Goal: Task Accomplishment & Management: Manage account settings

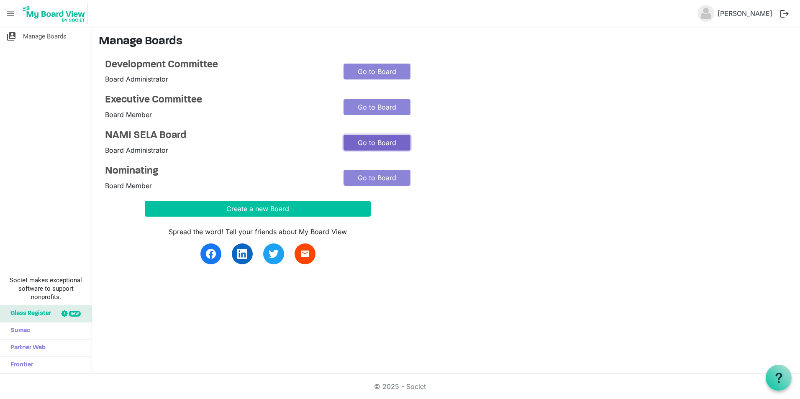
click at [388, 142] on link "Go to Board" at bounding box center [376, 143] width 67 height 16
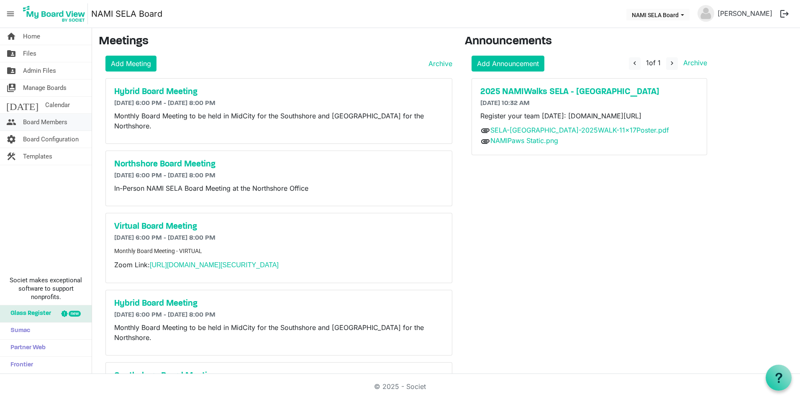
click at [45, 128] on span "Board Members" at bounding box center [45, 122] width 44 height 17
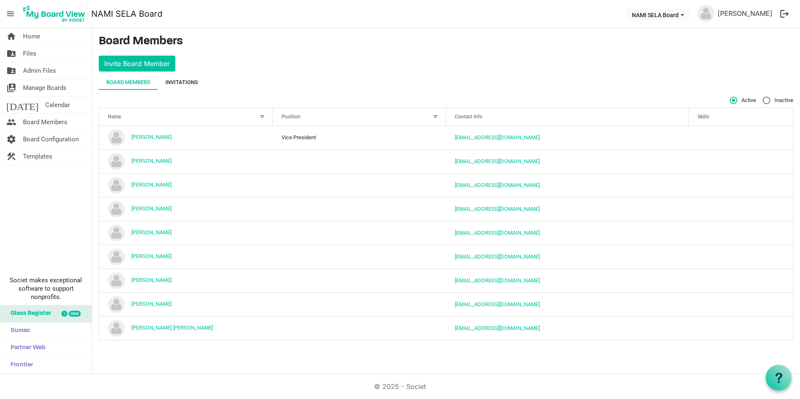
click at [183, 77] on div "Invitations" at bounding box center [181, 82] width 33 height 15
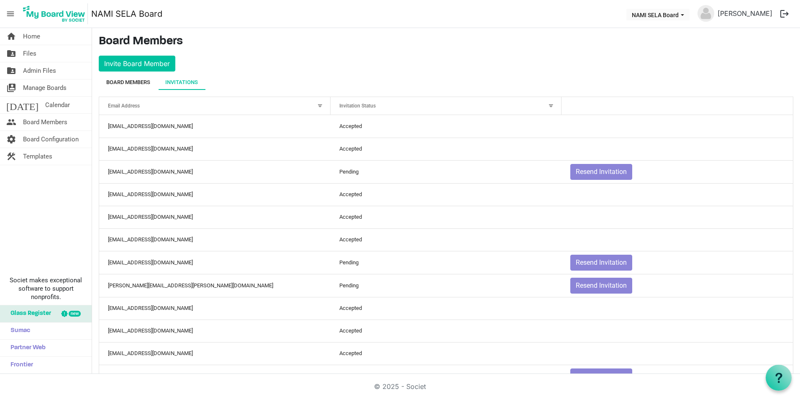
click at [136, 85] on div "Board Members" at bounding box center [128, 82] width 44 height 8
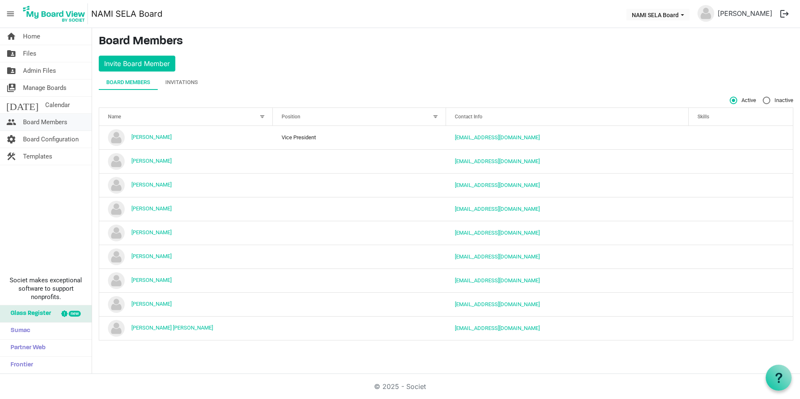
click at [52, 123] on span "Board Members" at bounding box center [45, 122] width 44 height 17
click at [47, 33] on link "home Home" at bounding box center [46, 36] width 92 height 17
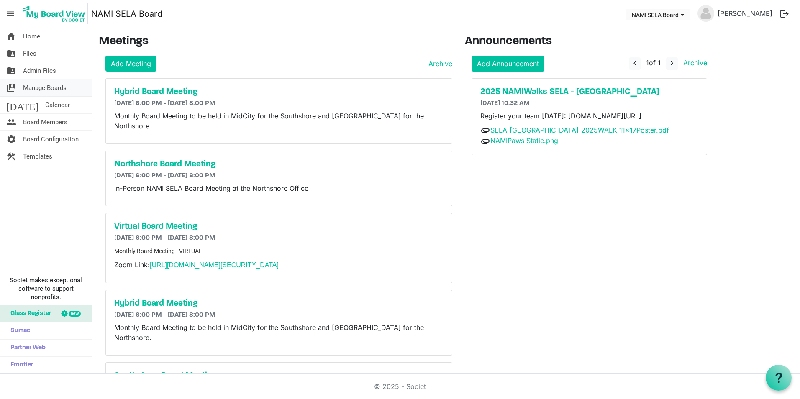
click at [53, 91] on span "Manage Boards" at bounding box center [44, 87] width 43 height 17
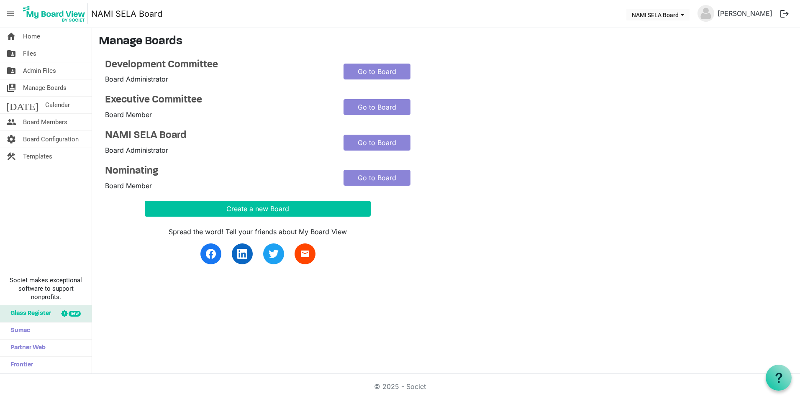
click at [633, 276] on main "Manage Boards Development Committee Board Administrator Go to Board Executive C…" at bounding box center [446, 154] width 708 height 253
click at [174, 63] on h4 "Development Committee" at bounding box center [218, 65] width 226 height 12
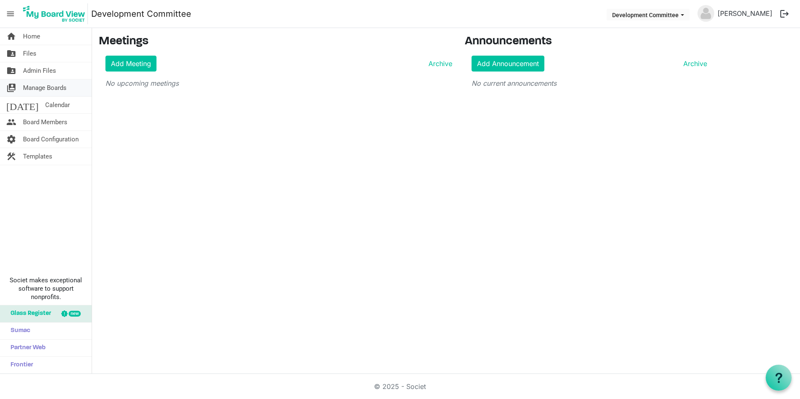
click at [42, 90] on span "Manage Boards" at bounding box center [44, 87] width 43 height 17
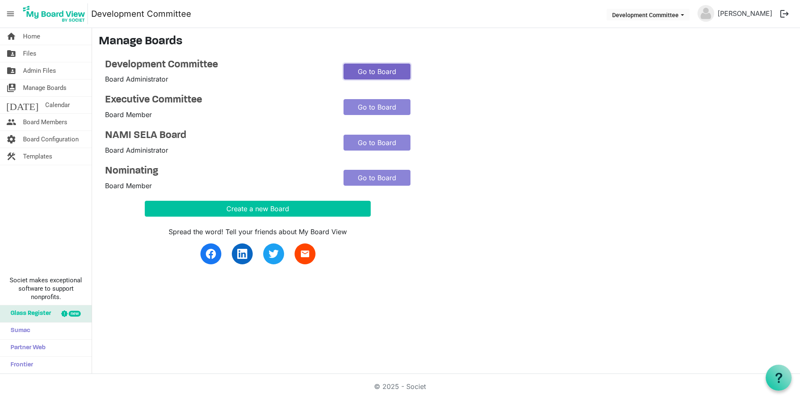
click at [361, 73] on link "Go to Board" at bounding box center [376, 72] width 67 height 16
click at [135, 96] on h4 "Executive Committee" at bounding box center [218, 100] width 226 height 12
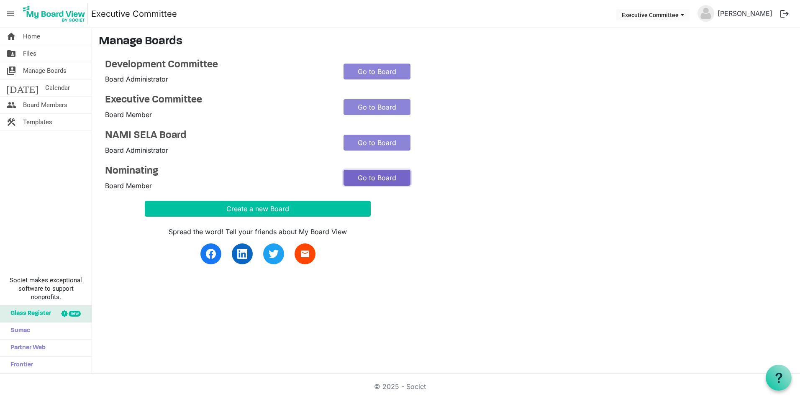
click at [390, 176] on link "Go to Board" at bounding box center [376, 178] width 67 height 16
click at [383, 181] on link "Go to Board" at bounding box center [376, 178] width 67 height 16
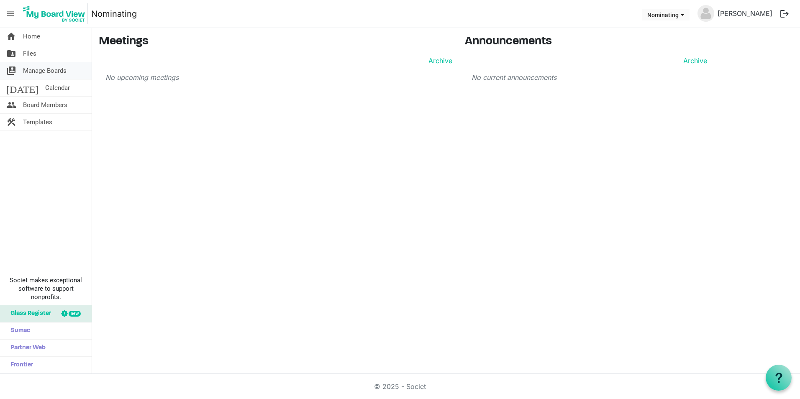
click at [54, 68] on span "Manage Boards" at bounding box center [44, 70] width 43 height 17
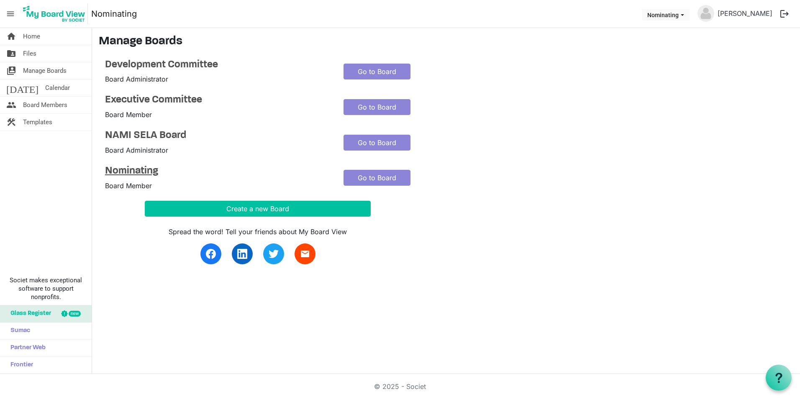
click at [132, 169] on h4 "Nominating" at bounding box center [218, 171] width 226 height 12
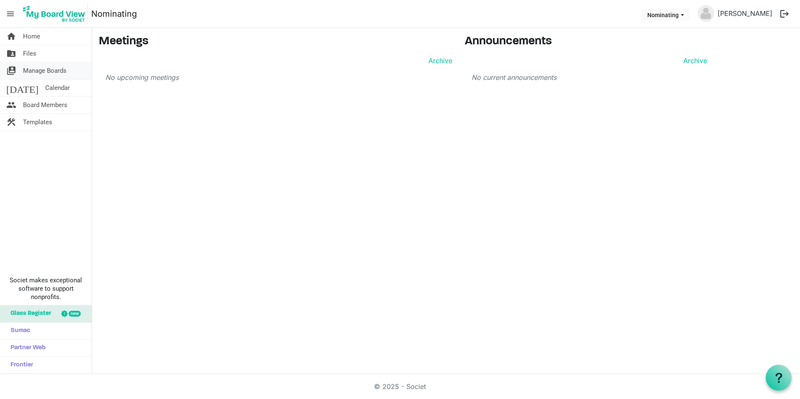
click at [54, 74] on span "Manage Boards" at bounding box center [44, 70] width 43 height 17
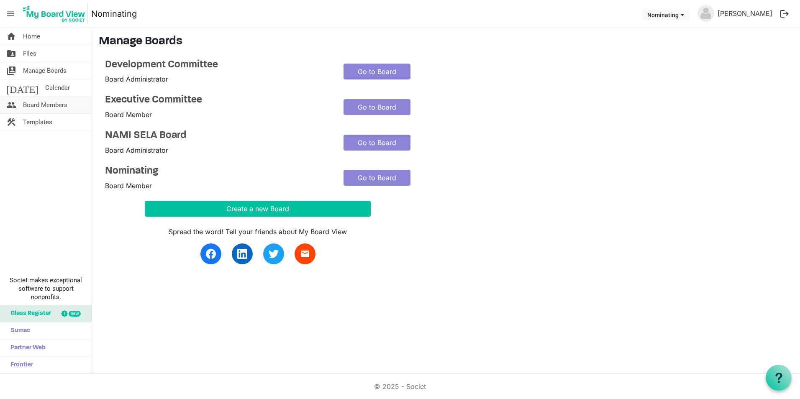
click at [65, 105] on span "Board Members" at bounding box center [45, 105] width 44 height 17
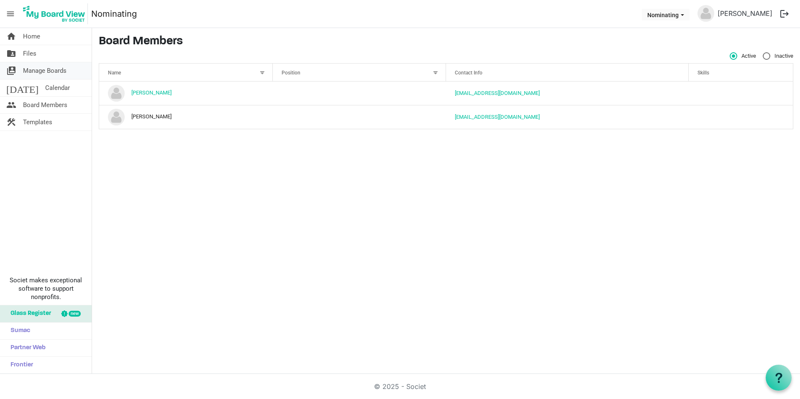
click at [57, 77] on span "Manage Boards" at bounding box center [44, 70] width 43 height 17
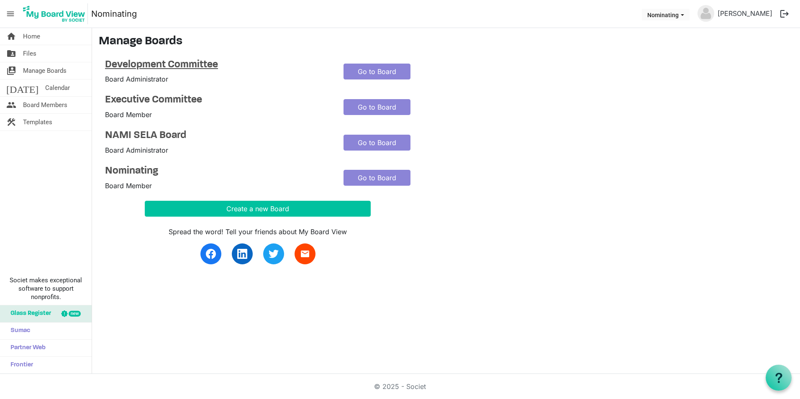
click at [160, 65] on h4 "Development Committee" at bounding box center [218, 65] width 226 height 12
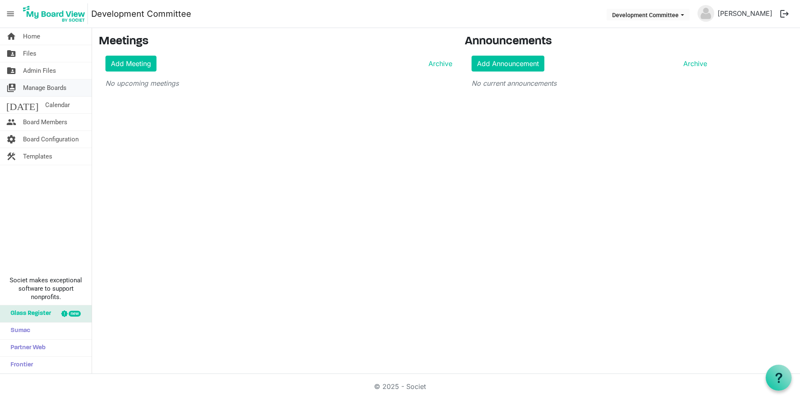
click at [63, 95] on span "Manage Boards" at bounding box center [44, 87] width 43 height 17
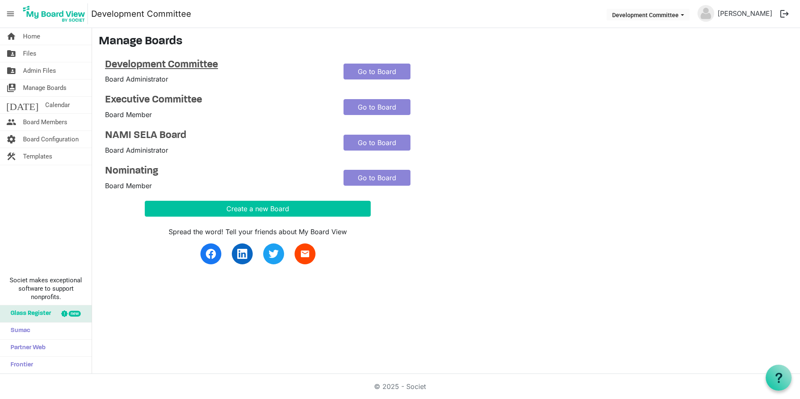
click at [128, 64] on h4 "Development Committee" at bounding box center [218, 65] width 226 height 12
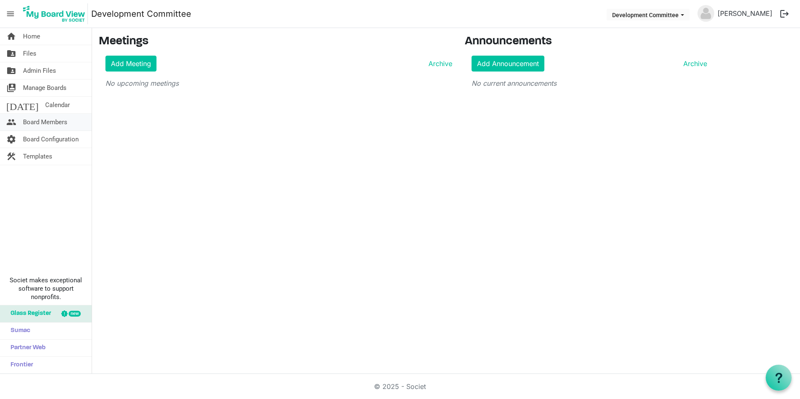
click at [38, 125] on span "Board Members" at bounding box center [45, 122] width 44 height 17
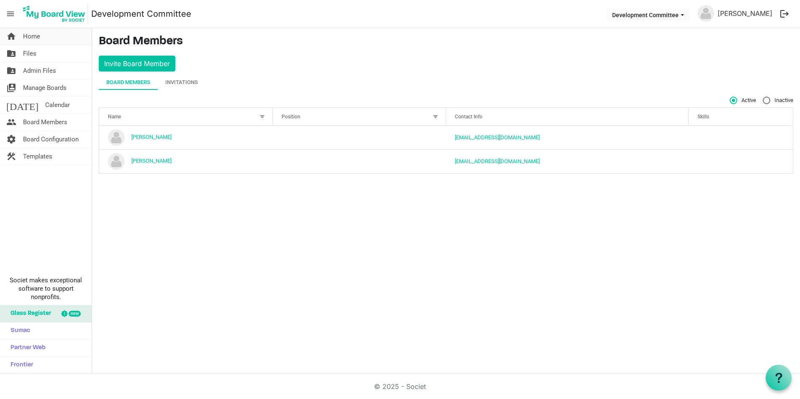
click at [34, 34] on span "Home" at bounding box center [31, 36] width 17 height 17
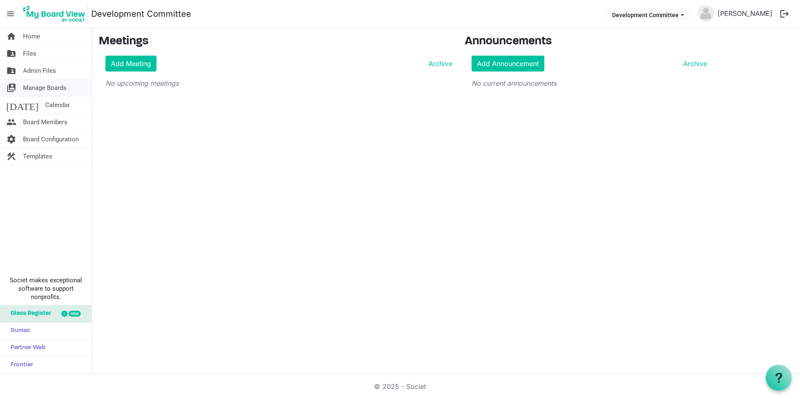
click at [44, 90] on span "Manage Boards" at bounding box center [44, 87] width 43 height 17
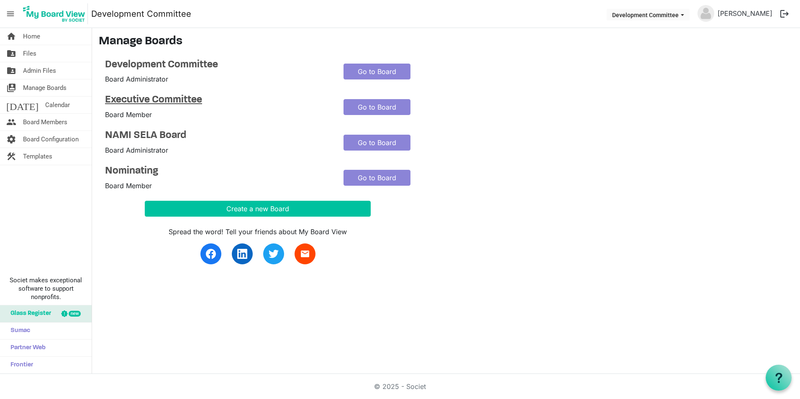
click at [178, 97] on h4 "Executive Committee" at bounding box center [218, 100] width 226 height 12
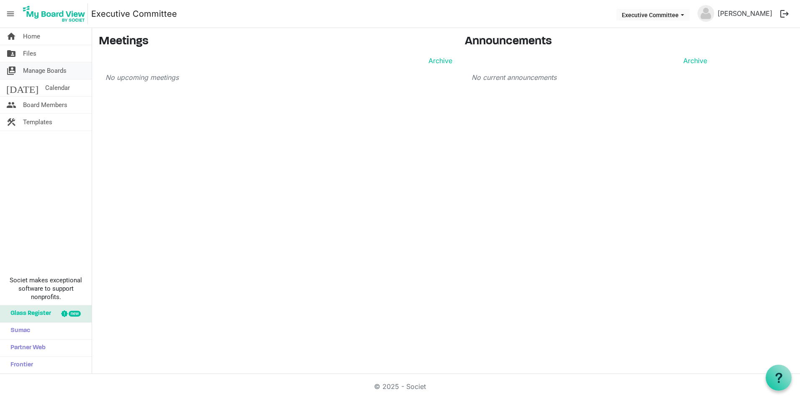
click at [42, 70] on span "Manage Boards" at bounding box center [44, 70] width 43 height 17
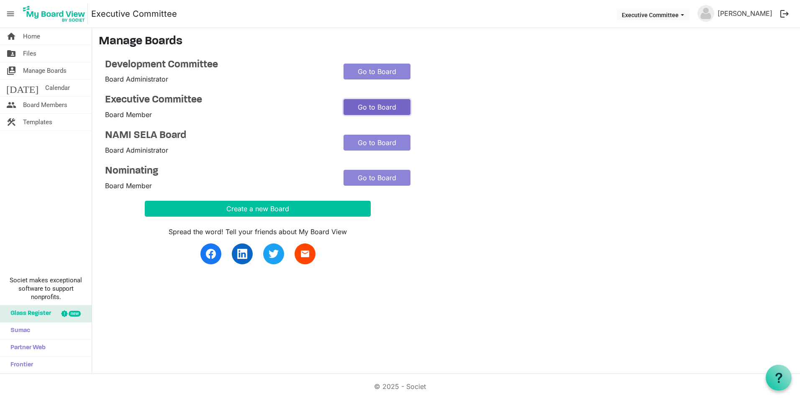
click at [364, 108] on link "Go to Board" at bounding box center [376, 107] width 67 height 16
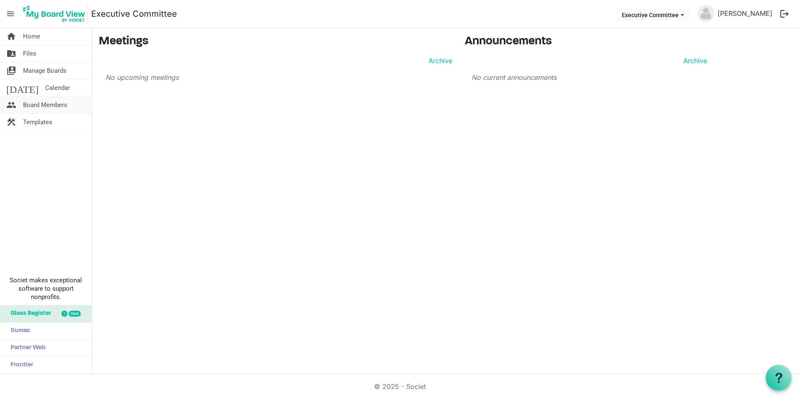
click at [48, 104] on span "Board Members" at bounding box center [45, 105] width 44 height 17
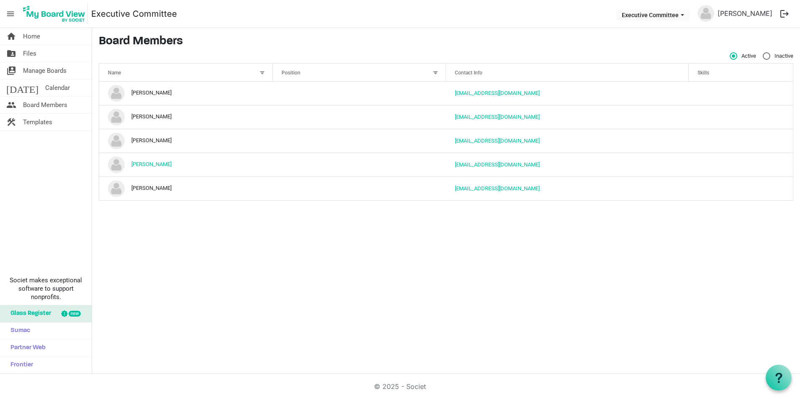
click at [161, 65] on th "Name" at bounding box center [186, 73] width 174 height 18
click at [701, 12] on img at bounding box center [705, 13] width 17 height 17
click at [766, 13] on link "[PERSON_NAME]" at bounding box center [744, 13] width 61 height 17
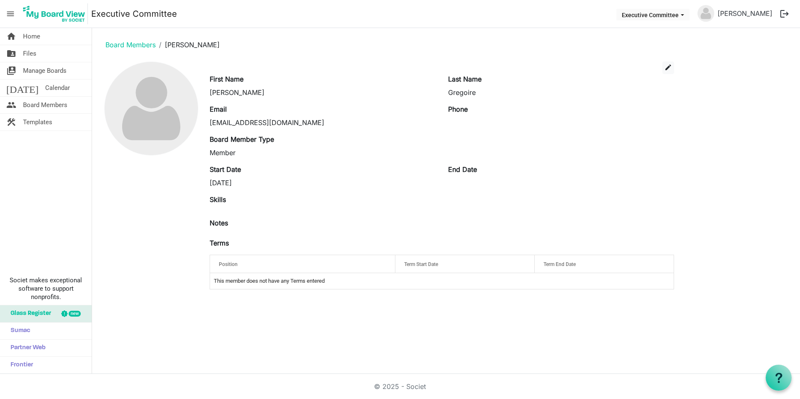
drag, startPoint x: 0, startPoint y: 0, endPoint x: 782, endPoint y: 18, distance: 782.6
click at [782, 18] on button "logout" at bounding box center [784, 14] width 18 height 18
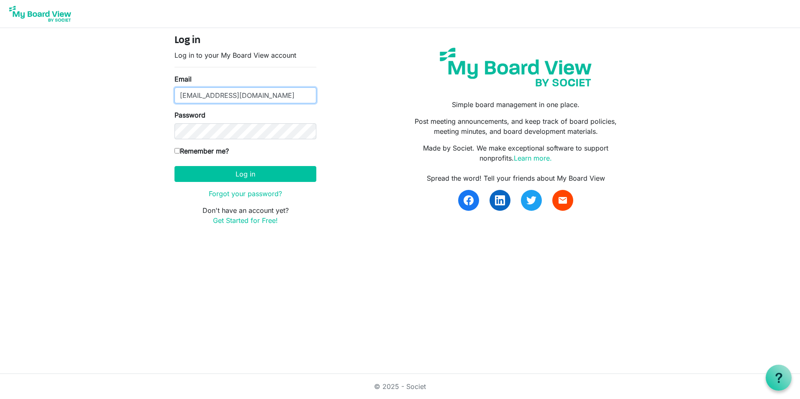
drag, startPoint x: 257, startPoint y: 99, endPoint x: -13, endPoint y: 53, distance: 274.4
click at [0, 53] on html "Log in Log in to your My Board View account Email mgregoire@namisela.org Passwo…" at bounding box center [400, 199] width 800 height 399
type input "nrichard@namisela.org"
click at [122, 128] on body "Log in Log in to your My Board View account Email nrichard@namisela.org Passwor…" at bounding box center [400, 119] width 800 height 239
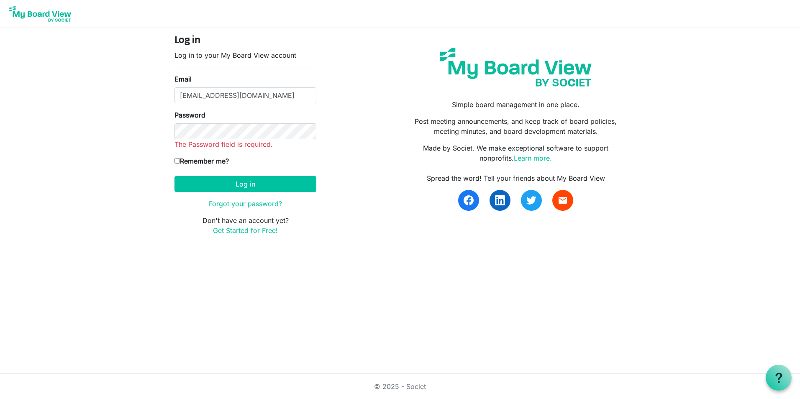
click at [307, 96] on keeper-lock "Open Keeper Popup" at bounding box center [306, 95] width 10 height 10
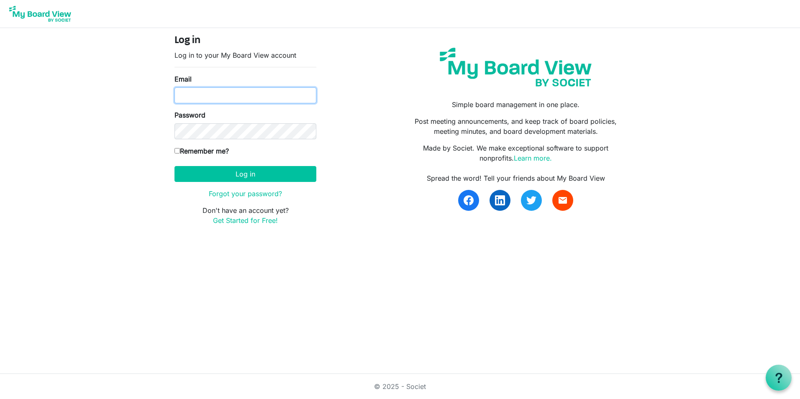
type input "nrichard@namisela.org"
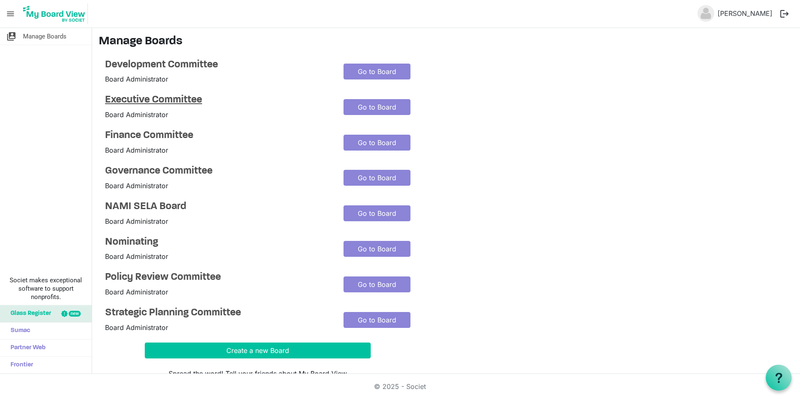
click at [150, 96] on h4 "Executive Committee" at bounding box center [218, 100] width 226 height 12
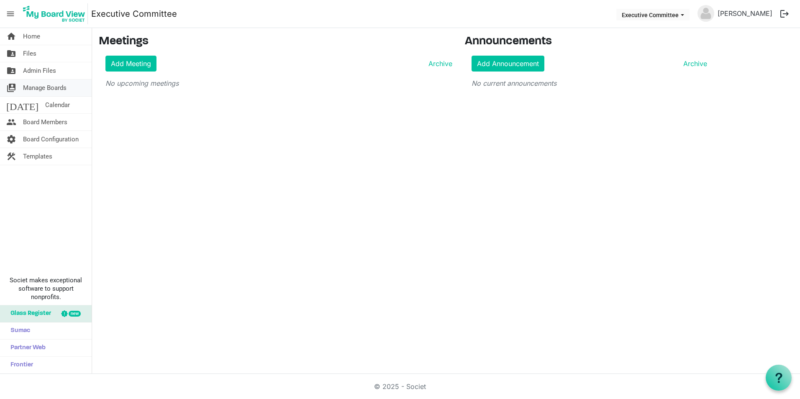
click at [38, 90] on span "Manage Boards" at bounding box center [44, 87] width 43 height 17
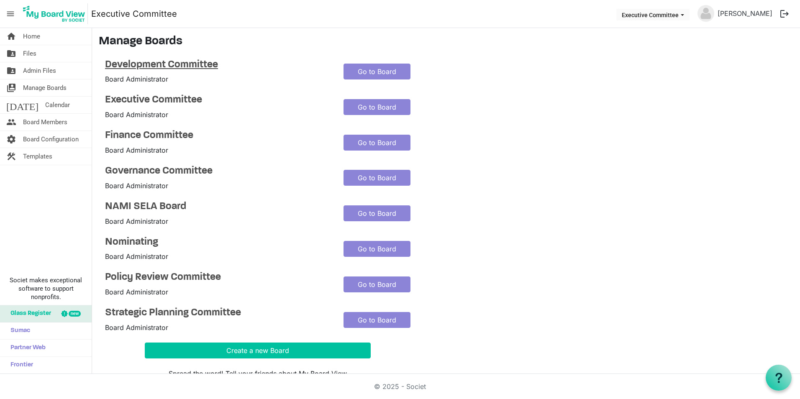
click at [170, 66] on h4 "Development Committee" at bounding box center [218, 65] width 226 height 12
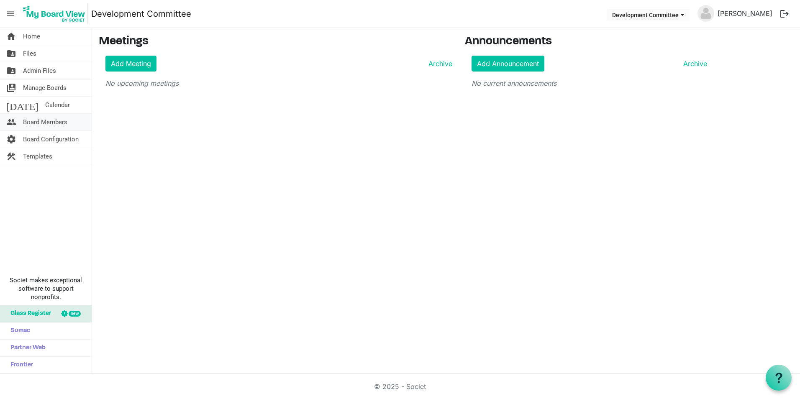
click at [58, 118] on span "Board Members" at bounding box center [45, 122] width 44 height 17
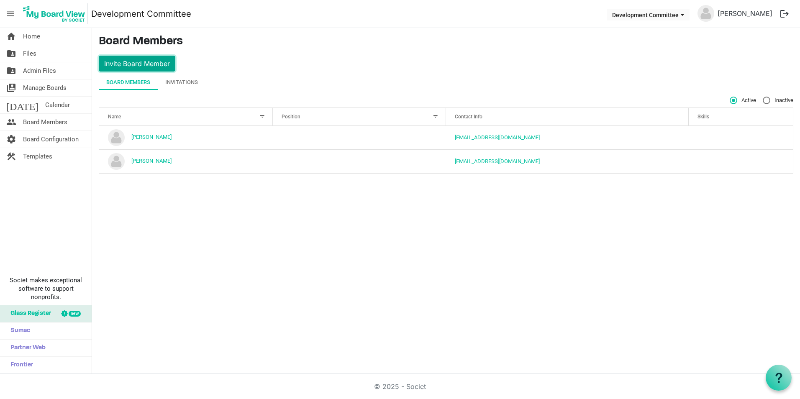
click at [125, 62] on button "Invite Board Member" at bounding box center [137, 64] width 77 height 16
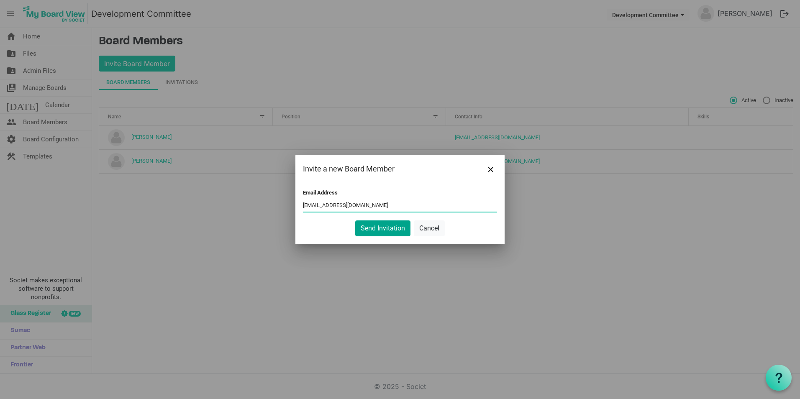
type input "[EMAIL_ADDRESS][DOMAIN_NAME]"
click at [392, 227] on button "Send Invitation" at bounding box center [382, 228] width 55 height 16
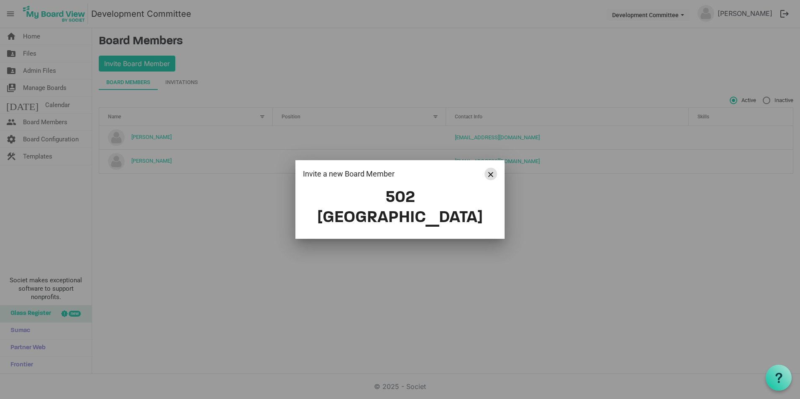
click at [492, 177] on span "Close" at bounding box center [490, 174] width 5 height 5
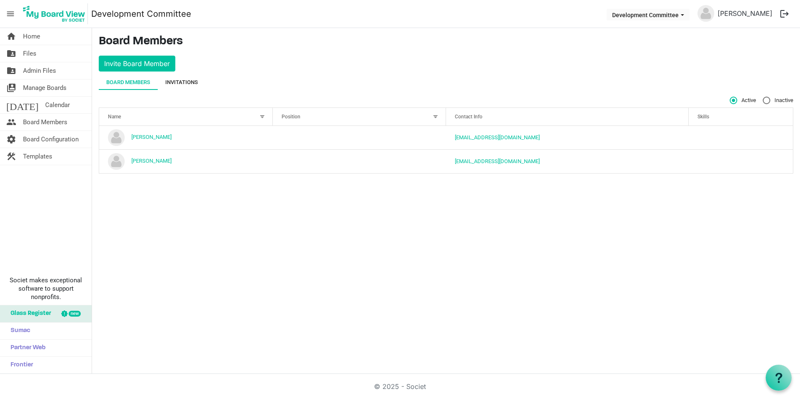
click at [181, 89] on div "Invitations" at bounding box center [181, 82] width 33 height 15
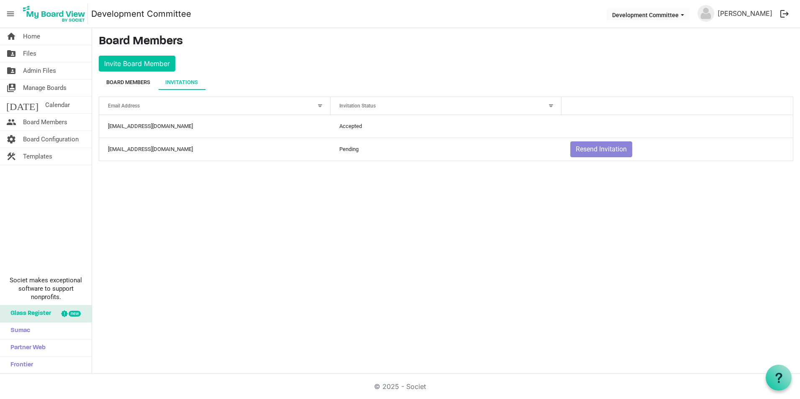
click at [133, 84] on div "Board Members" at bounding box center [128, 82] width 44 height 8
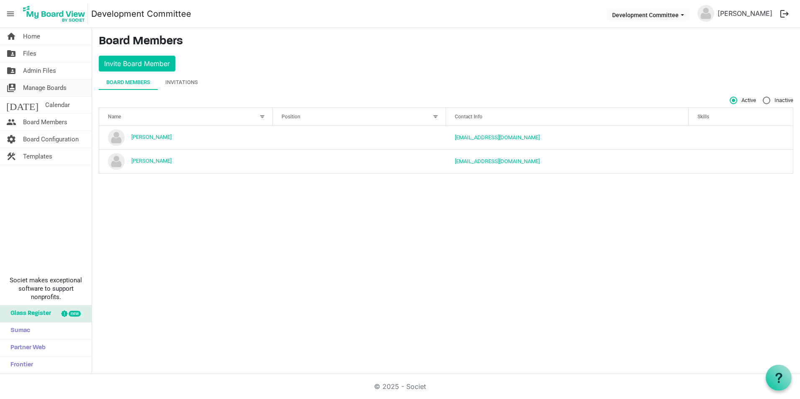
click at [46, 84] on span "Manage Boards" at bounding box center [44, 87] width 43 height 17
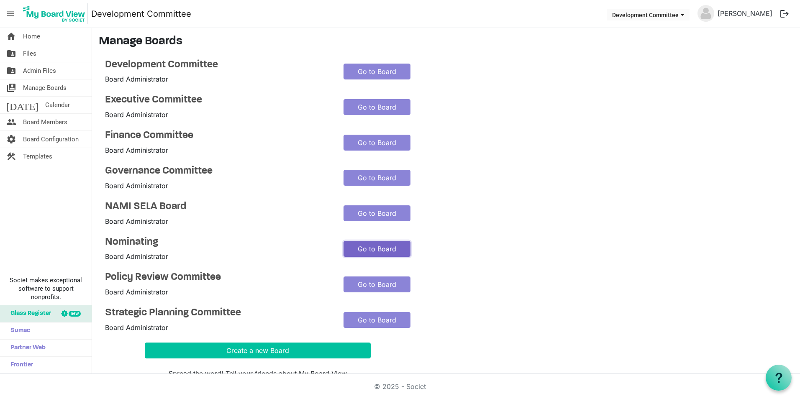
click at [358, 242] on link "Go to Board" at bounding box center [376, 249] width 67 height 16
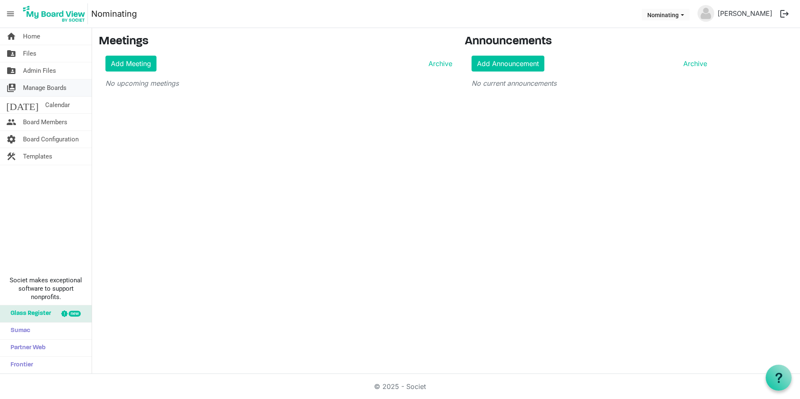
click at [61, 87] on span "Manage Boards" at bounding box center [44, 87] width 43 height 17
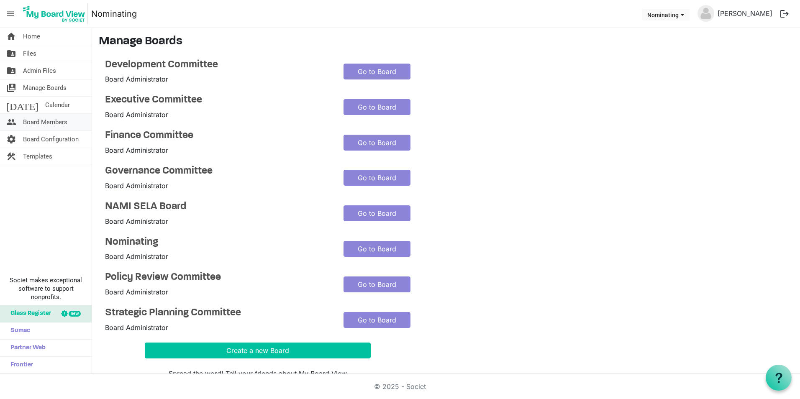
click at [51, 119] on span "Board Members" at bounding box center [45, 122] width 44 height 17
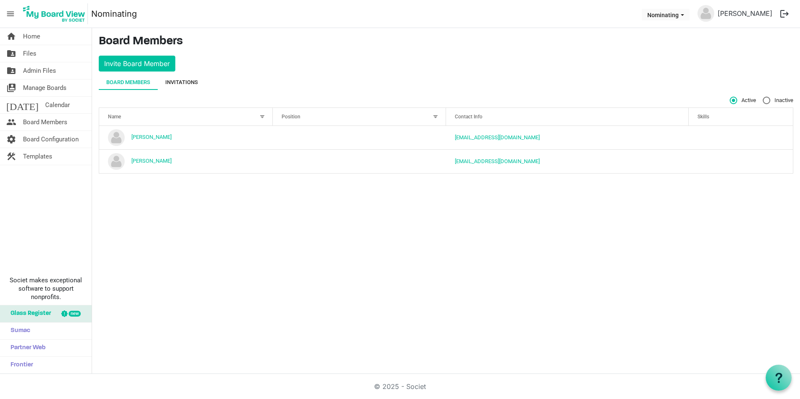
click at [190, 82] on div "Invitations" at bounding box center [181, 82] width 33 height 8
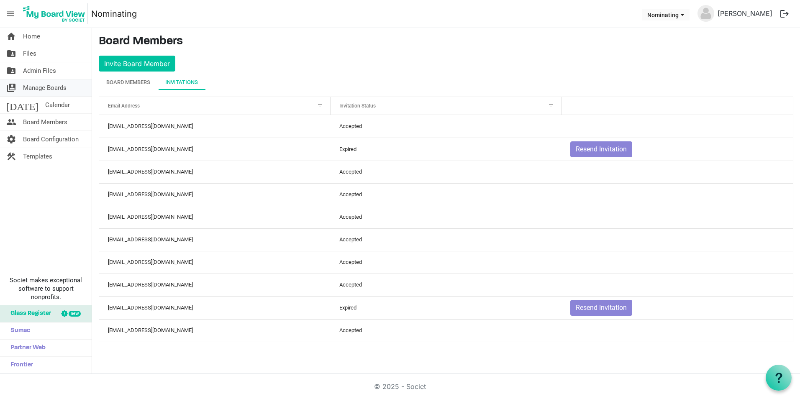
click at [41, 91] on span "Manage Boards" at bounding box center [44, 87] width 43 height 17
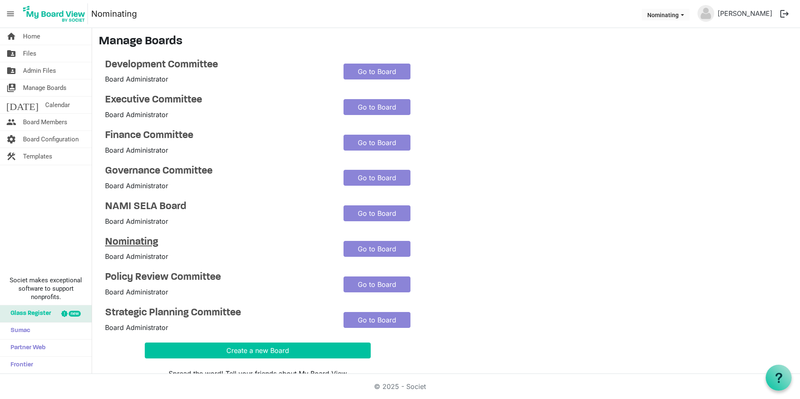
click at [147, 238] on h4 "Nominating" at bounding box center [218, 242] width 226 height 12
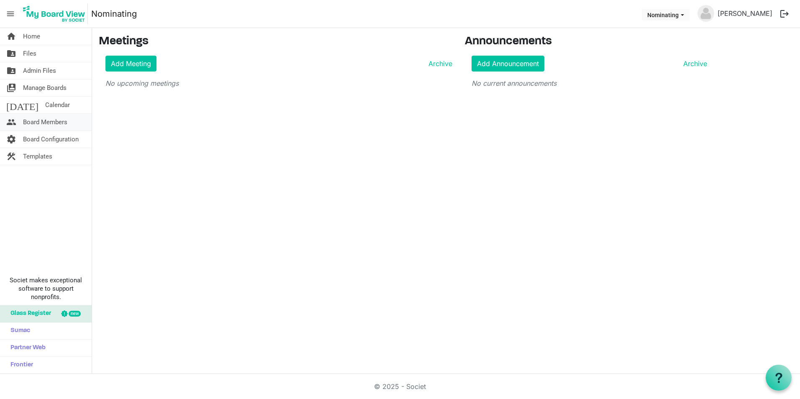
click at [59, 125] on span "Board Members" at bounding box center [45, 122] width 44 height 17
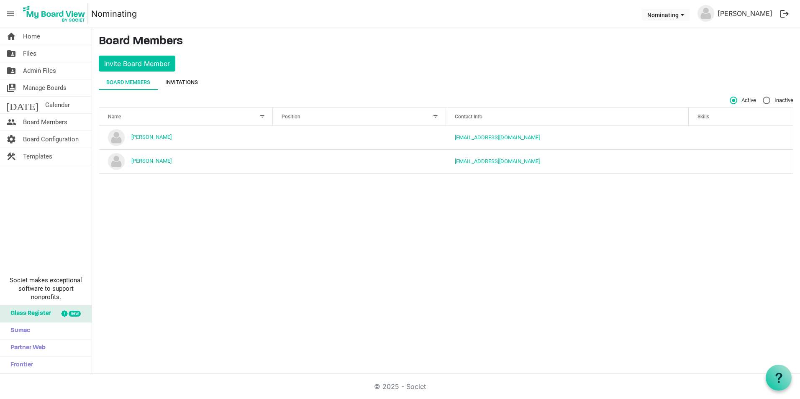
click at [193, 82] on div "Invitations" at bounding box center [181, 82] width 33 height 8
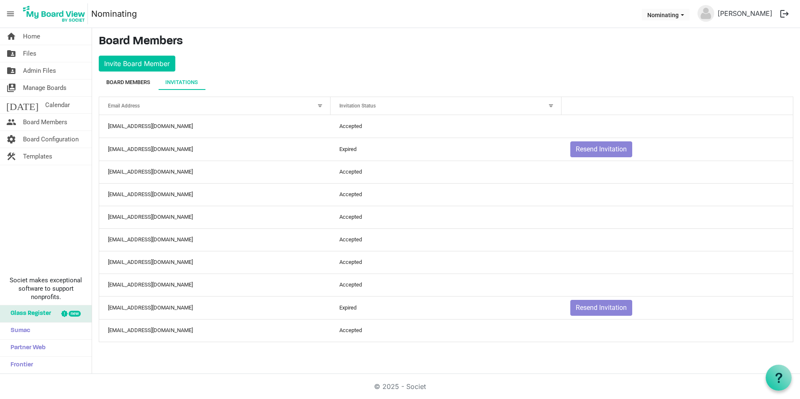
click at [141, 85] on div "Board Members" at bounding box center [128, 82] width 44 height 8
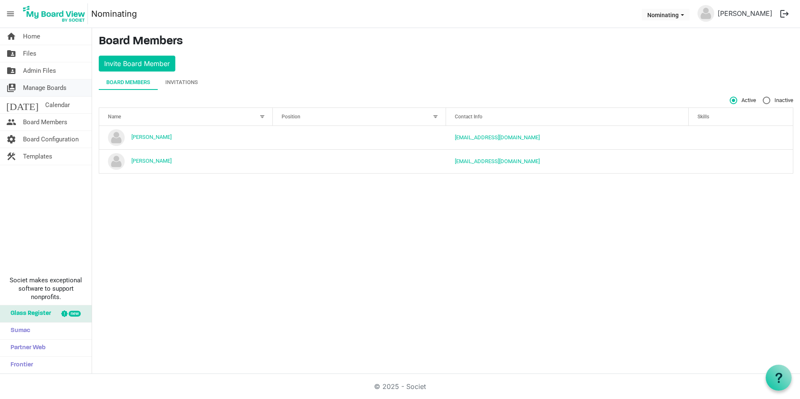
click at [38, 90] on span "Manage Boards" at bounding box center [44, 87] width 43 height 17
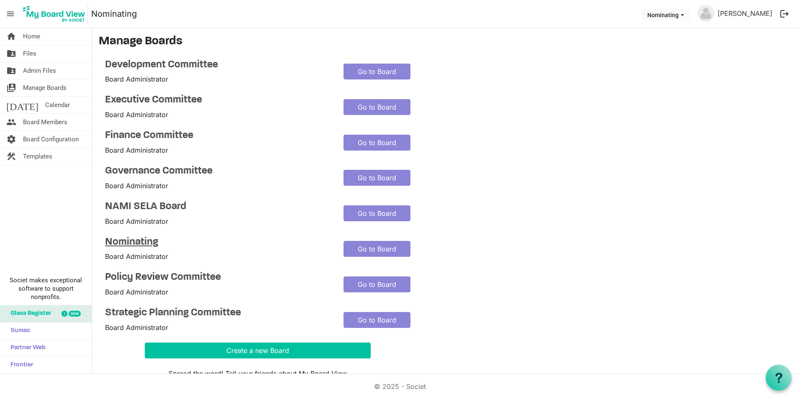
click at [142, 243] on h4 "Nominating" at bounding box center [218, 242] width 226 height 12
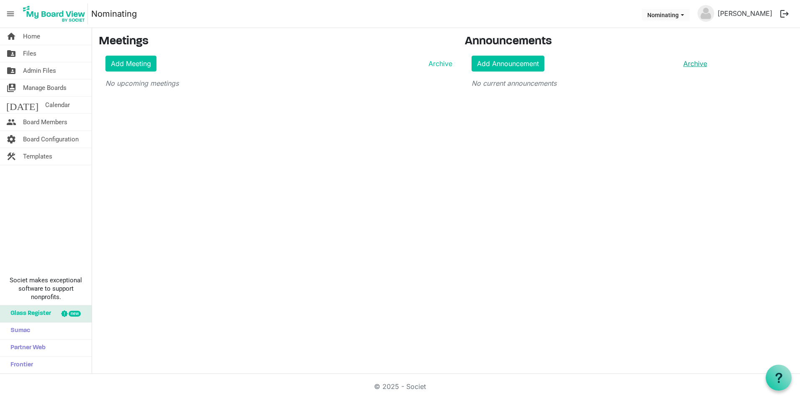
click at [690, 62] on link "Archive" at bounding box center [693, 64] width 27 height 10
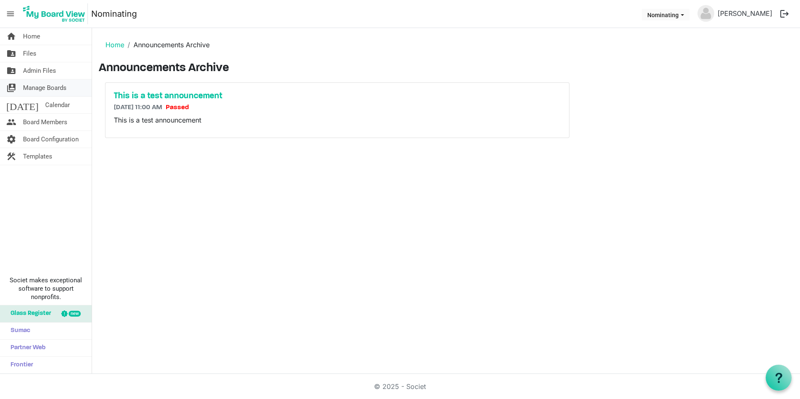
click at [43, 90] on span "Manage Boards" at bounding box center [44, 87] width 43 height 17
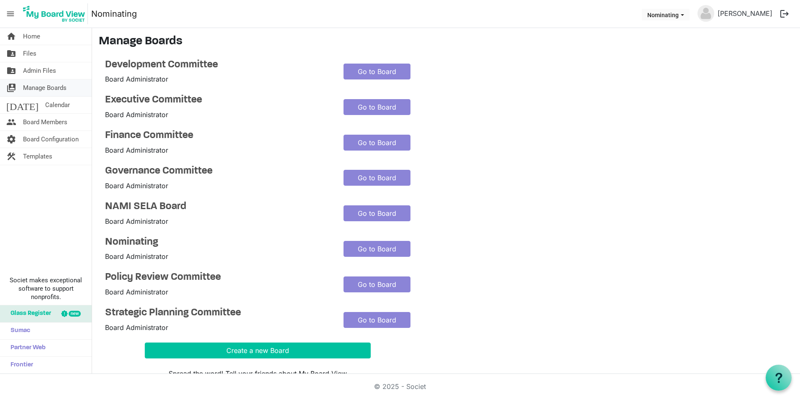
click at [61, 89] on span "Manage Boards" at bounding box center [44, 87] width 43 height 17
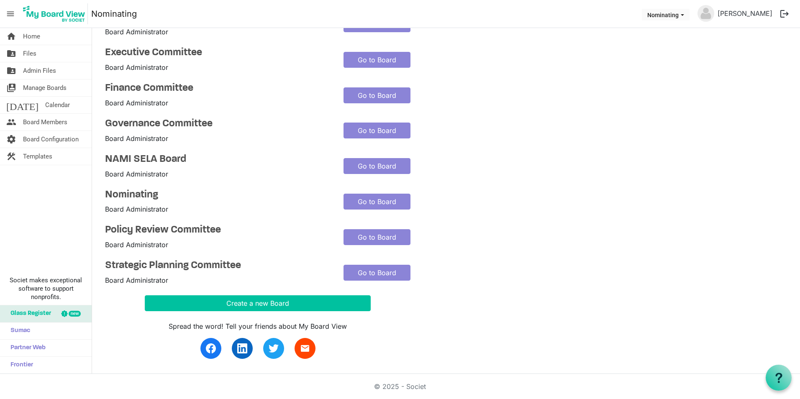
scroll to position [49, 0]
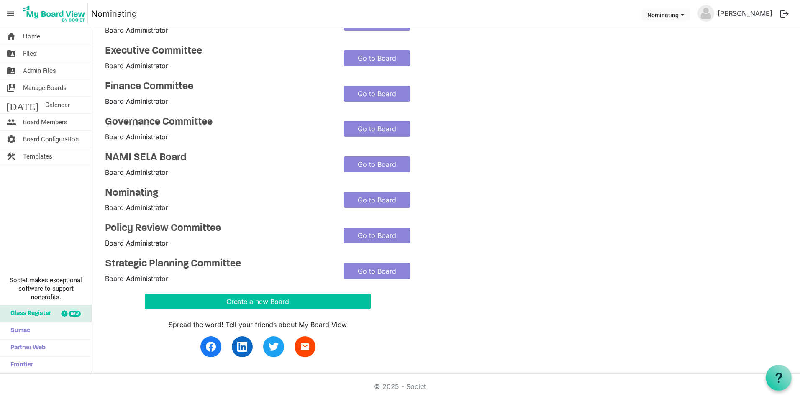
click at [141, 190] on h4 "Nominating" at bounding box center [218, 193] width 226 height 12
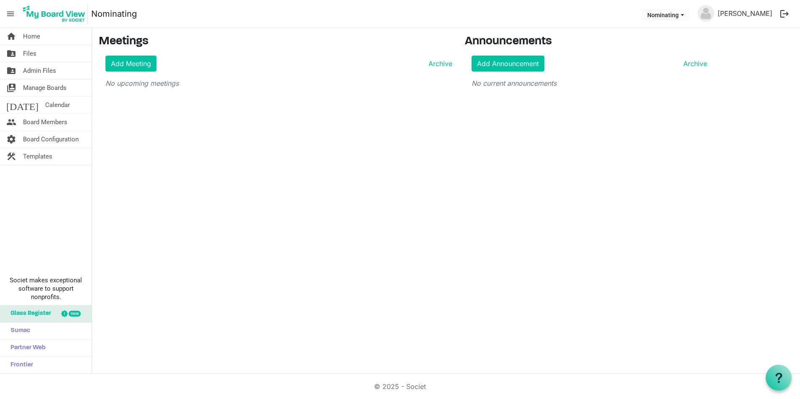
click at [129, 41] on h3 "Meetings" at bounding box center [275, 42] width 353 height 14
click at [49, 121] on span "Board Members" at bounding box center [45, 122] width 44 height 17
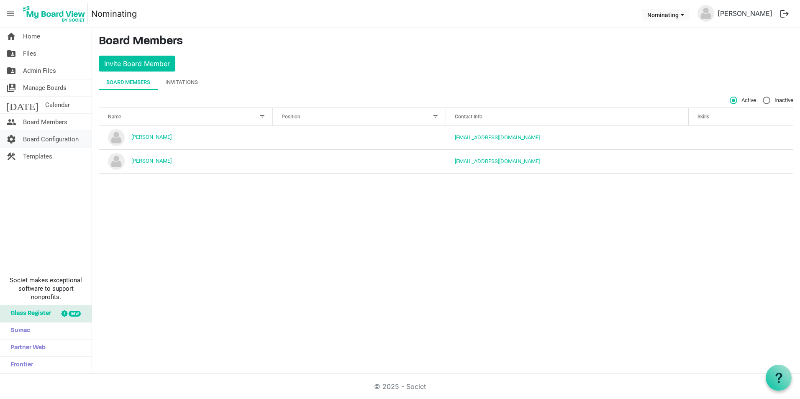
click at [47, 141] on span "Board Configuration" at bounding box center [51, 139] width 56 height 17
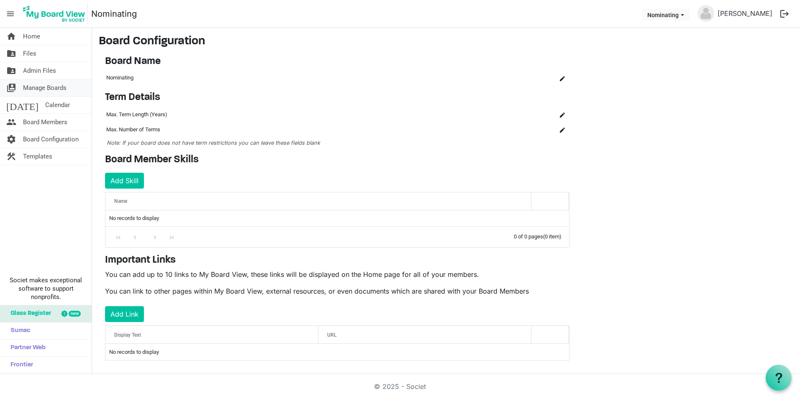
click at [30, 88] on span "Manage Boards" at bounding box center [44, 87] width 43 height 17
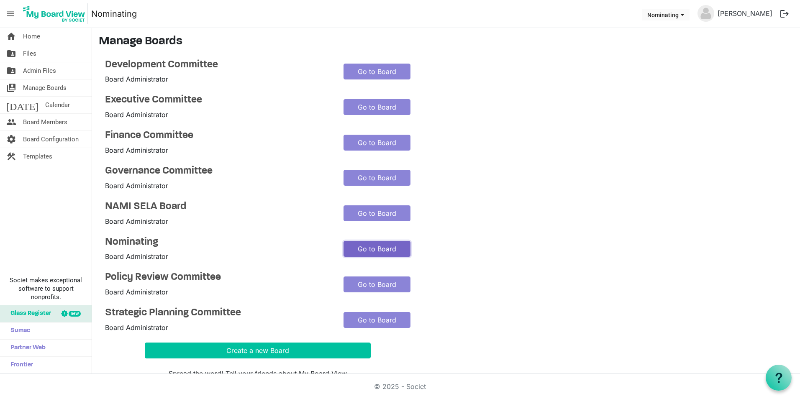
click at [380, 251] on link "Go to Board" at bounding box center [376, 249] width 67 height 16
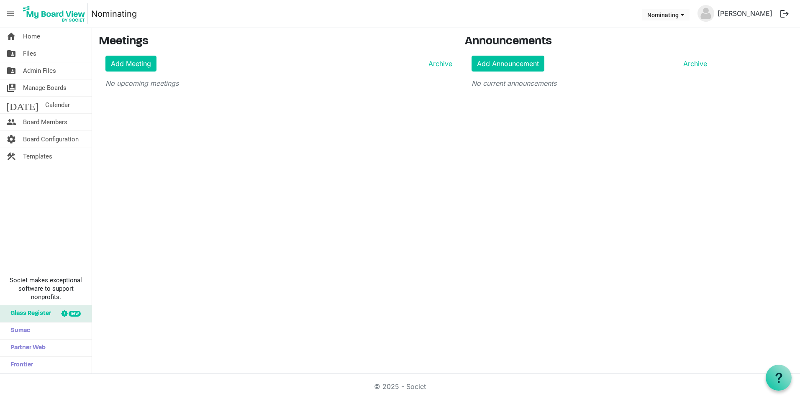
click at [130, 18] on link "Nominating" at bounding box center [114, 13] width 46 height 17
click at [50, 89] on span "Manage Boards" at bounding box center [44, 87] width 43 height 17
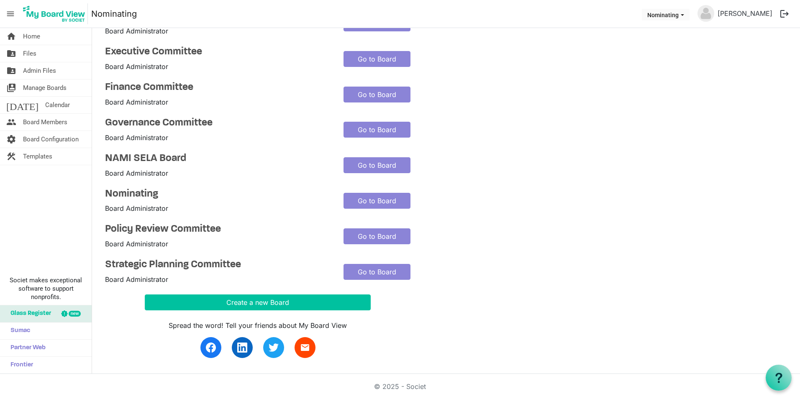
scroll to position [49, 0]
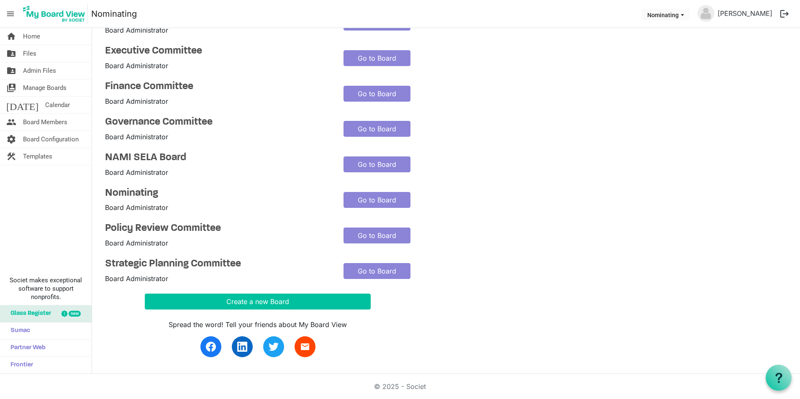
click at [595, 261] on main "Manage Boards Development Committee Board Administrator Go to Board Executive C…" at bounding box center [446, 176] width 708 height 395
click at [147, 190] on h4 "Nominating" at bounding box center [218, 193] width 226 height 12
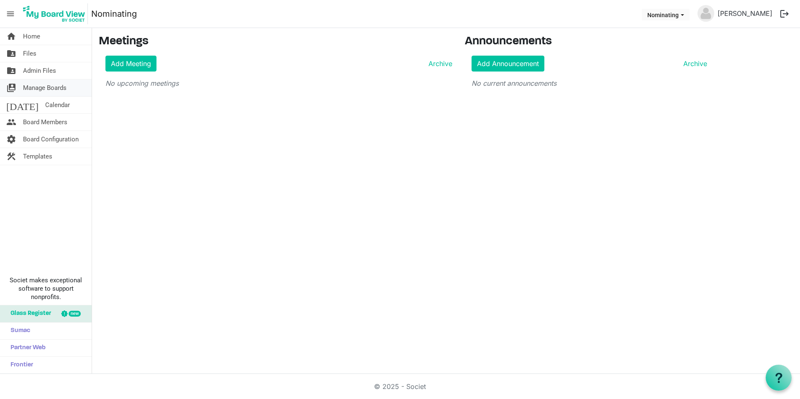
click at [70, 81] on link "switch_account Manage Boards" at bounding box center [46, 87] width 92 height 17
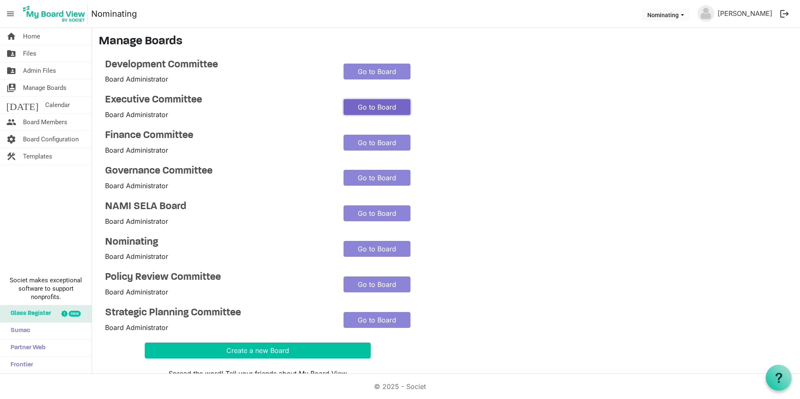
click at [353, 105] on link "Go to Board" at bounding box center [376, 107] width 67 height 16
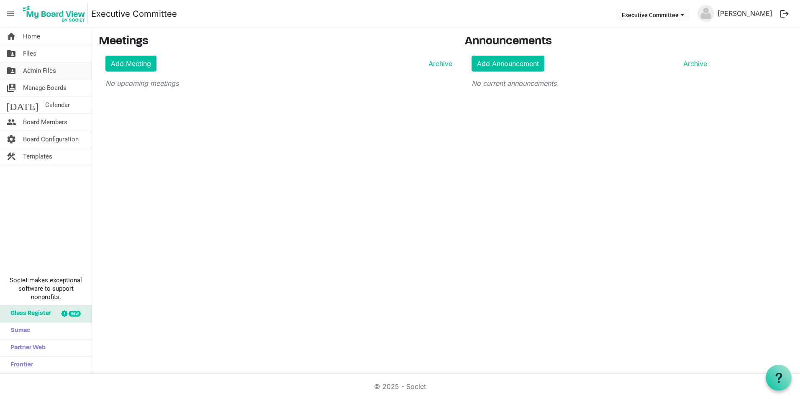
click at [44, 71] on span "Admin Files" at bounding box center [39, 70] width 33 height 17
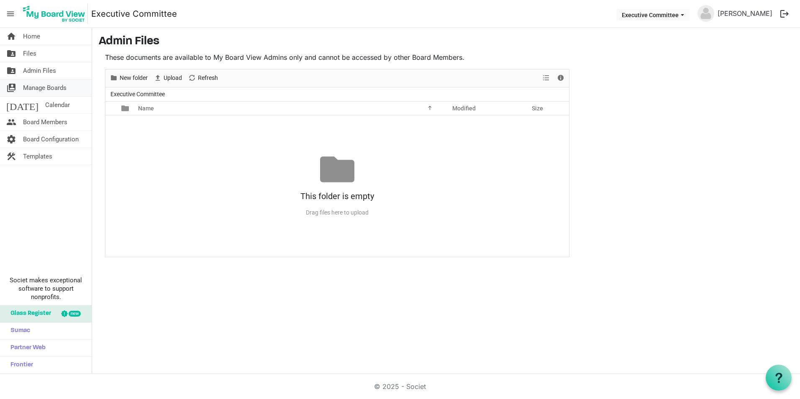
click at [48, 90] on span "Manage Boards" at bounding box center [44, 87] width 43 height 17
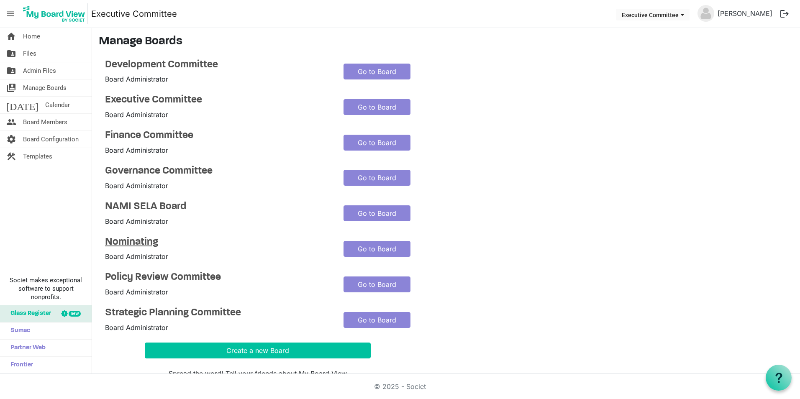
drag, startPoint x: 174, startPoint y: 135, endPoint x: 140, endPoint y: 239, distance: 110.0
click at [140, 239] on h4 "Nominating" at bounding box center [218, 242] width 226 height 12
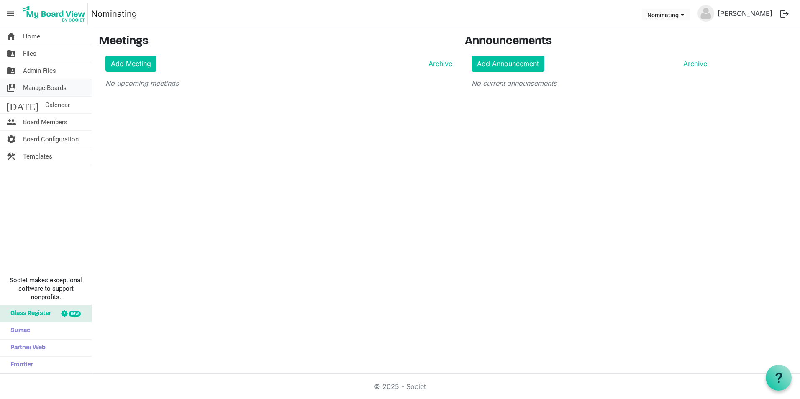
click at [41, 91] on span "Manage Boards" at bounding box center [44, 87] width 43 height 17
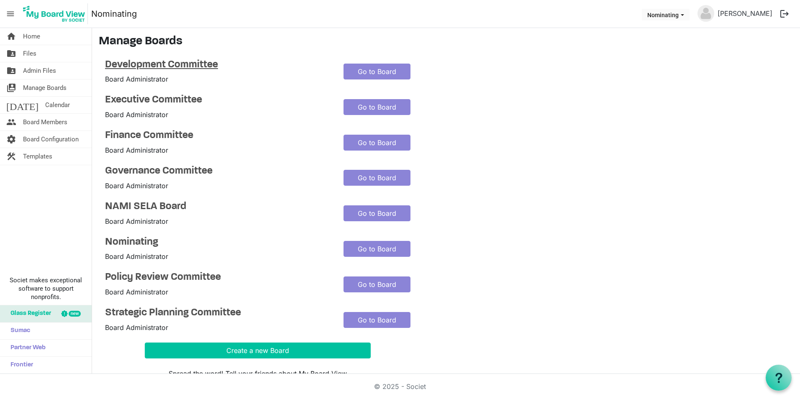
click at [194, 64] on h4 "Development Committee" at bounding box center [218, 65] width 226 height 12
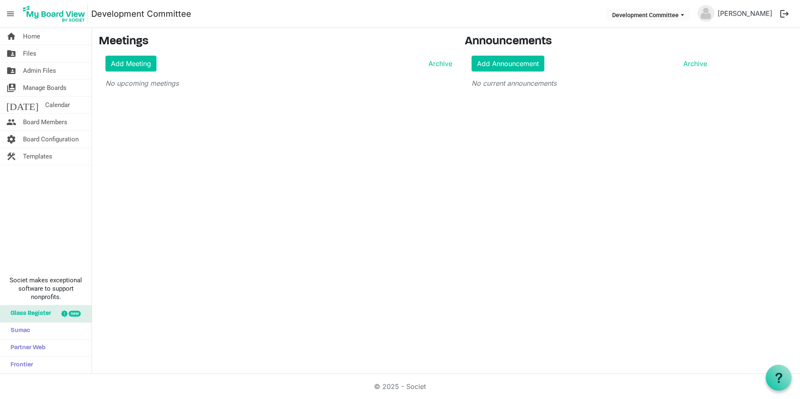
click at [194, 64] on div "Add Meeting Archive" at bounding box center [278, 64] width 347 height 16
click at [49, 82] on span "Manage Boards" at bounding box center [44, 87] width 43 height 17
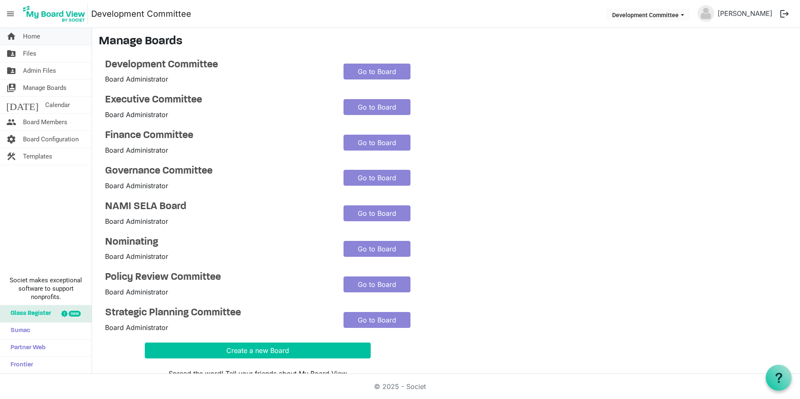
click at [54, 39] on link "home Home" at bounding box center [46, 36] width 92 height 17
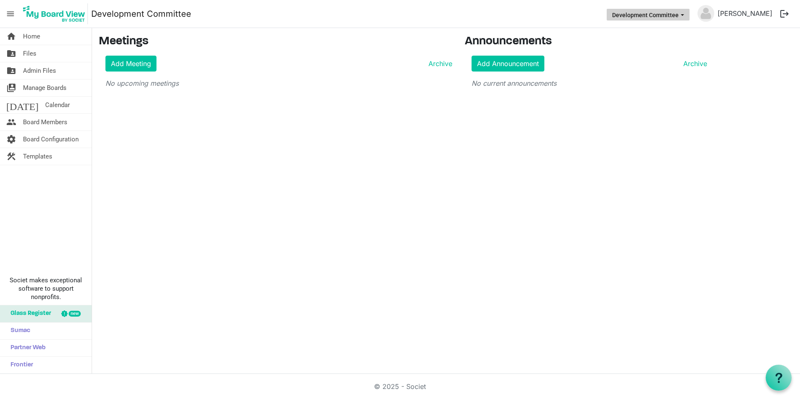
click at [686, 14] on span "Development Committee dropdownbutton" at bounding box center [682, 14] width 8 height 3
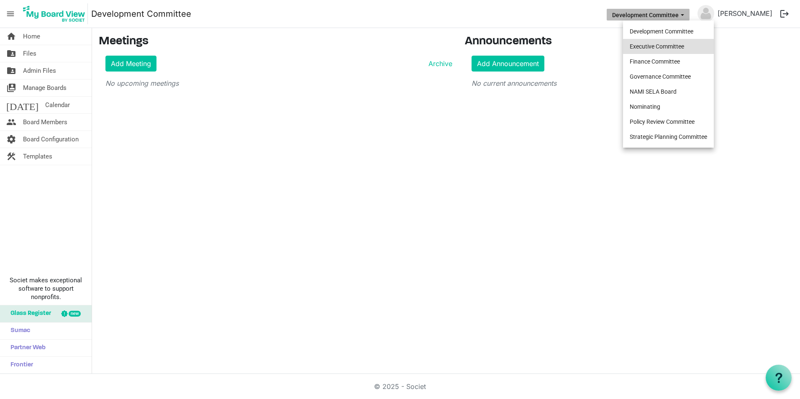
click at [666, 44] on li "Executive Committee" at bounding box center [668, 46] width 91 height 15
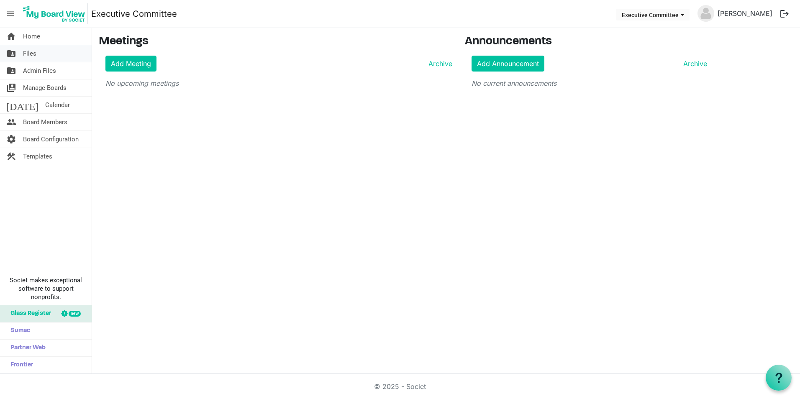
click at [39, 52] on link "folder_shared Files" at bounding box center [46, 53] width 92 height 17
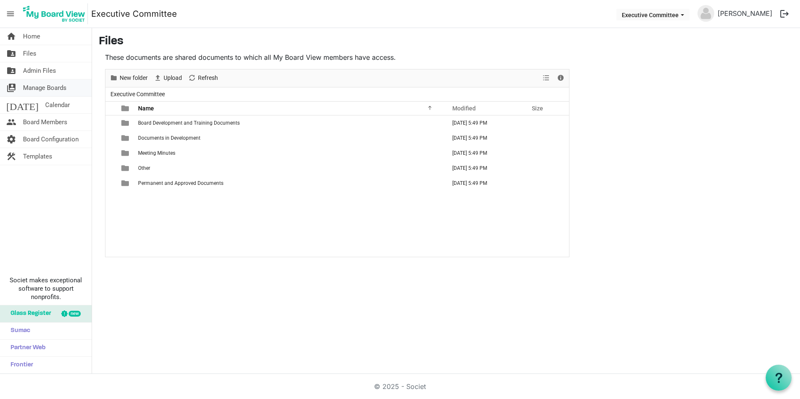
click at [41, 80] on span "Manage Boards" at bounding box center [44, 87] width 43 height 17
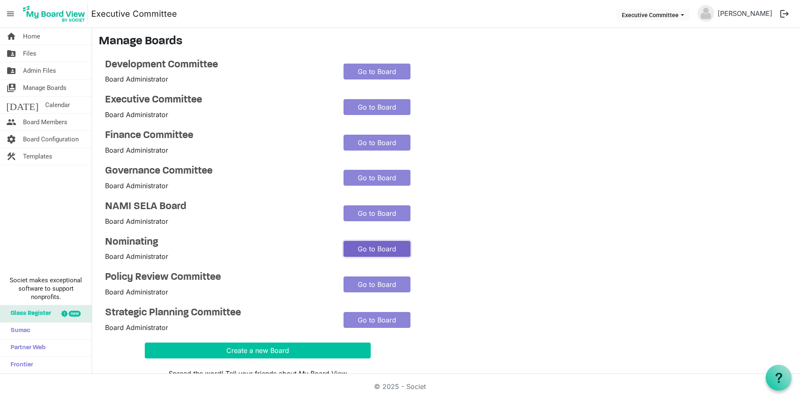
click at [372, 248] on link "Go to Board" at bounding box center [376, 249] width 67 height 16
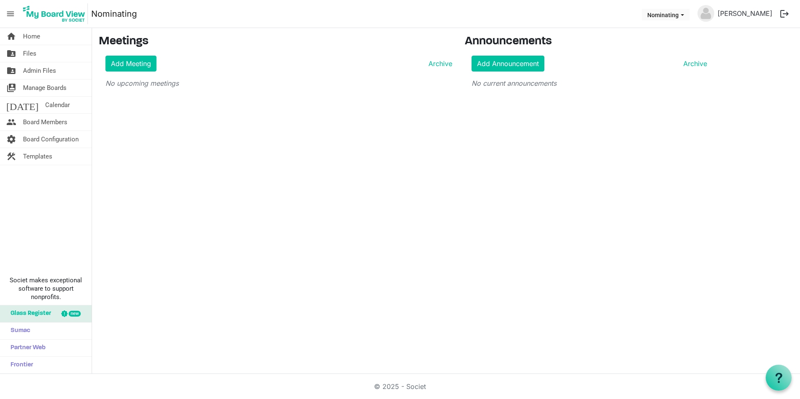
click at [12, 12] on span "menu" at bounding box center [11, 14] width 16 height 16
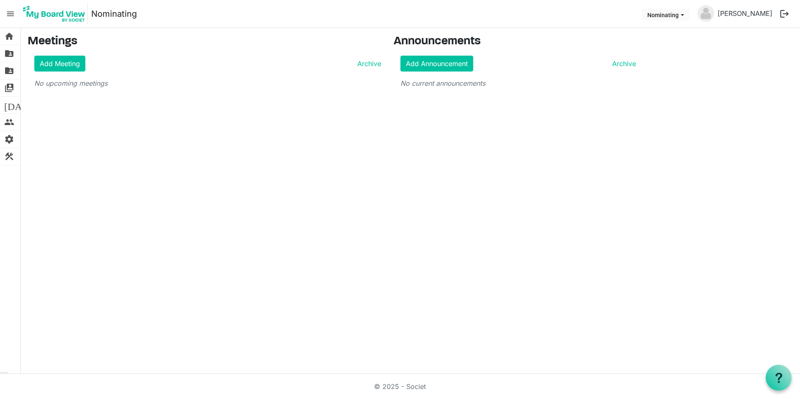
click at [12, 12] on span "menu" at bounding box center [11, 14] width 16 height 16
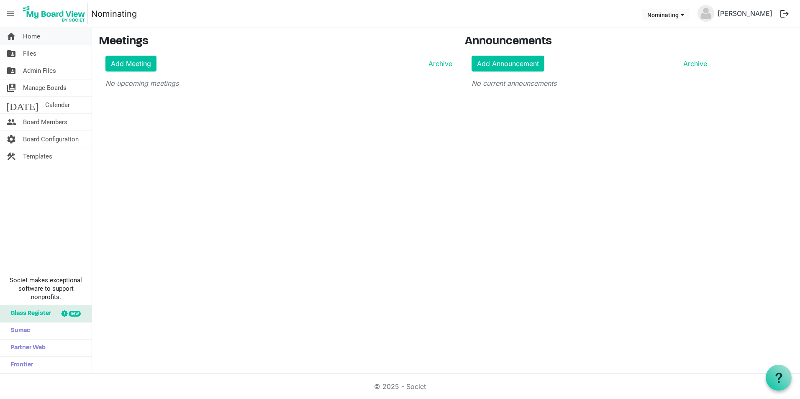
click at [24, 37] on span "Home" at bounding box center [31, 36] width 17 height 17
click at [34, 49] on span "Files" at bounding box center [29, 53] width 13 height 17
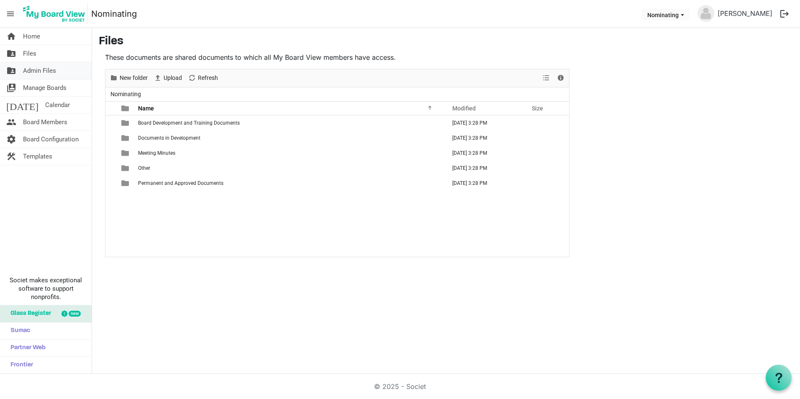
click at [33, 69] on span "Admin Files" at bounding box center [39, 70] width 33 height 17
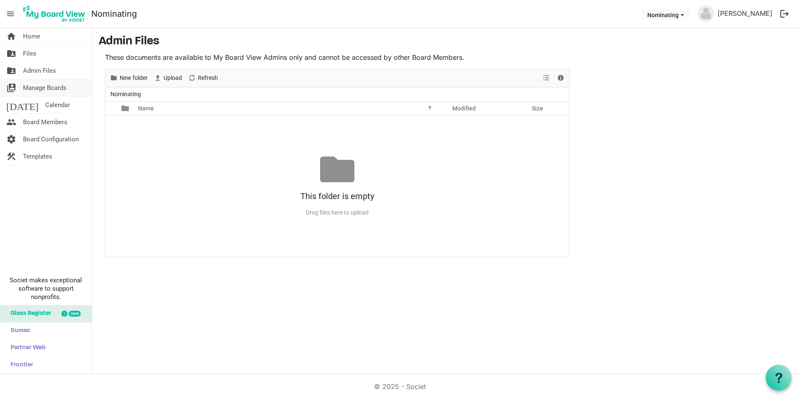
click at [37, 89] on span "Manage Boards" at bounding box center [44, 87] width 43 height 17
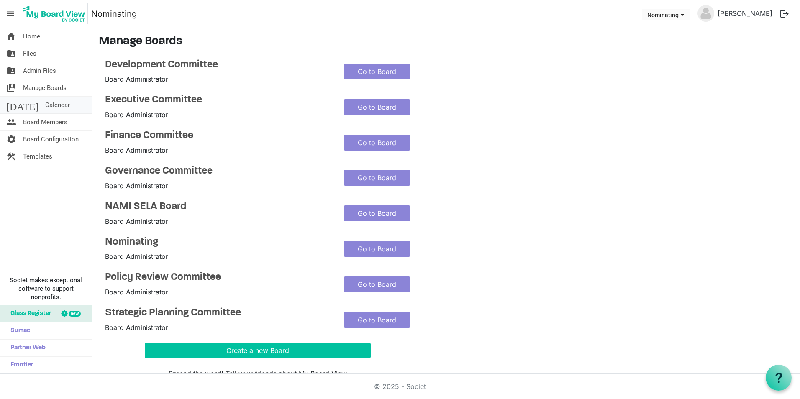
click at [45, 107] on span "Calendar" at bounding box center [57, 105] width 25 height 17
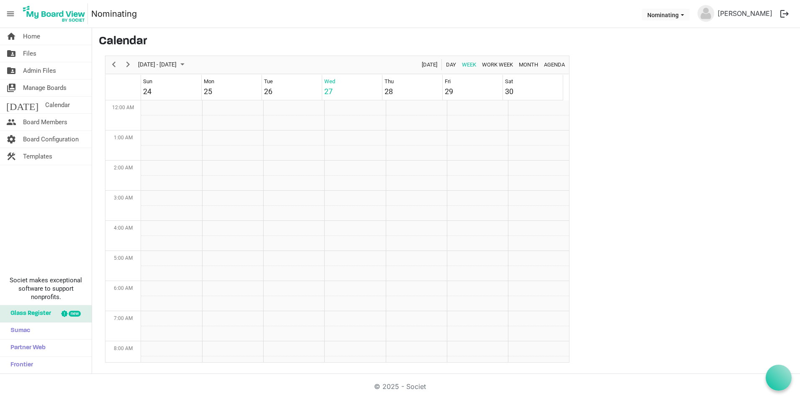
scroll to position [271, 0]
click at [34, 119] on span "Board Members" at bounding box center [45, 122] width 44 height 17
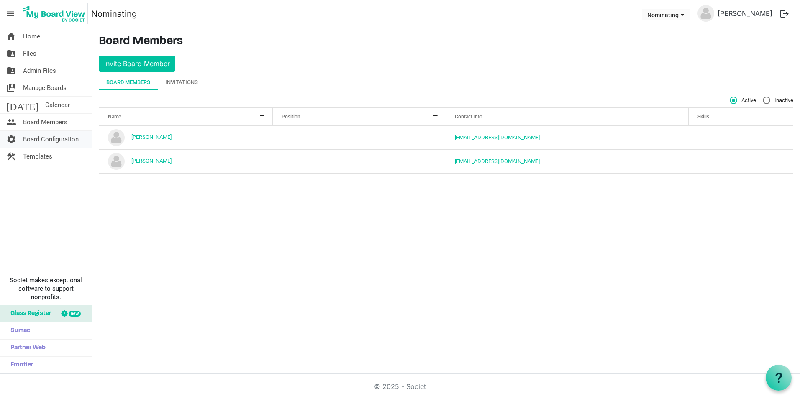
click at [36, 143] on span "Board Configuration" at bounding box center [51, 139] width 56 height 17
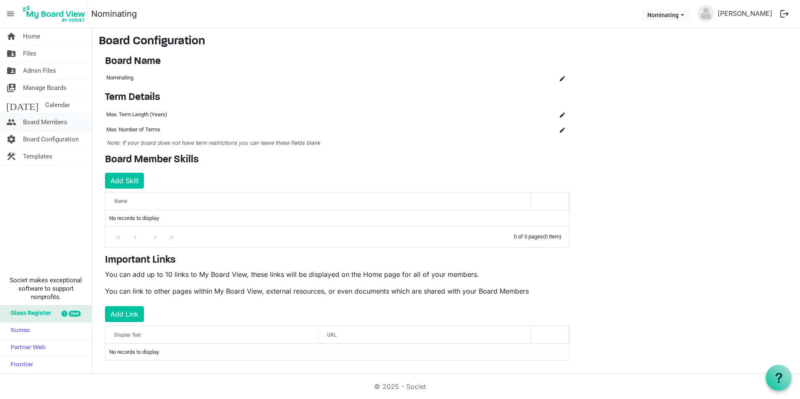
click at [48, 123] on span "Board Members" at bounding box center [45, 122] width 44 height 17
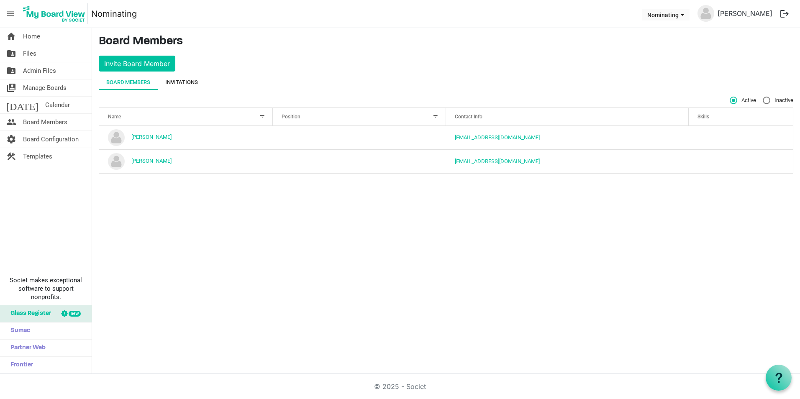
click at [184, 84] on div "Invitations" at bounding box center [181, 82] width 33 height 8
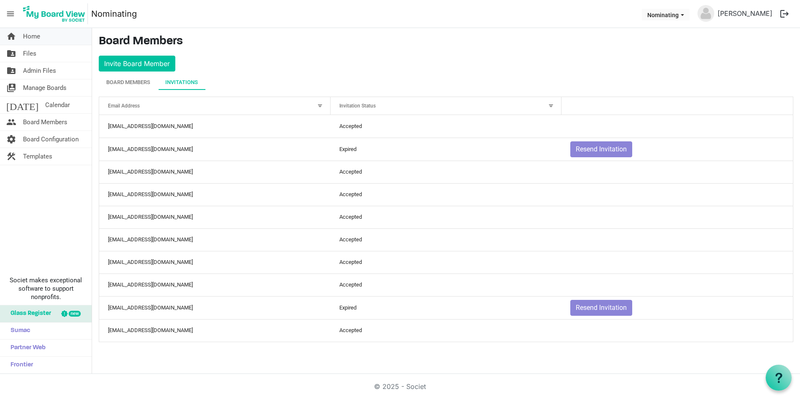
click at [58, 36] on link "home Home" at bounding box center [46, 36] width 92 height 17
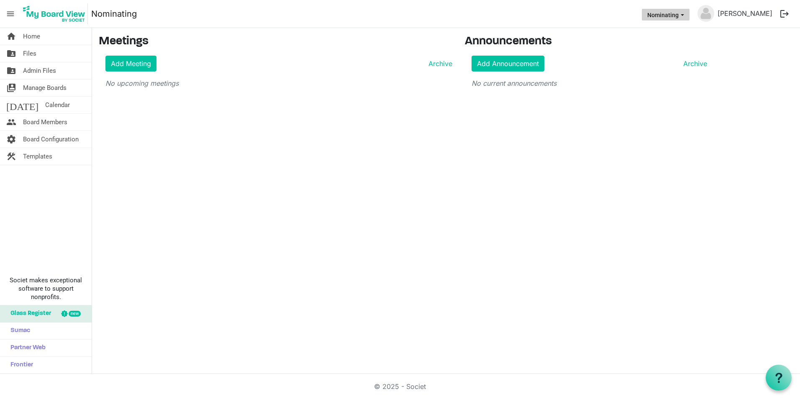
click at [686, 15] on span "Nominating dropdownbutton" at bounding box center [682, 14] width 8 height 3
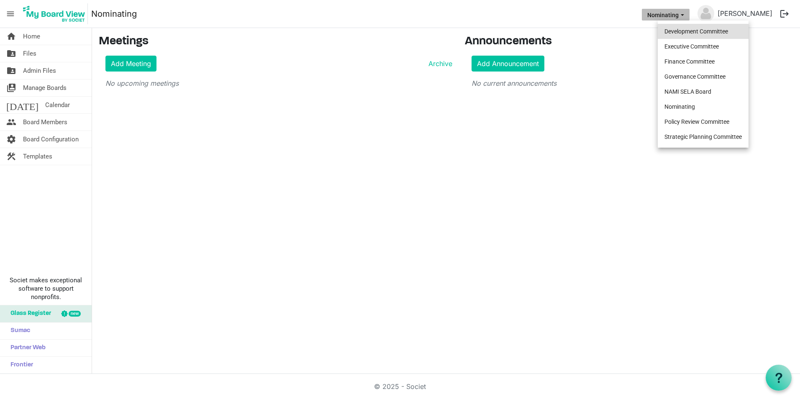
click at [692, 34] on li "Development Committee" at bounding box center [702, 31] width 91 height 15
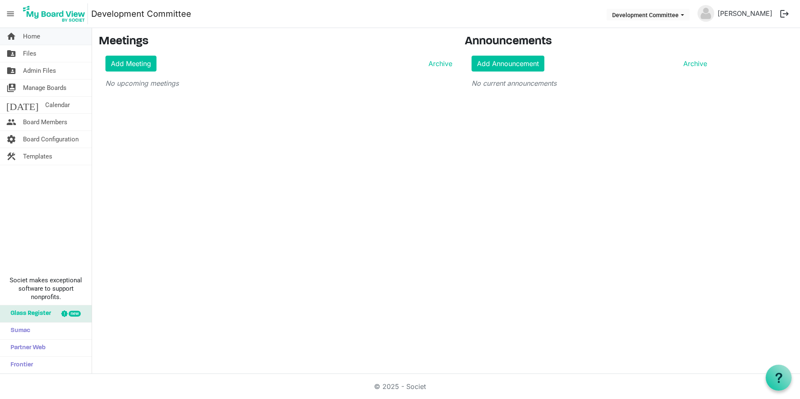
click at [46, 43] on link "home Home" at bounding box center [46, 36] width 92 height 17
click at [35, 86] on span "Manage Boards" at bounding box center [44, 87] width 43 height 17
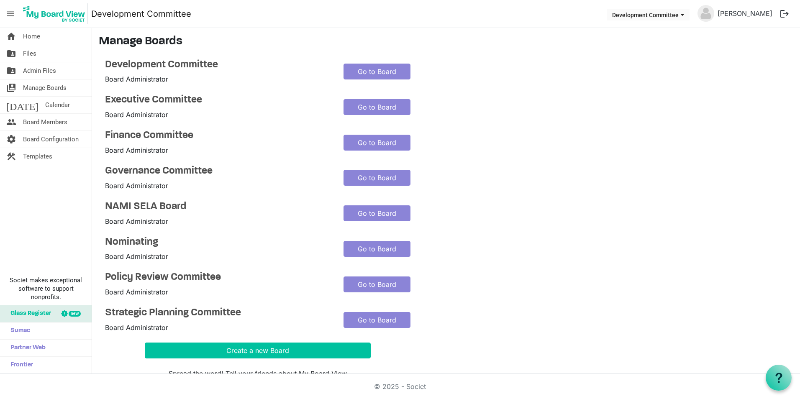
click at [153, 79] on span "Board Administrator" at bounding box center [136, 79] width 63 height 8
click at [143, 243] on h4 "Nominating" at bounding box center [218, 242] width 226 height 12
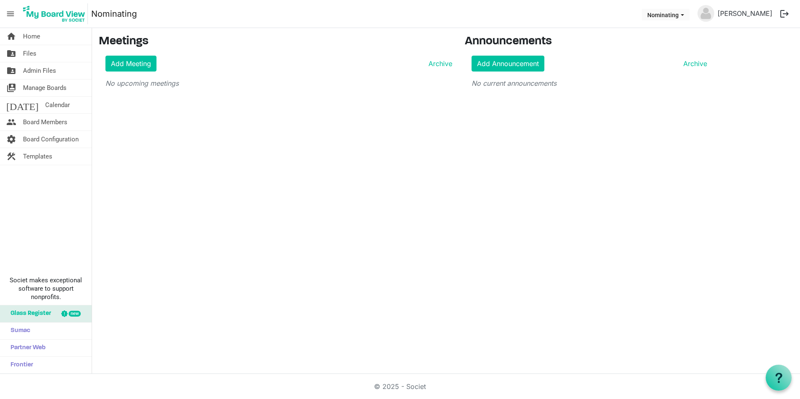
click at [156, 134] on div "home Home folder_shared Files folder_shared Admin Files switch_account Manage B…" at bounding box center [400, 201] width 800 height 346
click at [125, 16] on link "Nominating" at bounding box center [114, 13] width 46 height 17
click at [43, 120] on span "Board Members" at bounding box center [45, 122] width 44 height 17
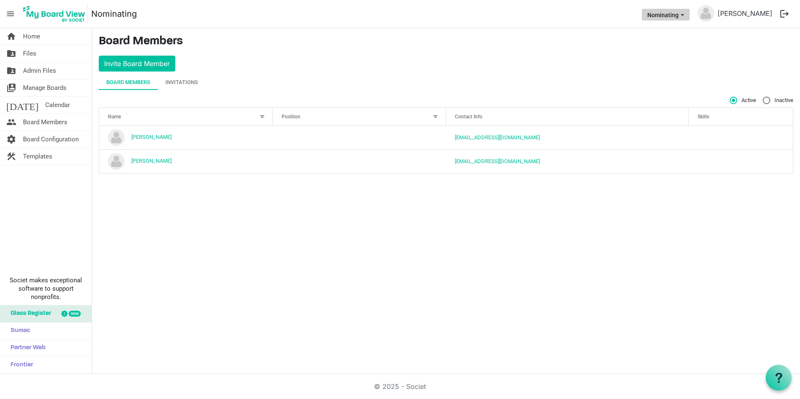
click at [686, 15] on span "Nominating dropdownbutton" at bounding box center [682, 14] width 8 height 3
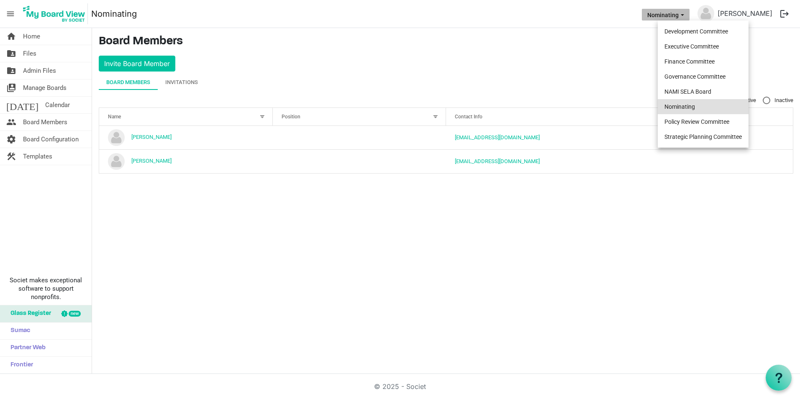
click at [675, 107] on li "Nominating" at bounding box center [702, 106] width 91 height 15
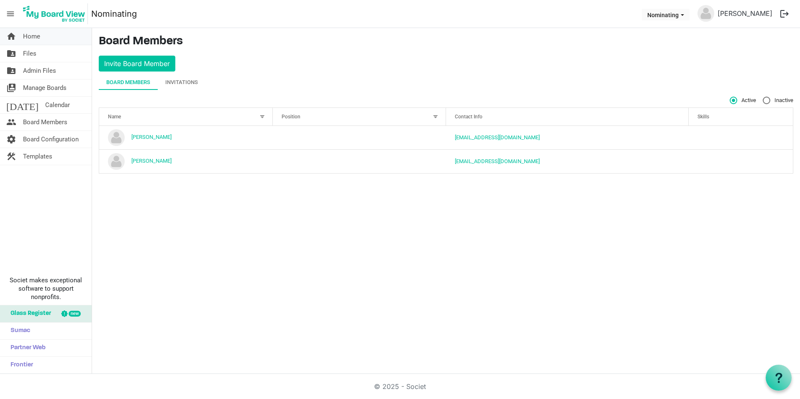
click at [37, 33] on span "Home" at bounding box center [31, 36] width 17 height 17
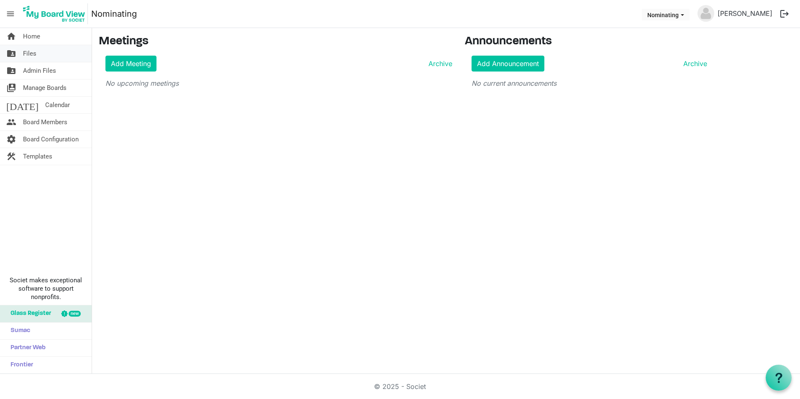
click at [35, 53] on span "Files" at bounding box center [29, 53] width 13 height 17
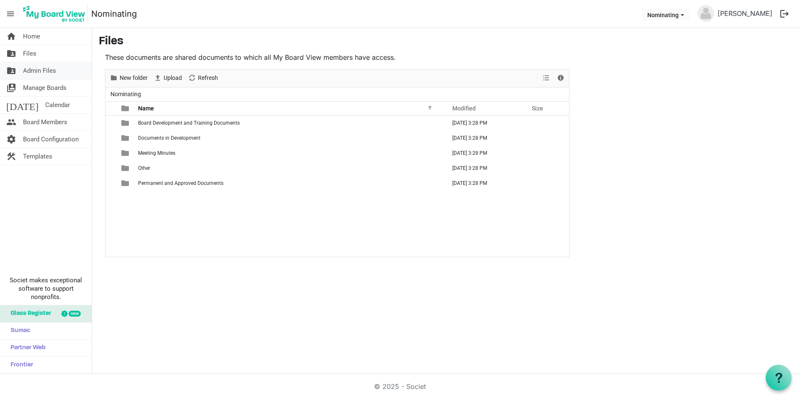
click at [36, 70] on span "Admin Files" at bounding box center [39, 70] width 33 height 17
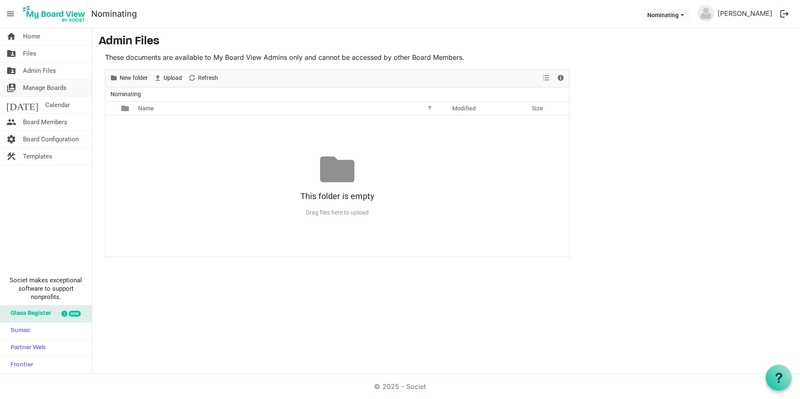
click at [36, 87] on span "Manage Boards" at bounding box center [44, 87] width 43 height 17
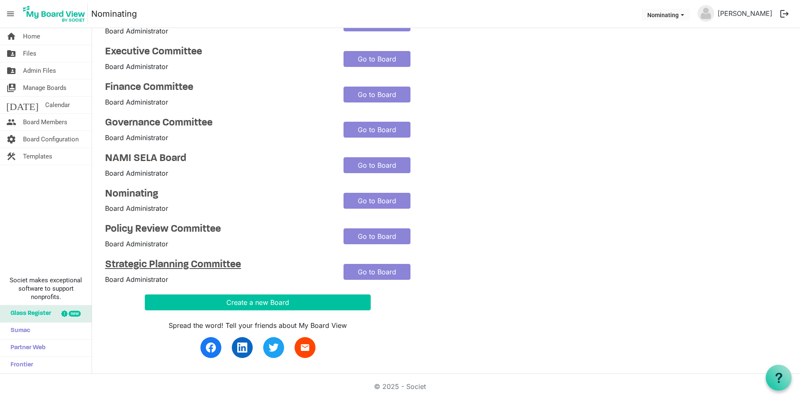
scroll to position [49, 0]
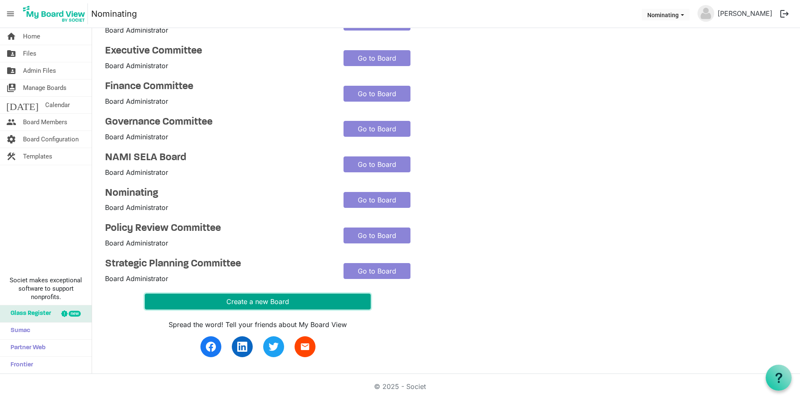
click at [229, 295] on button "Create a new Board" at bounding box center [258, 302] width 226 height 16
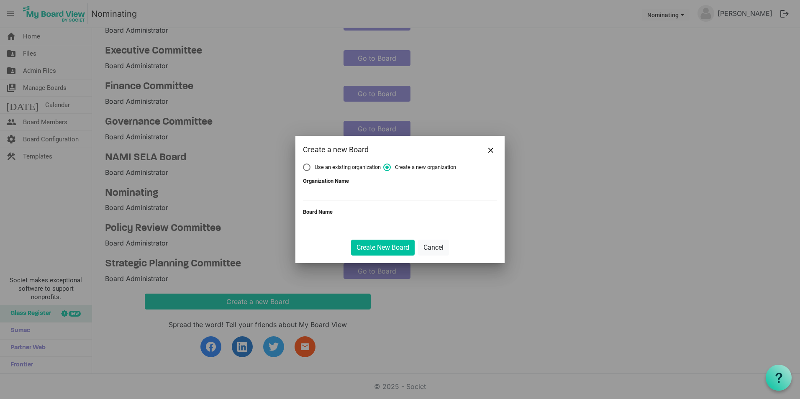
click at [315, 171] on span "Use an existing organization" at bounding box center [342, 168] width 78 height 8
click at [303, 164] on input "Use an existing organization" at bounding box center [303, 164] width 0 height 0
radio input "true"
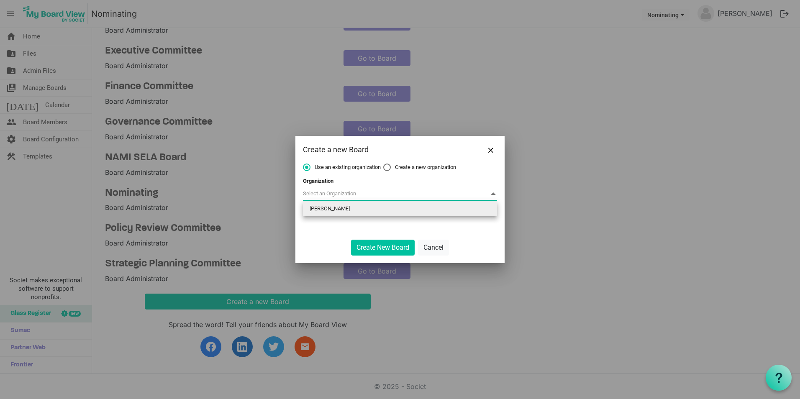
click at [319, 196] on span at bounding box center [400, 193] width 194 height 13
click at [323, 210] on li "NAMI SELA" at bounding box center [400, 208] width 194 height 15
type input "NAMI SELA"
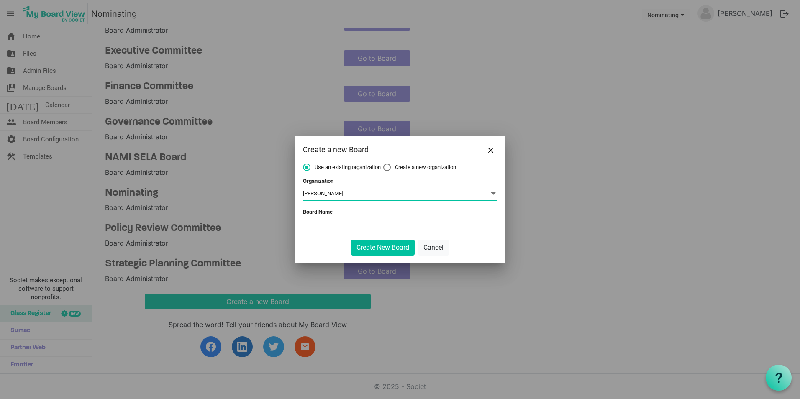
click at [321, 225] on input "Board Name" at bounding box center [400, 224] width 194 height 13
type input "N"
type input "Policy Committee"
click at [373, 248] on button "Create New Board" at bounding box center [383, 248] width 64 height 16
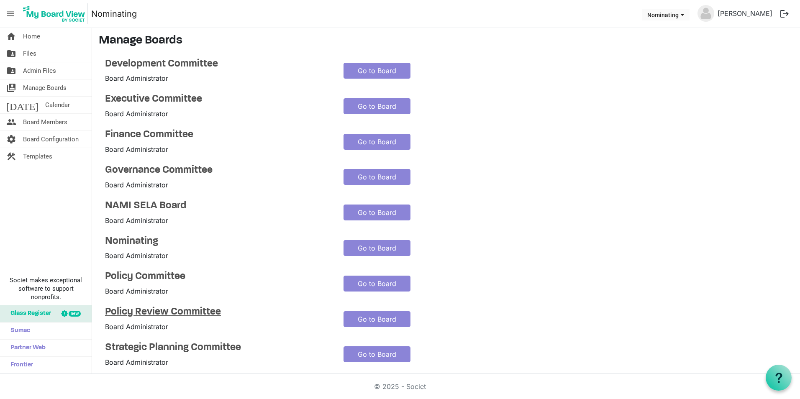
scroll to position [0, 0]
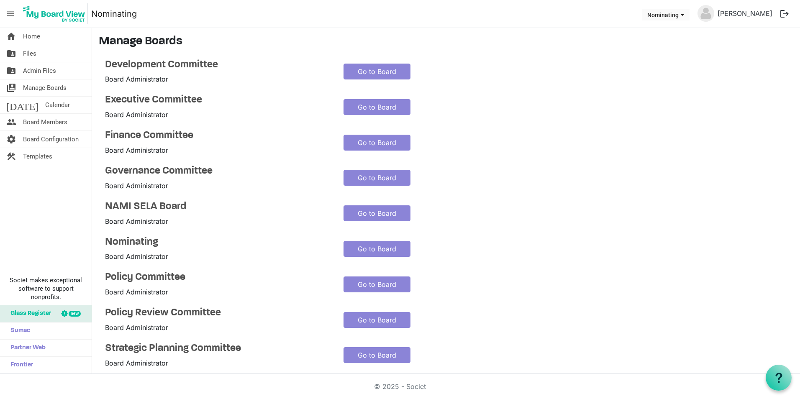
click at [480, 250] on div "Nominating Board Administrator Go to Board" at bounding box center [337, 249] width 477 height 26
click at [161, 133] on h4 "Finance Committee" at bounding box center [218, 136] width 226 height 12
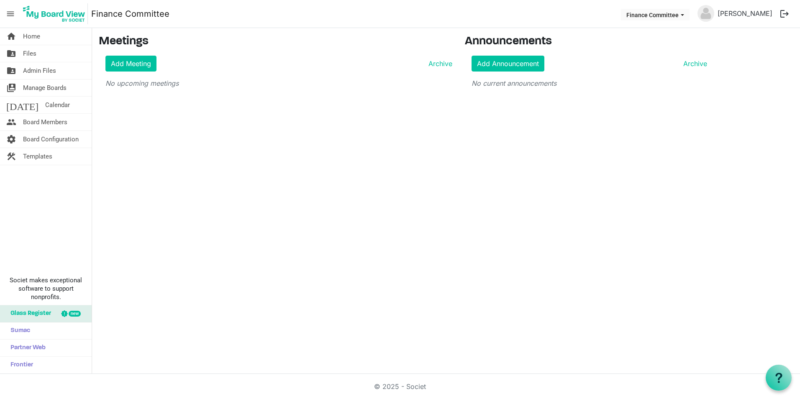
click at [122, 11] on link "Finance Committee" at bounding box center [130, 13] width 78 height 17
click at [55, 84] on span "Manage Boards" at bounding box center [44, 87] width 43 height 17
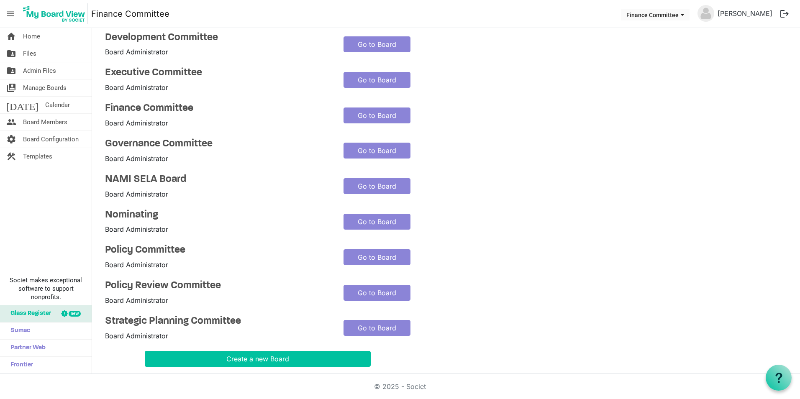
scroll to position [42, 0]
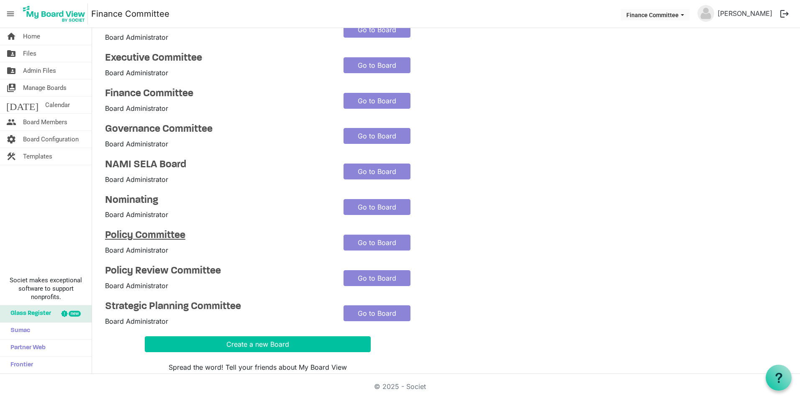
click at [156, 233] on h4 "Policy Committee" at bounding box center [218, 236] width 226 height 12
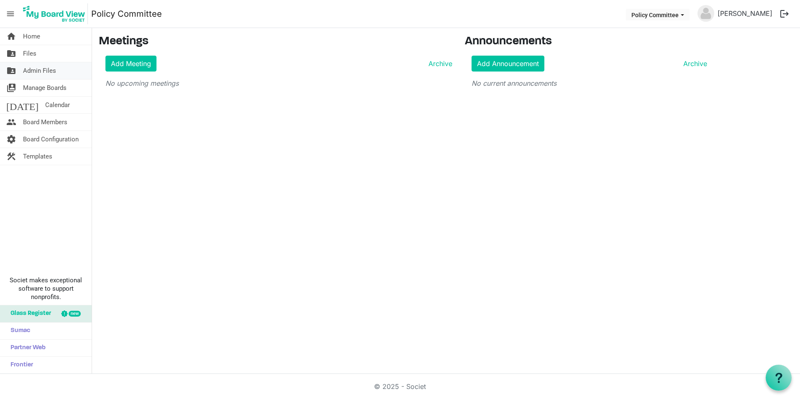
click at [39, 67] on span "Admin Files" at bounding box center [39, 70] width 33 height 17
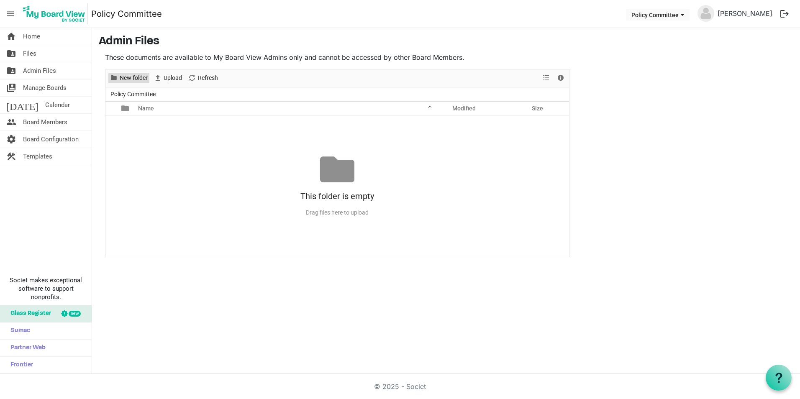
click at [141, 74] on span "New folder" at bounding box center [134, 78] width 30 height 10
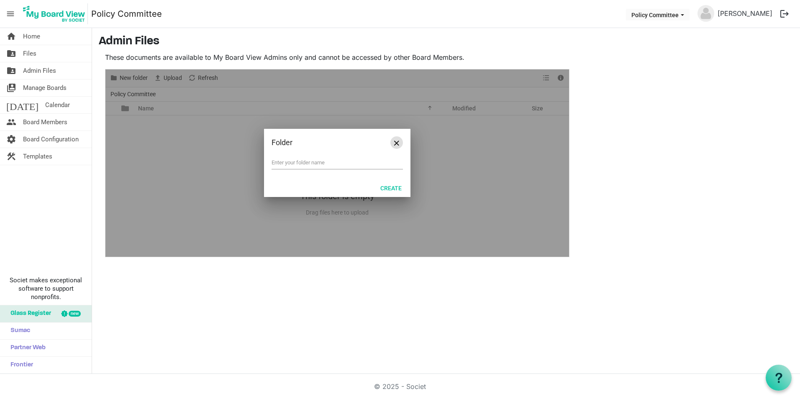
click at [399, 142] on button "Close" at bounding box center [396, 142] width 13 height 13
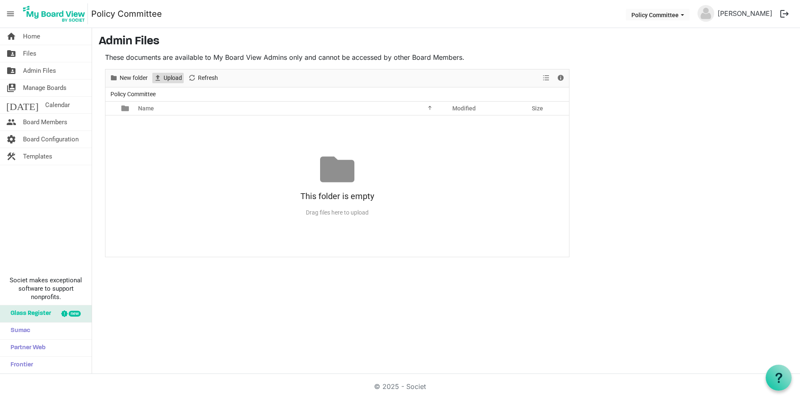
click at [179, 81] on span "Upload" at bounding box center [173, 78] width 20 height 10
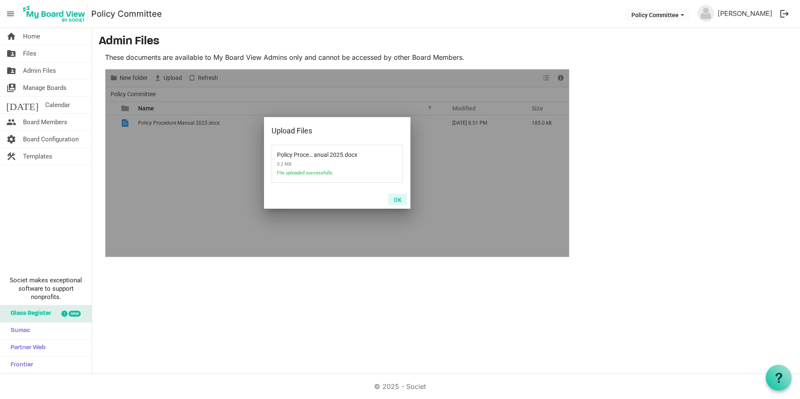
click at [396, 199] on button "OK" at bounding box center [397, 200] width 19 height 12
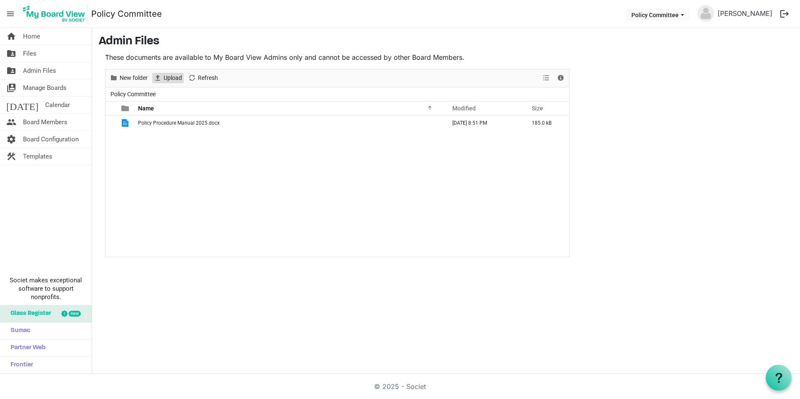
click at [175, 76] on span "Upload" at bounding box center [173, 78] width 20 height 10
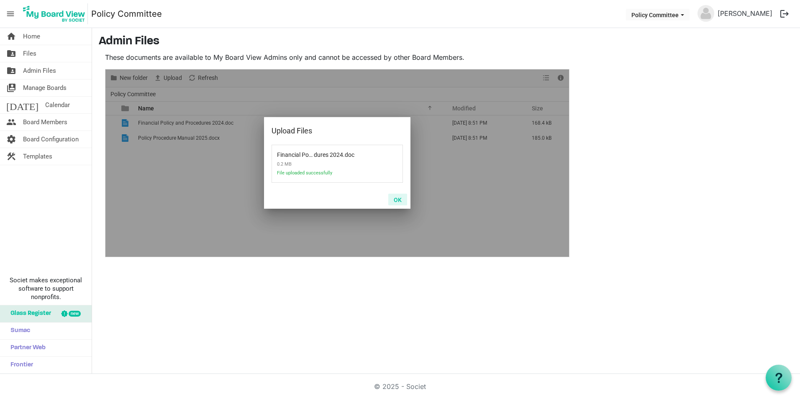
click at [401, 202] on button "OK" at bounding box center [397, 200] width 19 height 12
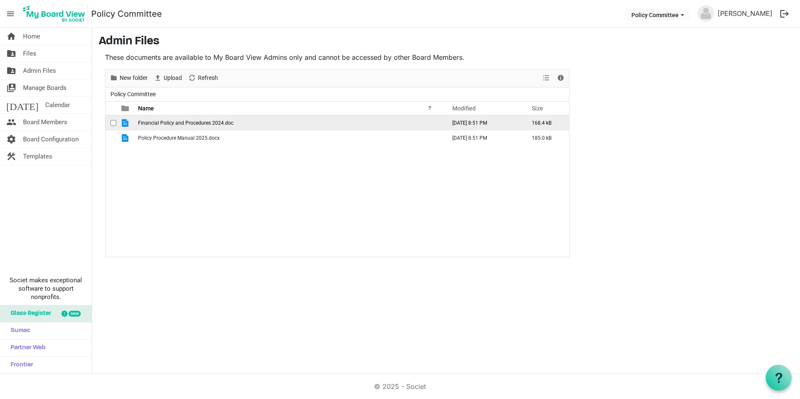
click at [199, 121] on span "Financial Policy and Procedures 2024.doc" at bounding box center [185, 123] width 95 height 6
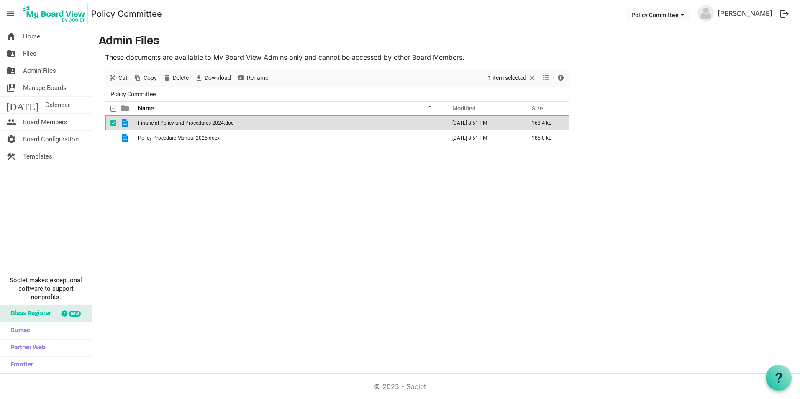
click at [203, 125] on span "Financial Policy and Procedures 2024.doc" at bounding box center [185, 123] width 95 height 6
click at [298, 213] on div "Financial Policy and Procedures 2024.doc August 27, 2025 8:51 PM 168.4 kB Polic…" at bounding box center [336, 185] width 463 height 141
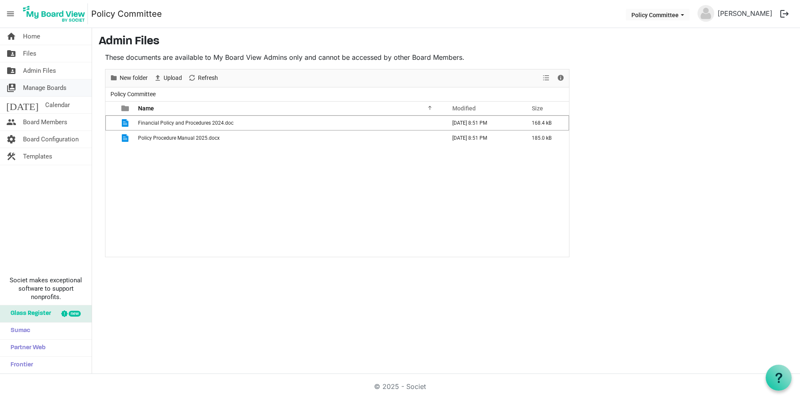
click at [46, 87] on span "Manage Boards" at bounding box center [44, 87] width 43 height 17
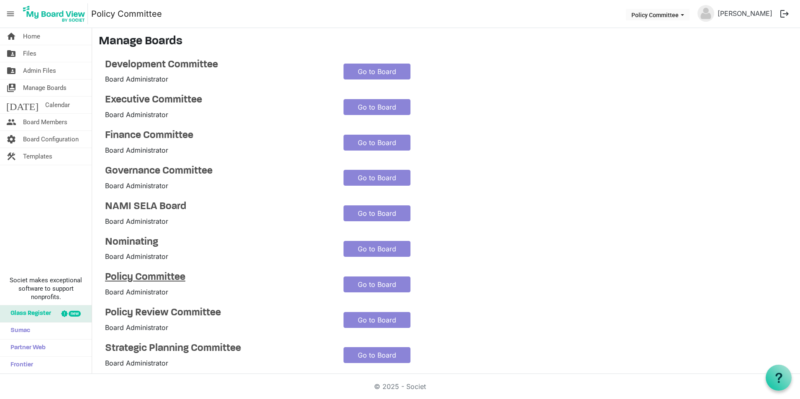
click at [156, 273] on h4 "Policy Committee" at bounding box center [218, 277] width 226 height 12
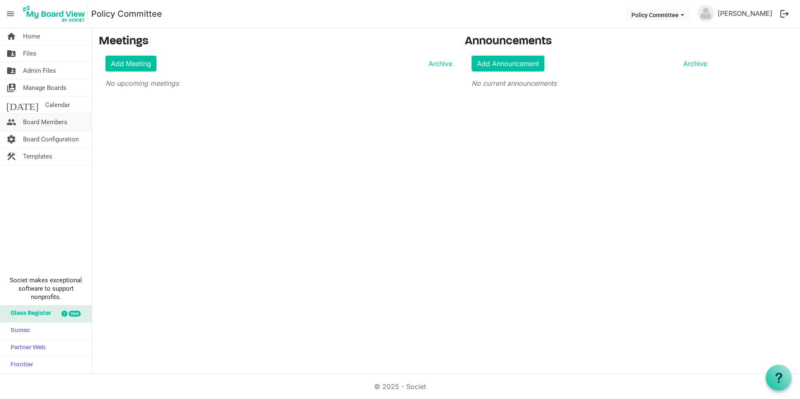
click at [74, 119] on link "people Board Members" at bounding box center [46, 122] width 92 height 17
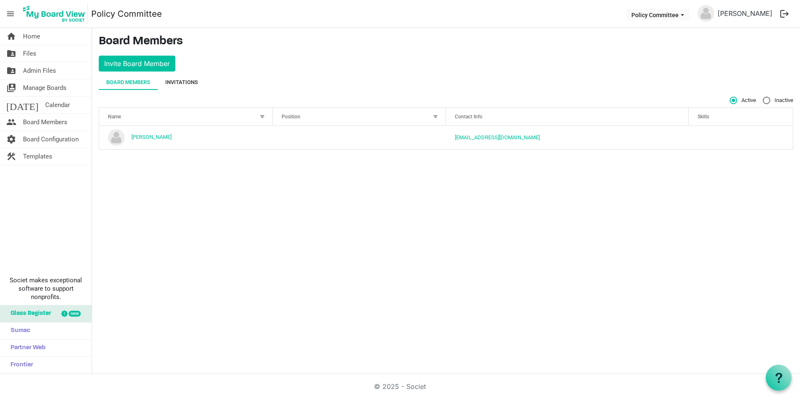
click at [175, 82] on div "Invitations" at bounding box center [181, 82] width 33 height 8
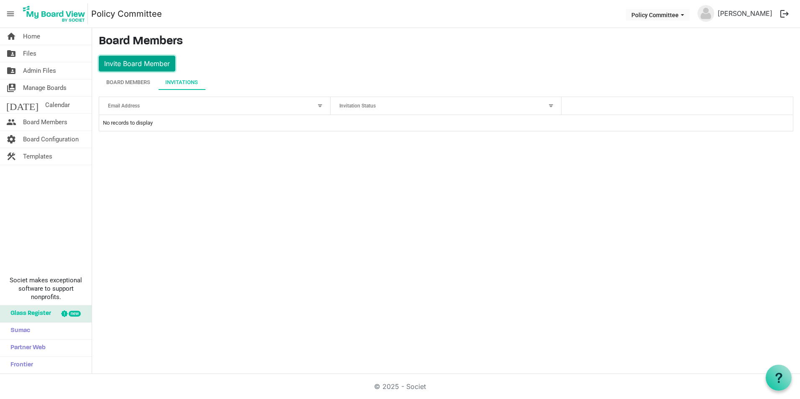
click at [147, 57] on button "Invite Board Member" at bounding box center [137, 64] width 77 height 16
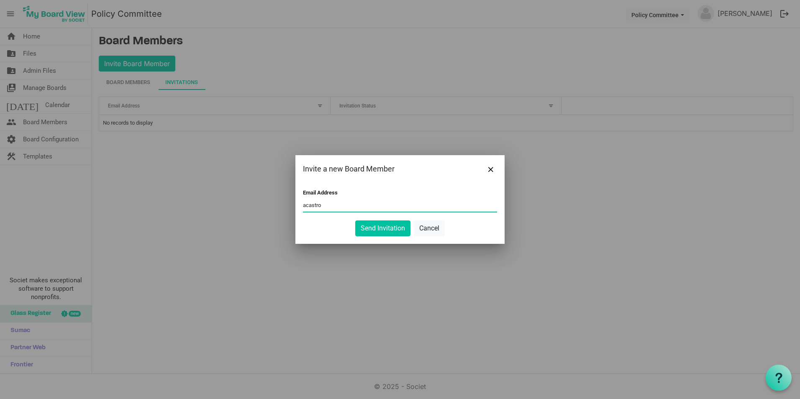
type input "acastro"
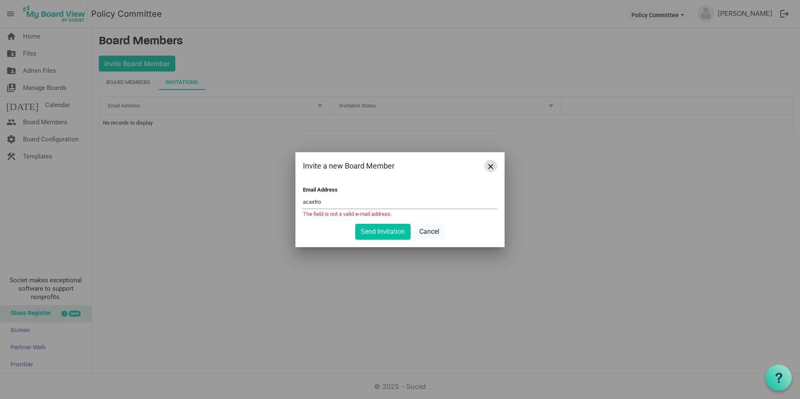
drag, startPoint x: 490, startPoint y: 164, endPoint x: 438, endPoint y: 44, distance: 130.7
click at [490, 164] on span "Close" at bounding box center [490, 166] width 5 height 5
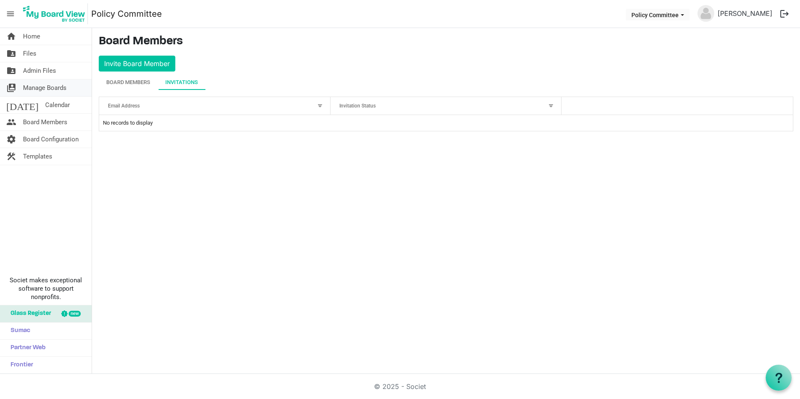
click at [47, 84] on span "Manage Boards" at bounding box center [44, 87] width 43 height 17
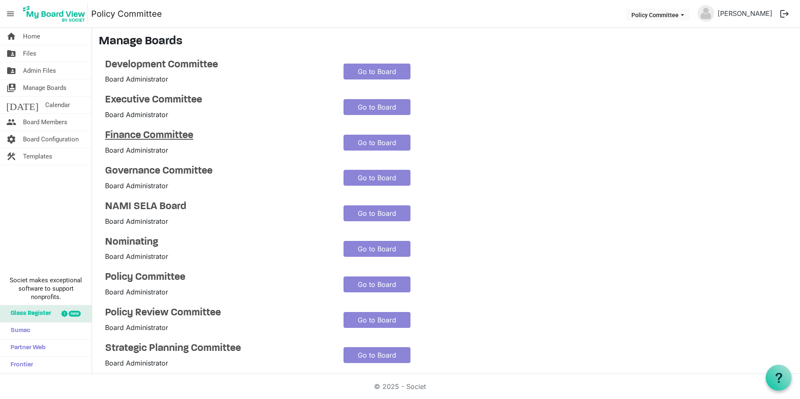
click at [144, 137] on h4 "Finance Committee" at bounding box center [218, 136] width 226 height 12
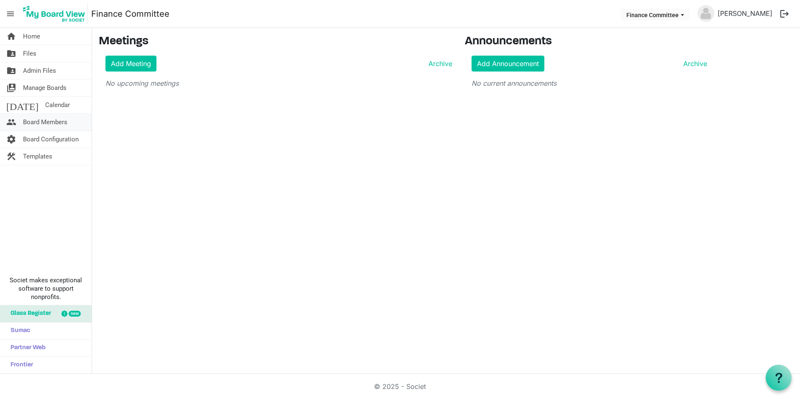
click at [49, 120] on span "Board Members" at bounding box center [45, 122] width 44 height 17
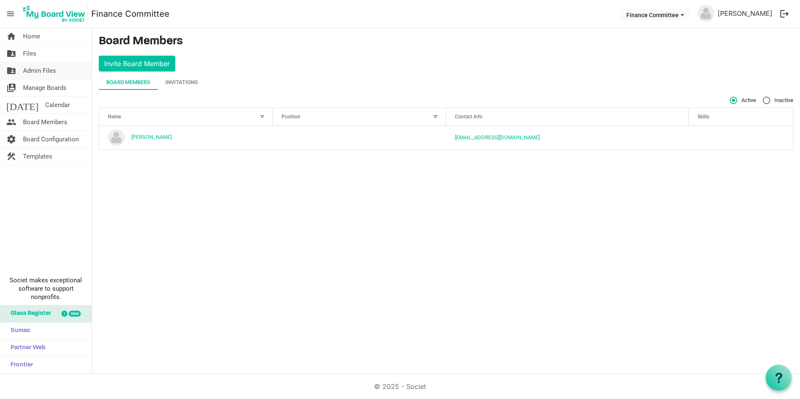
click at [43, 70] on span "Admin Files" at bounding box center [39, 70] width 33 height 17
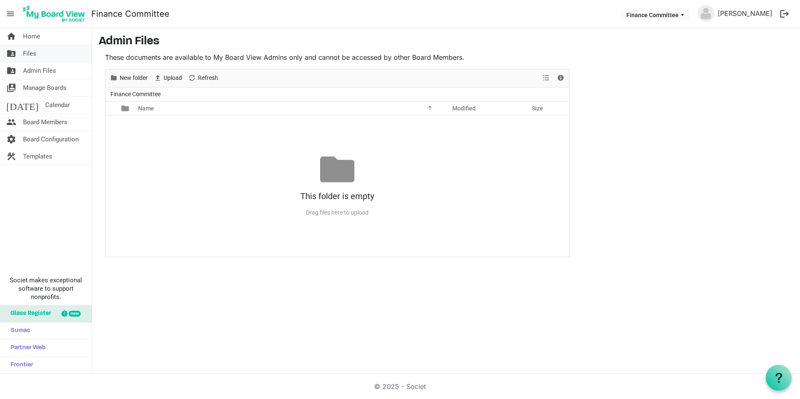
click at [43, 50] on link "folder_shared Files" at bounding box center [46, 53] width 92 height 17
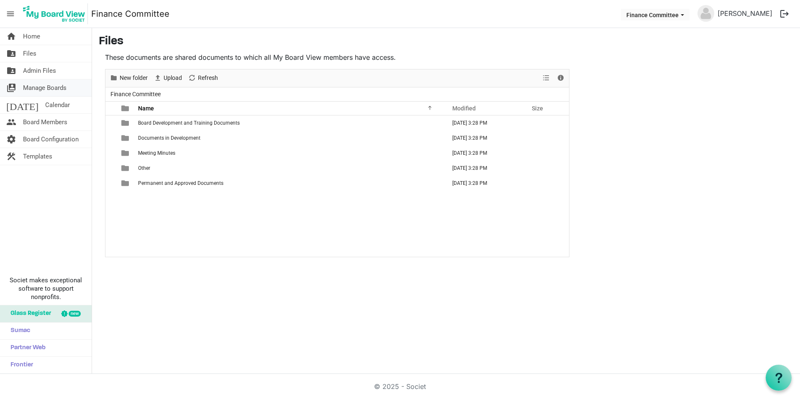
click at [52, 88] on span "Manage Boards" at bounding box center [44, 87] width 43 height 17
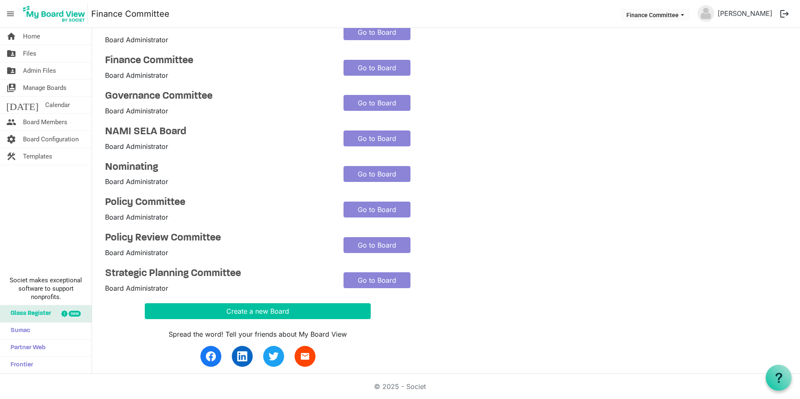
scroll to position [84, 0]
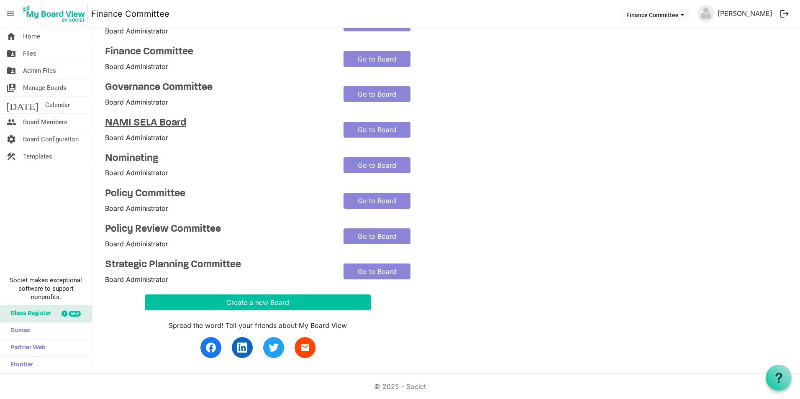
click at [163, 123] on h4 "NAMI SELA Board" at bounding box center [218, 123] width 226 height 12
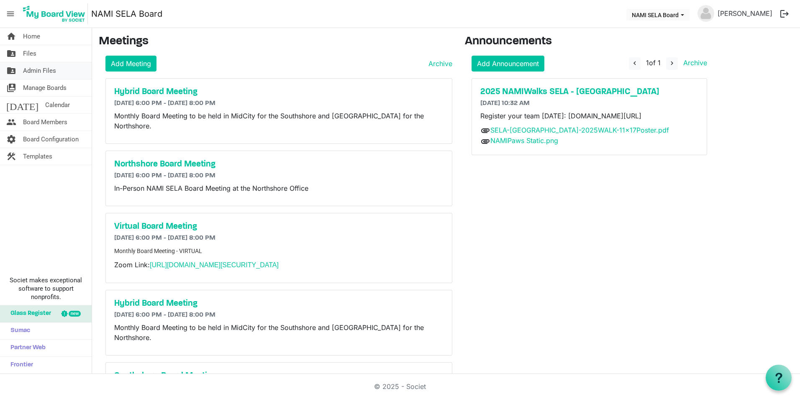
click at [48, 74] on span "Admin Files" at bounding box center [39, 70] width 33 height 17
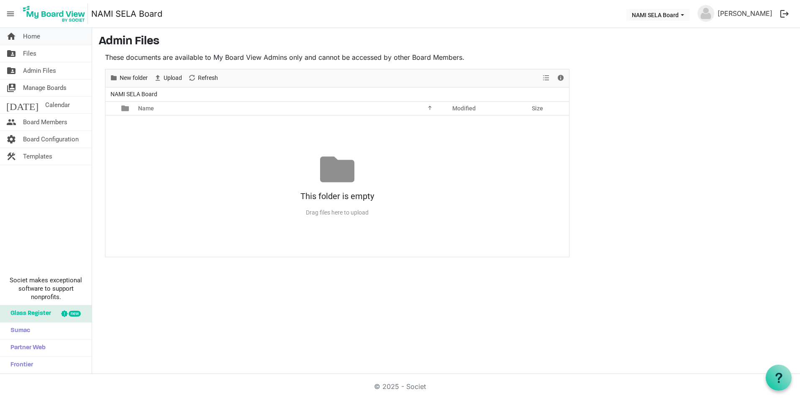
click at [32, 37] on span "Home" at bounding box center [31, 36] width 17 height 17
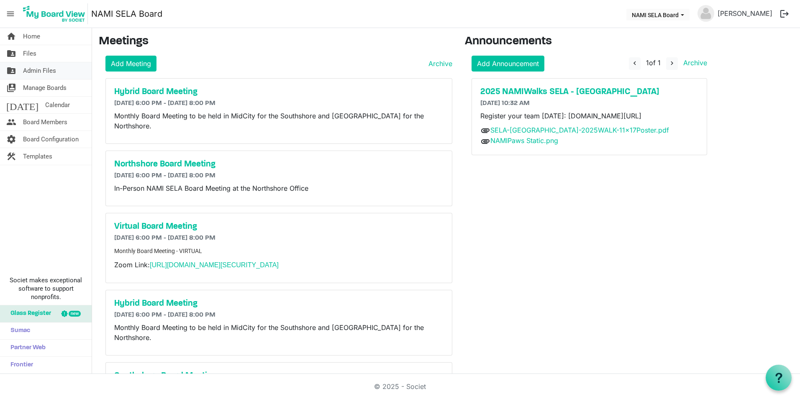
click at [33, 67] on span "Admin Files" at bounding box center [39, 70] width 33 height 17
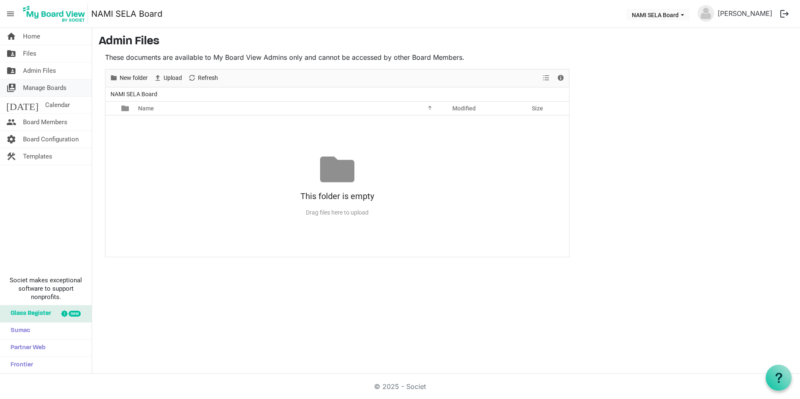
click at [32, 84] on span "Manage Boards" at bounding box center [44, 87] width 43 height 17
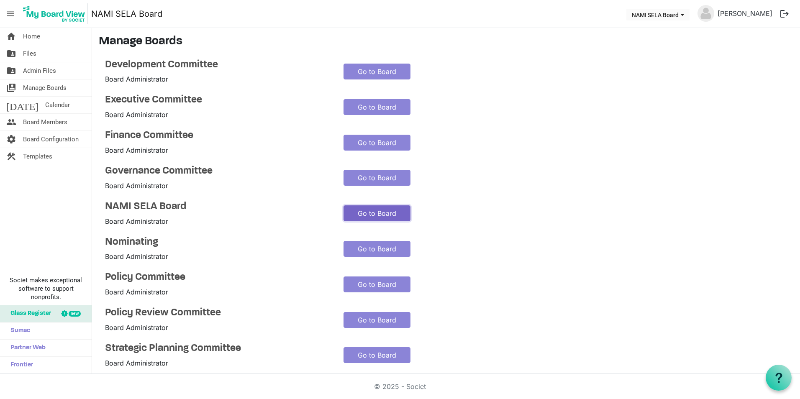
click at [365, 214] on link "Go to Board" at bounding box center [376, 213] width 67 height 16
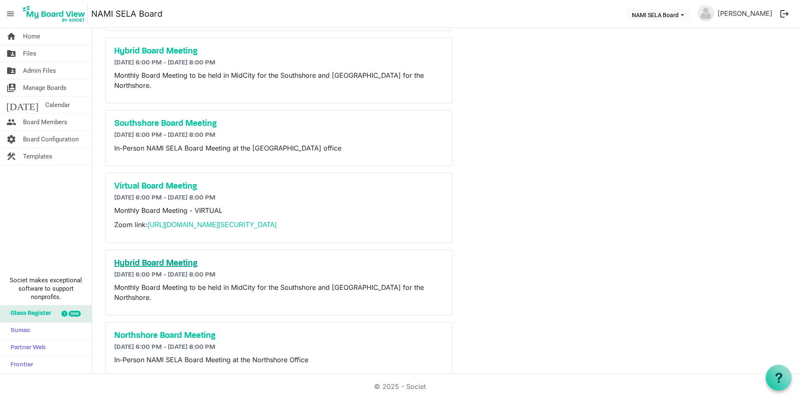
scroll to position [316, 0]
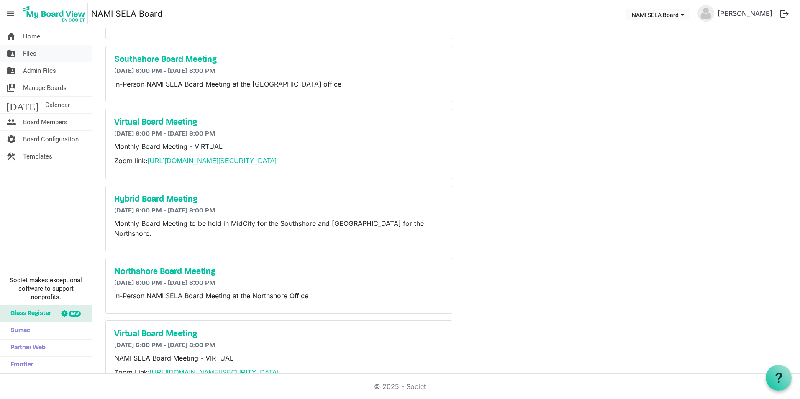
click at [51, 53] on link "folder_shared Files" at bounding box center [46, 53] width 92 height 17
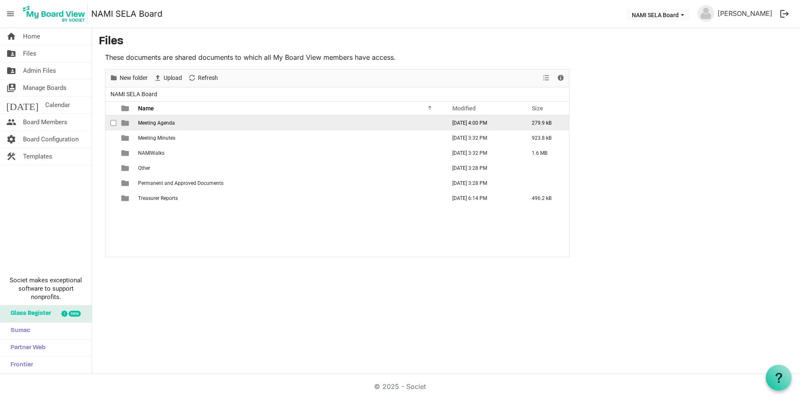
click at [168, 123] on span "Meeting Agenda" at bounding box center [156, 123] width 37 height 6
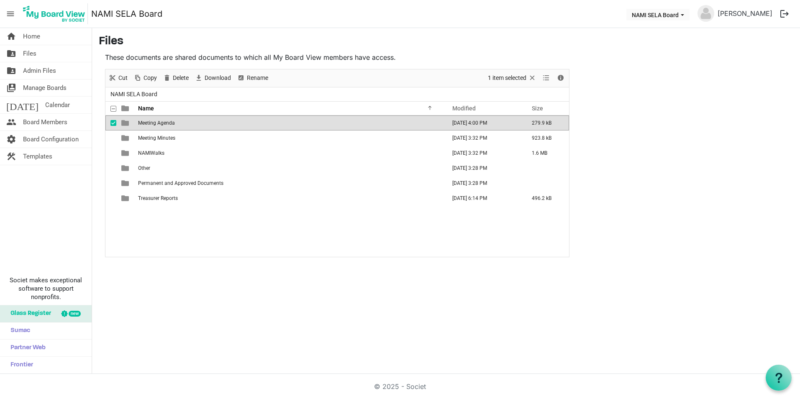
click at [168, 123] on span "Meeting Agenda" at bounding box center [156, 123] width 37 height 6
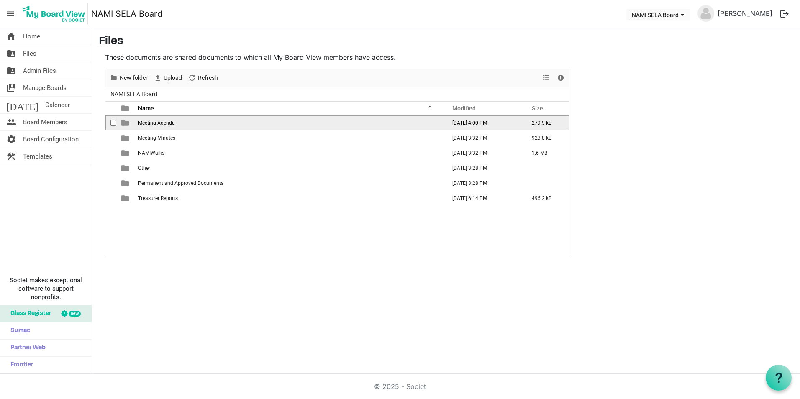
click at [168, 123] on span "Meeting Agenda" at bounding box center [156, 123] width 37 height 6
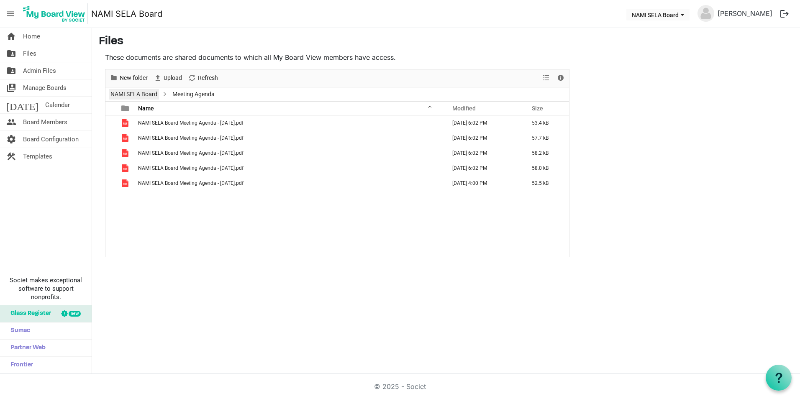
click at [129, 94] on link "NAMI SELA Board" at bounding box center [134, 94] width 50 height 10
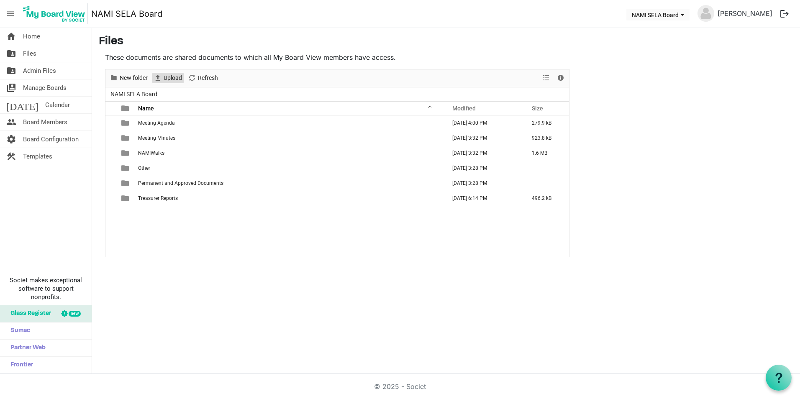
click at [174, 78] on span "Upload" at bounding box center [173, 78] width 20 height 10
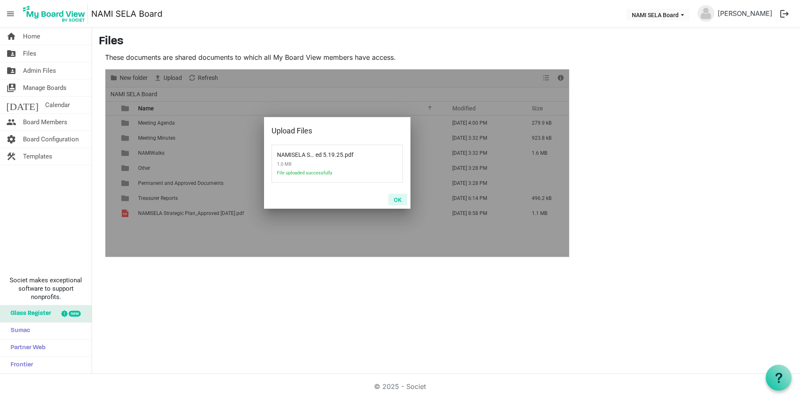
click at [396, 199] on button "OK" at bounding box center [397, 200] width 19 height 12
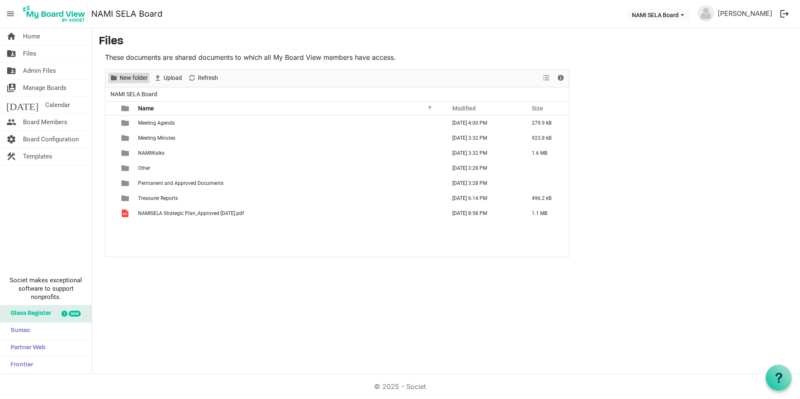
click at [138, 75] on span "New folder" at bounding box center [134, 78] width 30 height 10
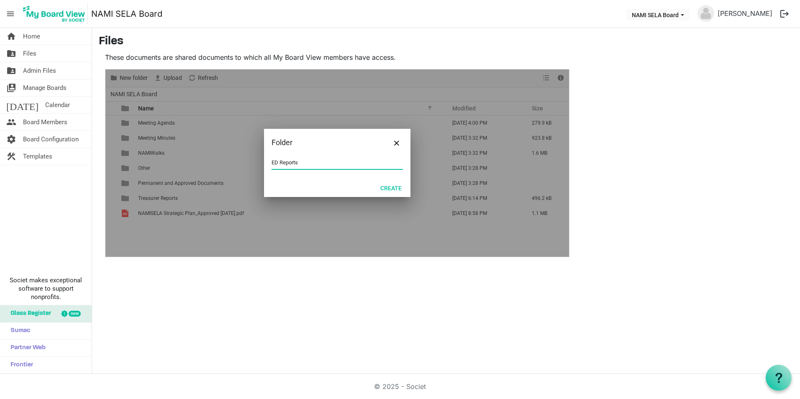
type input "ED Reports"
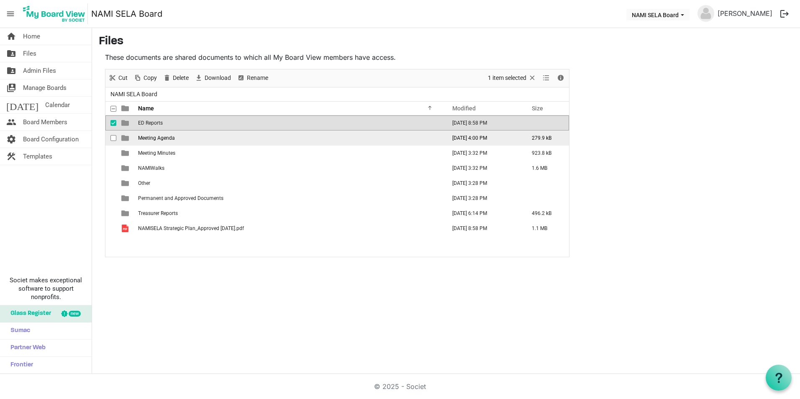
click at [134, 139] on td "is template cell column header type" at bounding box center [125, 137] width 19 height 15
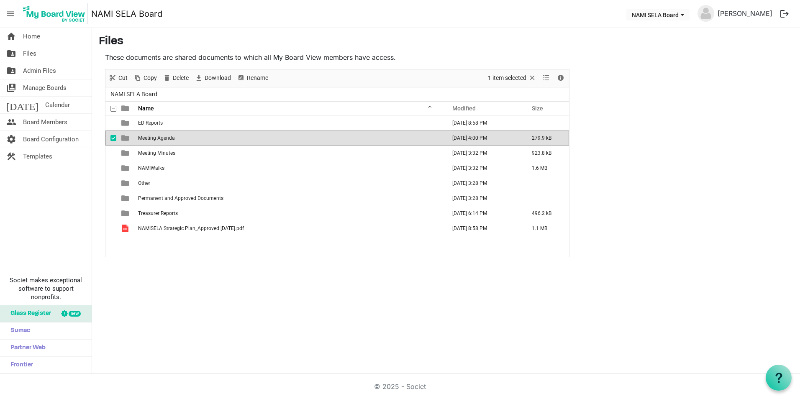
click at [146, 138] on span "Meeting Agenda" at bounding box center [156, 138] width 37 height 6
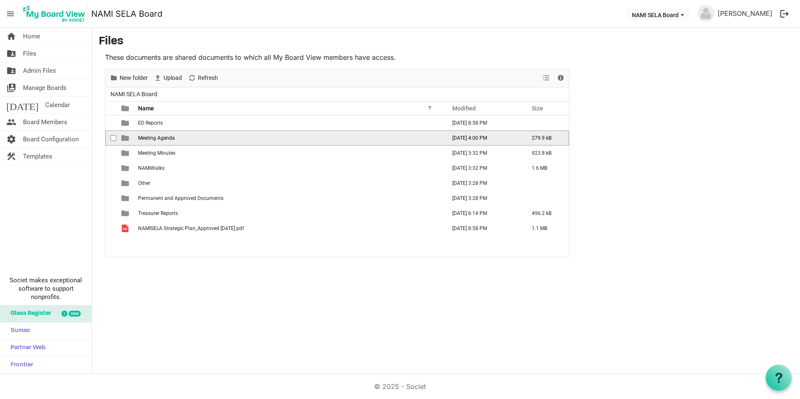
click at [146, 138] on span "Meeting Agenda" at bounding box center [156, 138] width 37 height 6
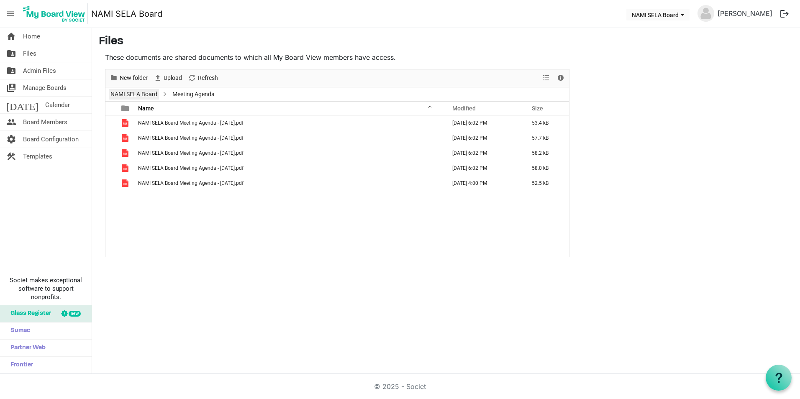
click at [152, 89] on link "NAMI SELA Board" at bounding box center [134, 94] width 50 height 10
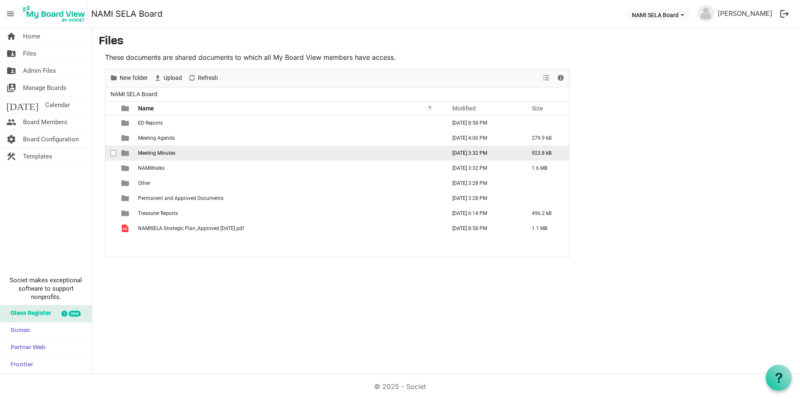
click at [166, 151] on span "Meeting Minutes" at bounding box center [156, 153] width 37 height 6
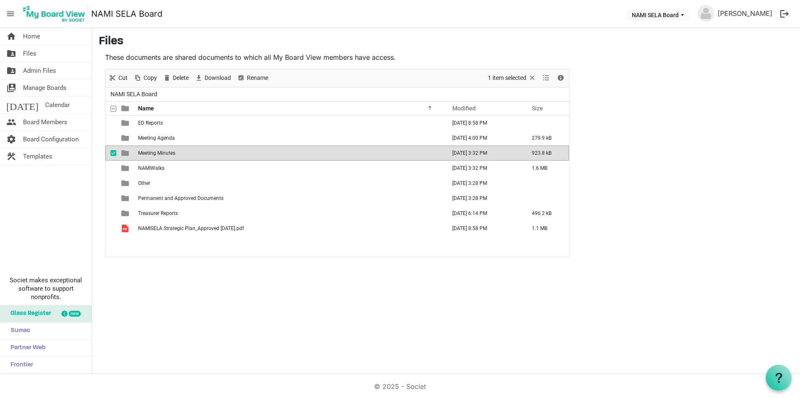
click at [166, 151] on span "Meeting Minutes" at bounding box center [156, 153] width 37 height 6
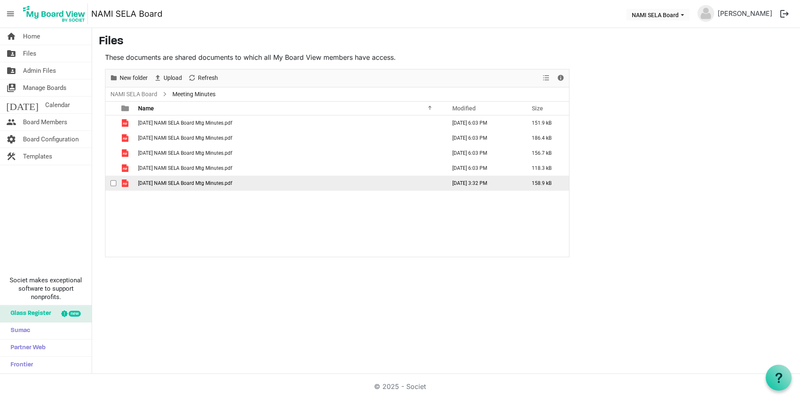
click at [230, 183] on span "07-21-2025 NAMI SELA Board Mtg Minutes.pdf" at bounding box center [185, 183] width 94 height 6
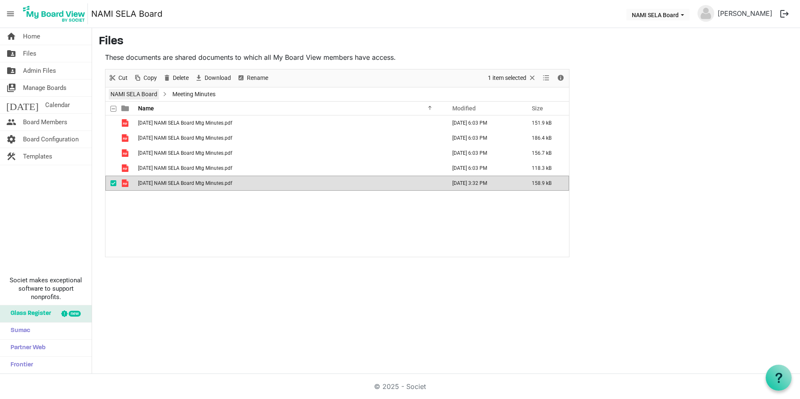
click at [154, 96] on link "NAMI SELA Board" at bounding box center [134, 94] width 50 height 10
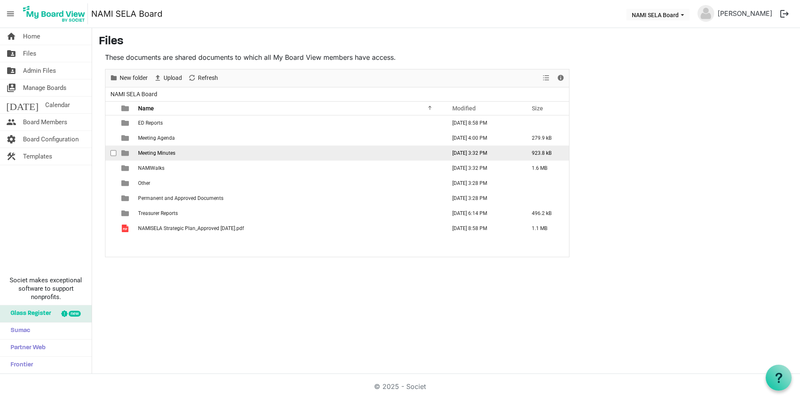
click at [160, 154] on span "Meeting Minutes" at bounding box center [156, 153] width 37 height 6
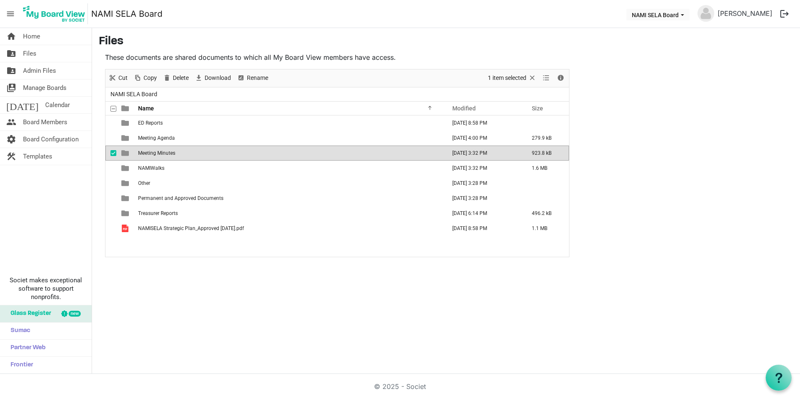
click at [160, 154] on span "Meeting Minutes" at bounding box center [156, 153] width 37 height 6
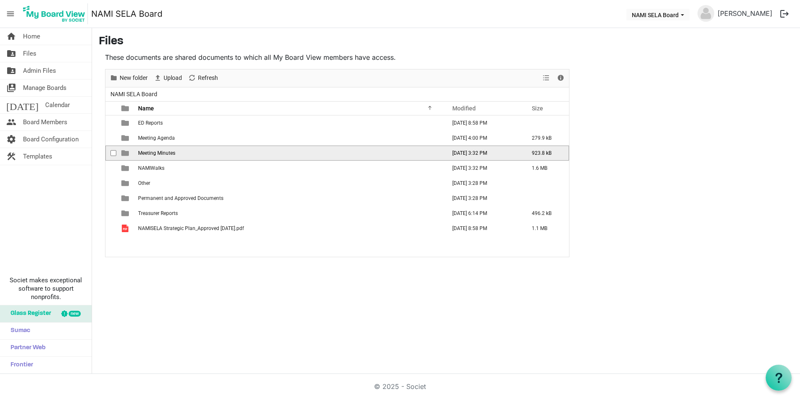
click at [160, 154] on span "Meeting Minutes" at bounding box center [156, 153] width 37 height 6
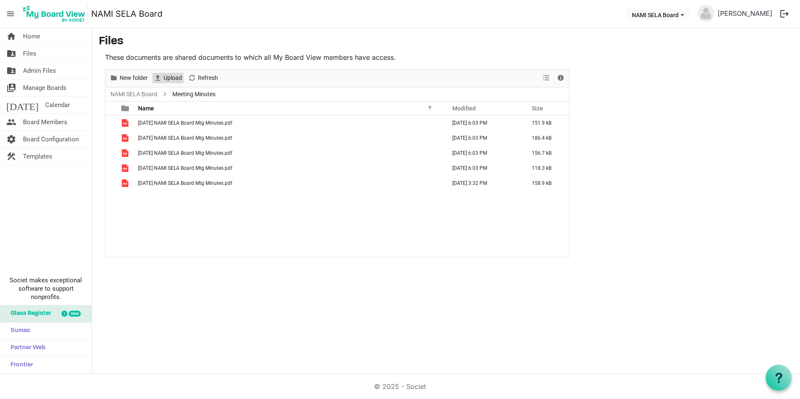
click at [180, 79] on span "Upload" at bounding box center [173, 78] width 20 height 10
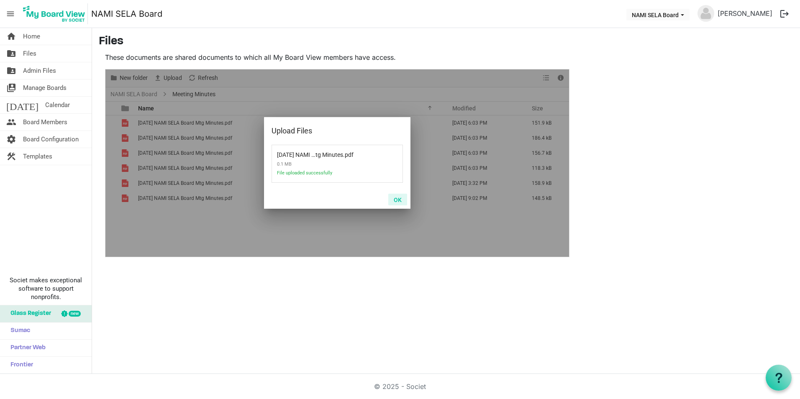
click at [395, 199] on button "OK" at bounding box center [397, 200] width 19 height 12
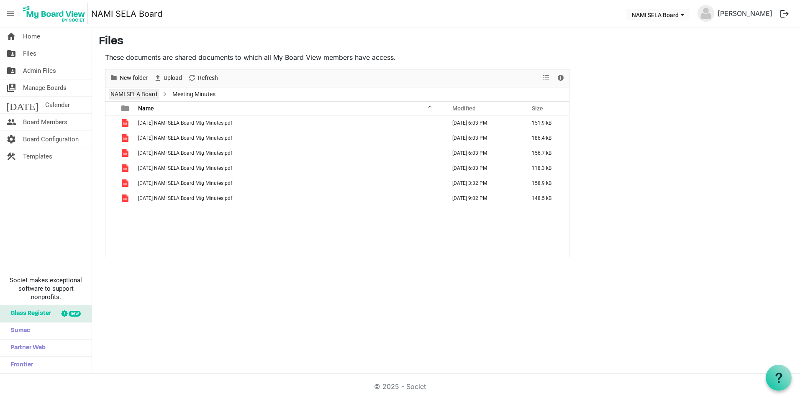
click at [153, 93] on link "NAMI SELA Board" at bounding box center [134, 94] width 50 height 10
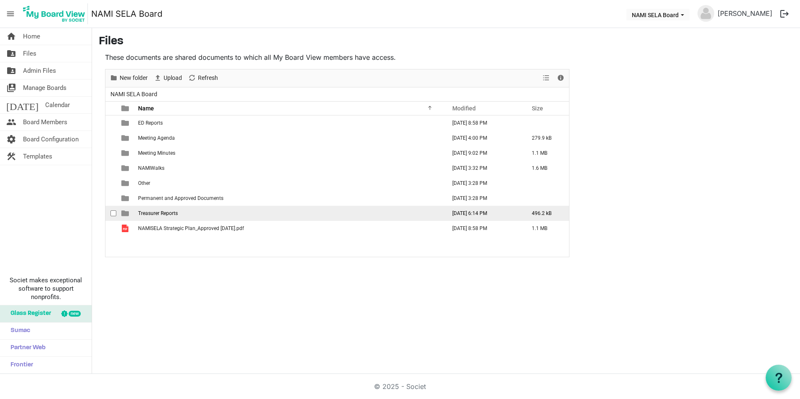
click at [159, 214] on span "Treasurer Reports" at bounding box center [158, 213] width 40 height 6
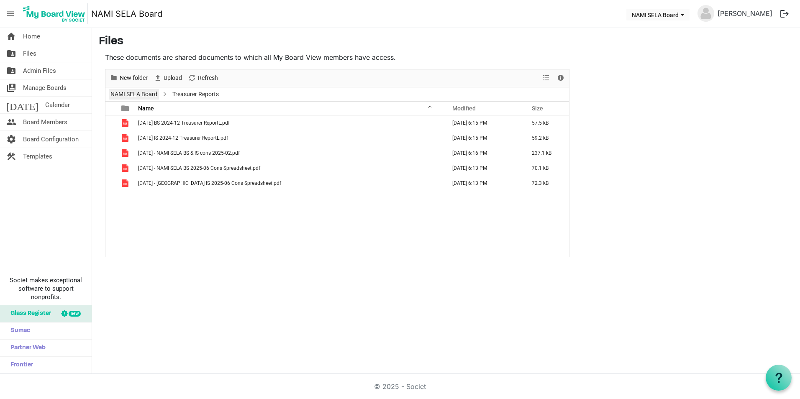
click at [143, 97] on link "NAMI SELA Board" at bounding box center [134, 94] width 50 height 10
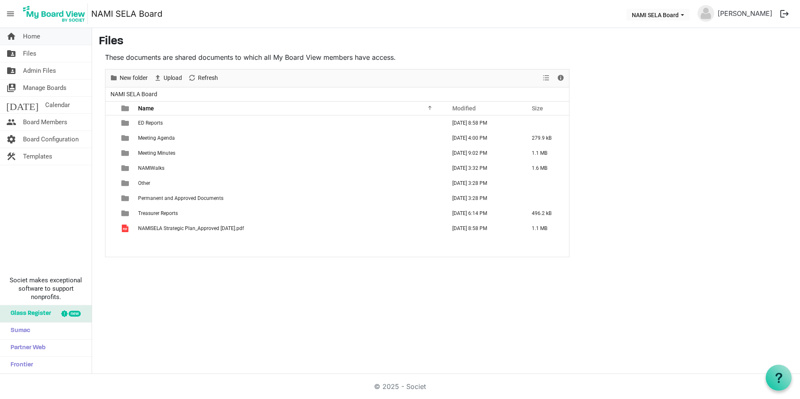
click at [44, 42] on link "home Home" at bounding box center [46, 36] width 92 height 17
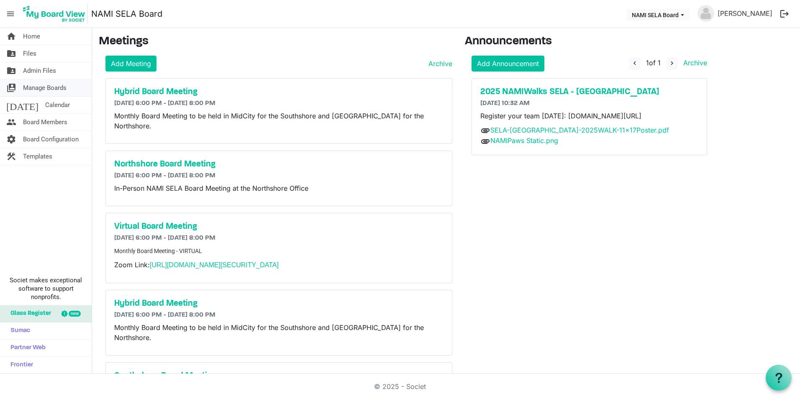
click at [51, 81] on span "Manage Boards" at bounding box center [44, 87] width 43 height 17
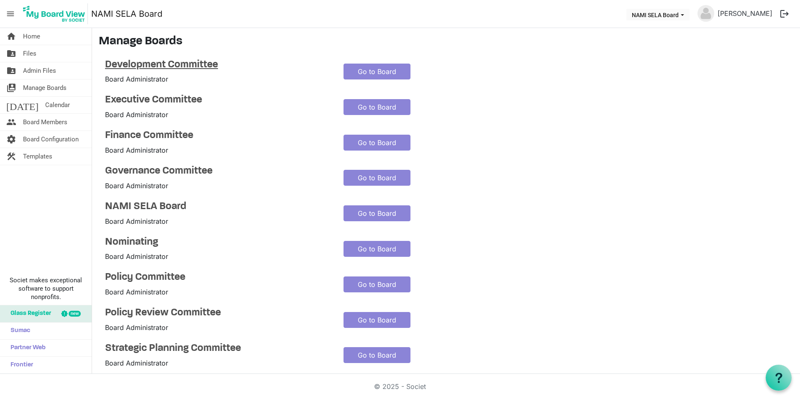
click at [153, 64] on h4 "Development Committee" at bounding box center [218, 65] width 226 height 12
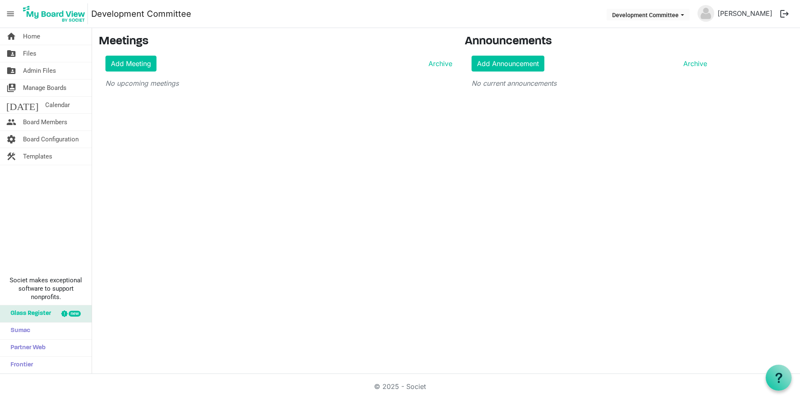
click at [146, 18] on link "Development Committee" at bounding box center [141, 13] width 100 height 17
click at [147, 14] on link "Development Committee" at bounding box center [141, 13] width 100 height 17
click at [42, 89] on span "Manage Boards" at bounding box center [44, 87] width 43 height 17
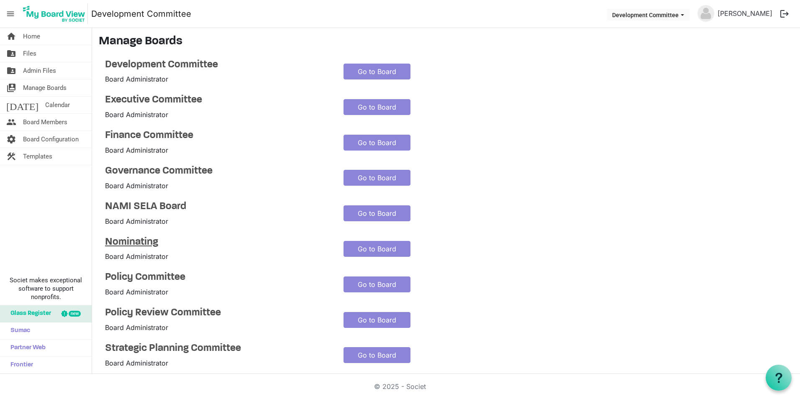
drag, startPoint x: 138, startPoint y: 241, endPoint x: 118, endPoint y: 239, distance: 20.2
click at [118, 239] on h4 "Nominating" at bounding box center [218, 242] width 226 height 12
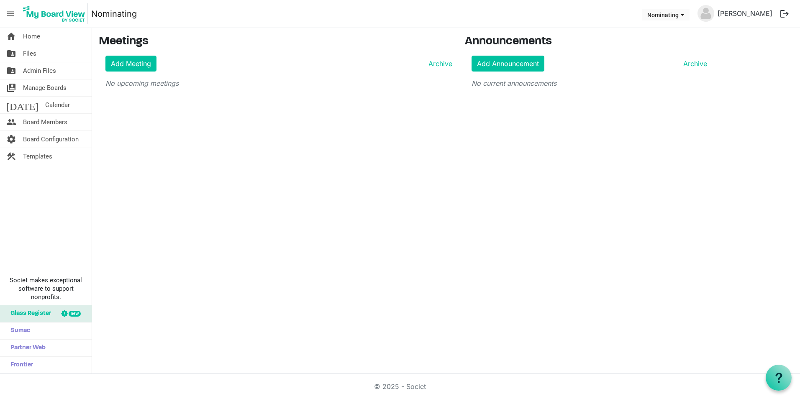
click at [113, 13] on link "Nominating" at bounding box center [114, 13] width 46 height 17
click at [689, 18] on button "Nominating" at bounding box center [666, 15] width 48 height 12
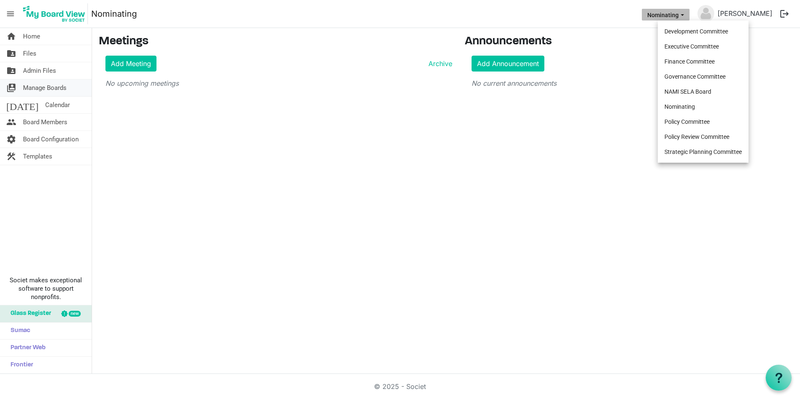
click at [47, 83] on span "Manage Boards" at bounding box center [44, 87] width 43 height 17
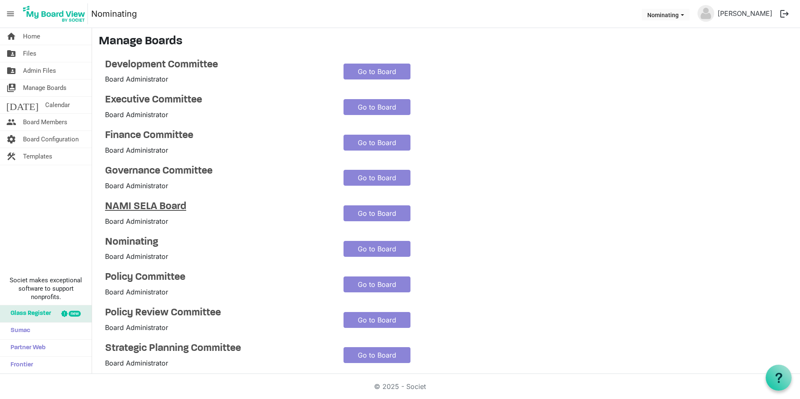
click at [160, 208] on h4 "NAMI SELA Board" at bounding box center [218, 207] width 226 height 12
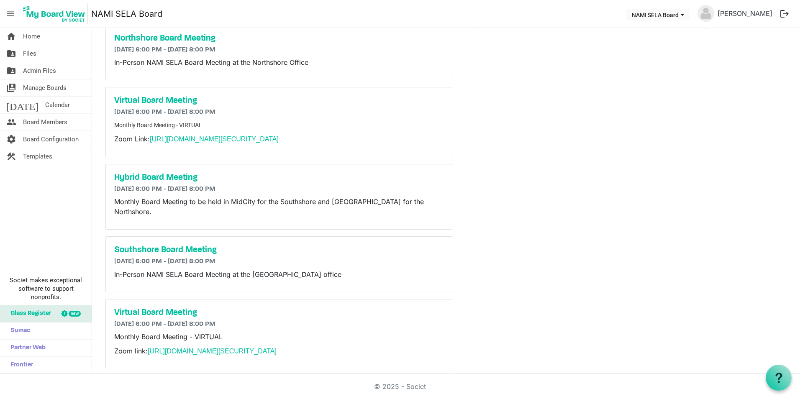
scroll to position [167, 0]
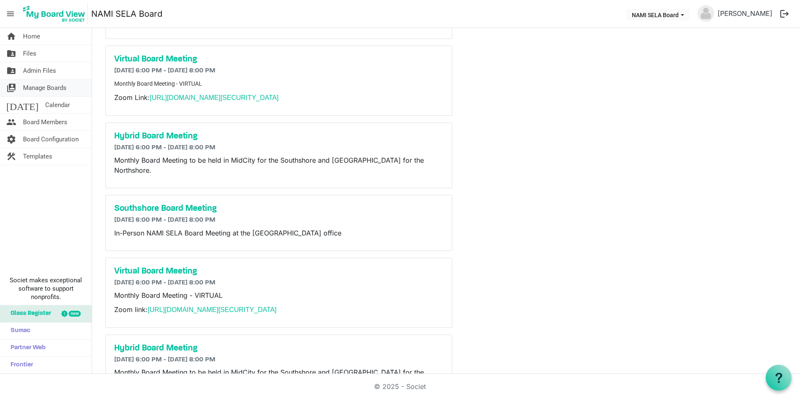
click at [28, 85] on span "Manage Boards" at bounding box center [44, 87] width 43 height 17
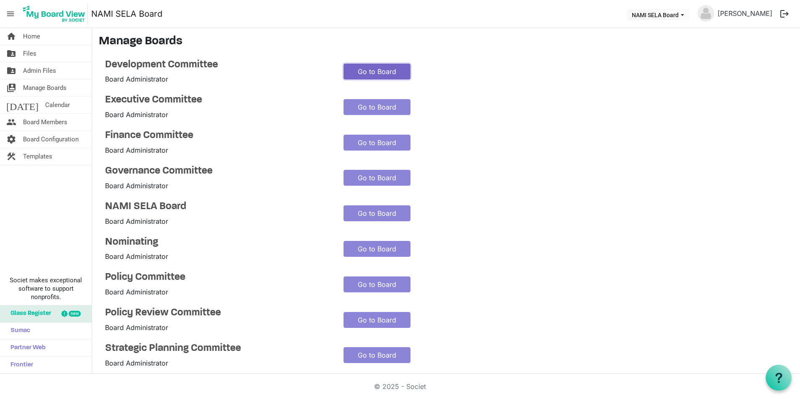
click at [353, 68] on link "Go to Board" at bounding box center [376, 72] width 67 height 16
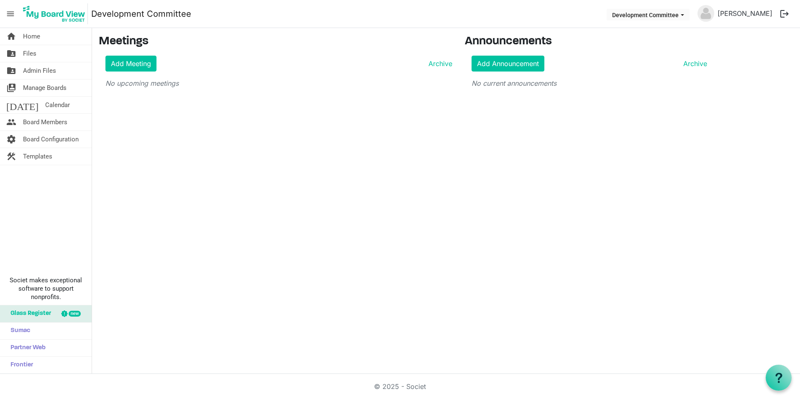
click at [182, 10] on link "Development Committee" at bounding box center [141, 13] width 100 height 17
click at [61, 88] on span "Manage Boards" at bounding box center [44, 87] width 43 height 17
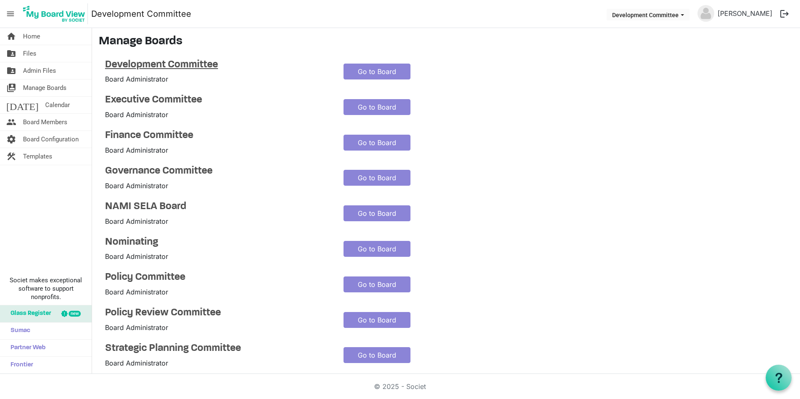
click at [134, 61] on h4 "Development Committee" at bounding box center [218, 65] width 226 height 12
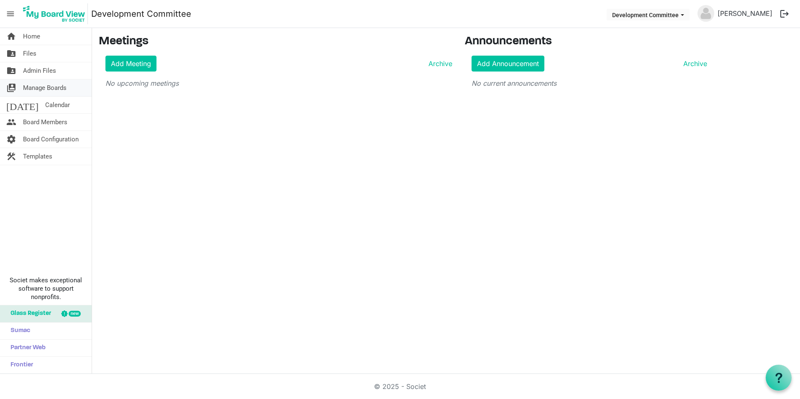
click at [49, 87] on span "Manage Boards" at bounding box center [44, 87] width 43 height 17
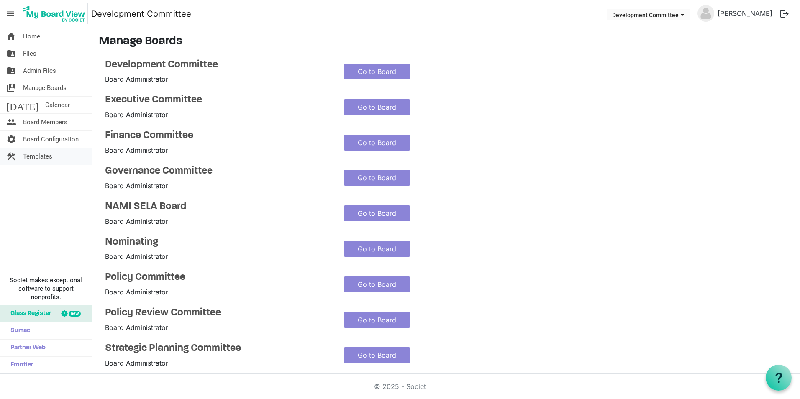
click at [35, 158] on span "Templates" at bounding box center [37, 156] width 29 height 17
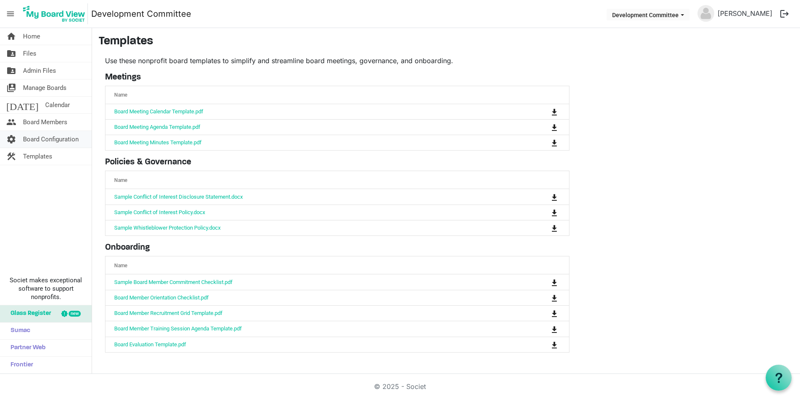
click at [57, 142] on span "Board Configuration" at bounding box center [51, 139] width 56 height 17
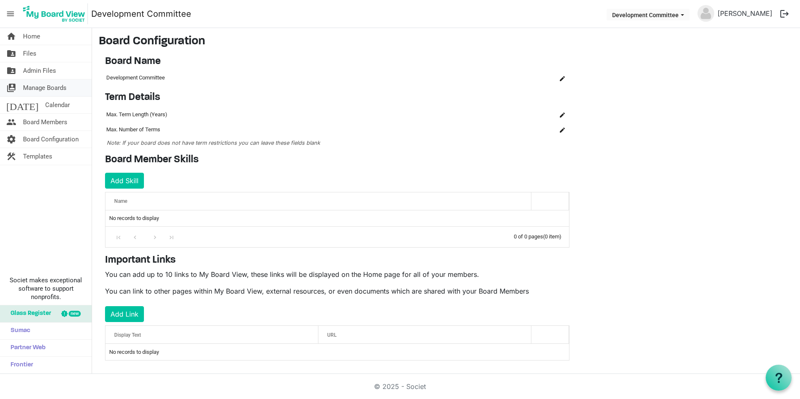
click at [50, 88] on span "Manage Boards" at bounding box center [44, 87] width 43 height 17
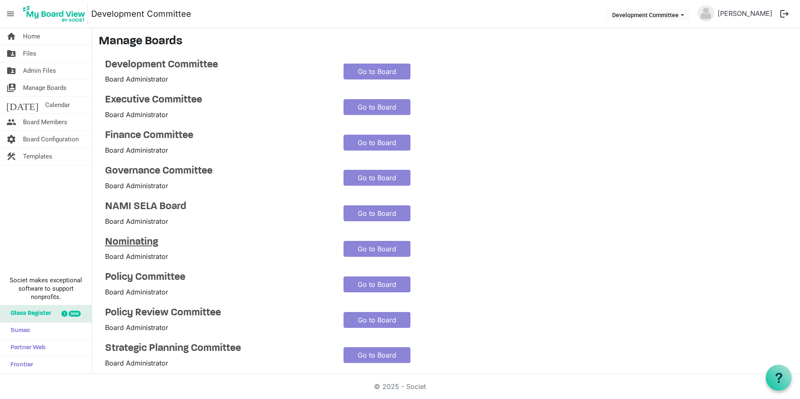
click at [134, 241] on h4 "Nominating" at bounding box center [218, 242] width 226 height 12
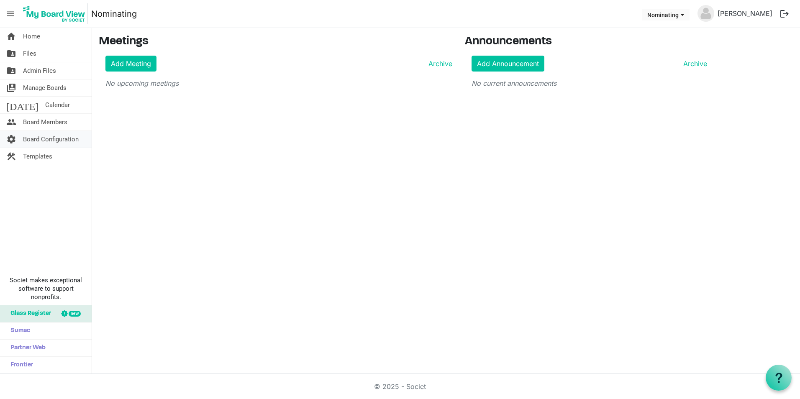
click at [68, 137] on span "Board Configuration" at bounding box center [51, 139] width 56 height 17
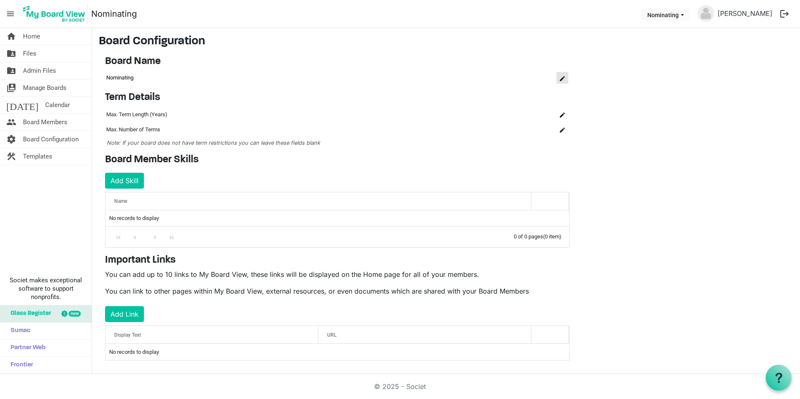
click at [561, 77] on span "is Command column column header" at bounding box center [562, 78] width 5 height 5
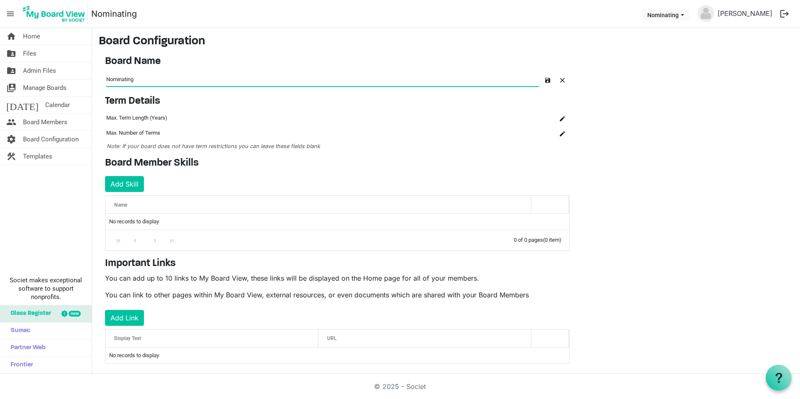
drag, startPoint x: 161, startPoint y: 81, endPoint x: 93, endPoint y: 76, distance: 68.3
click at [93, 76] on main "Board Configuration Board Name OK OK Cancel Name board-name-grid_header_table N…" at bounding box center [446, 206] width 708 height 356
type input "*"
click at [544, 78] on button "button" at bounding box center [548, 80] width 12 height 12
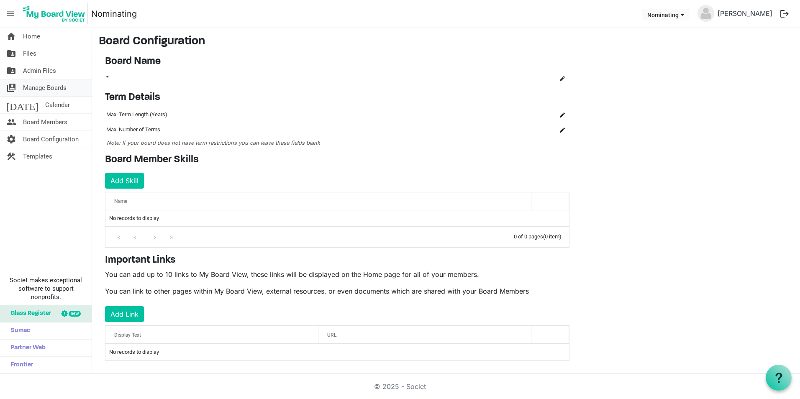
click at [42, 84] on span "Manage Boards" at bounding box center [44, 87] width 43 height 17
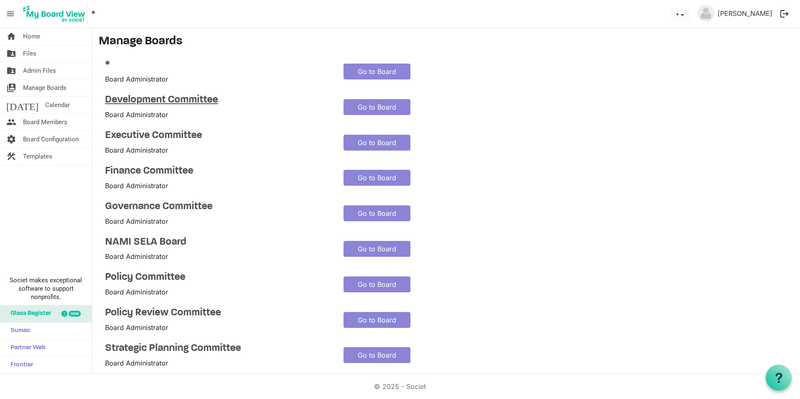
click at [146, 96] on h4 "Development Committee" at bounding box center [218, 100] width 226 height 12
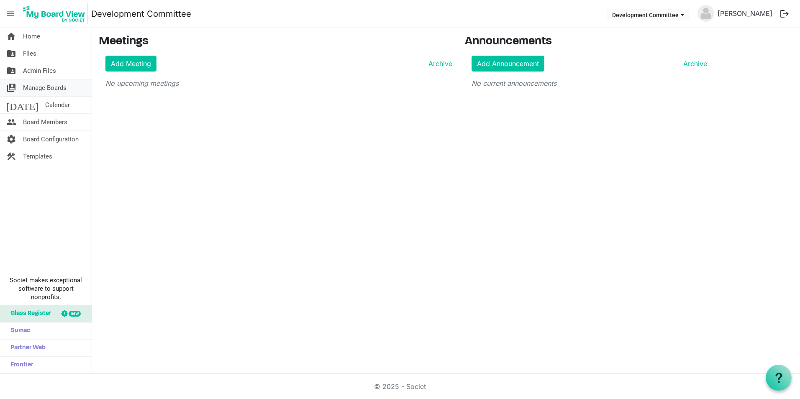
click at [58, 92] on span "Manage Boards" at bounding box center [44, 87] width 43 height 17
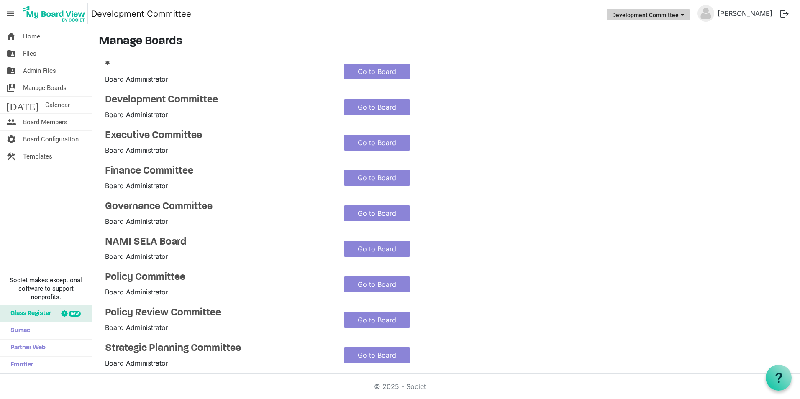
click at [689, 13] on button "Development Committee" at bounding box center [647, 15] width 83 height 12
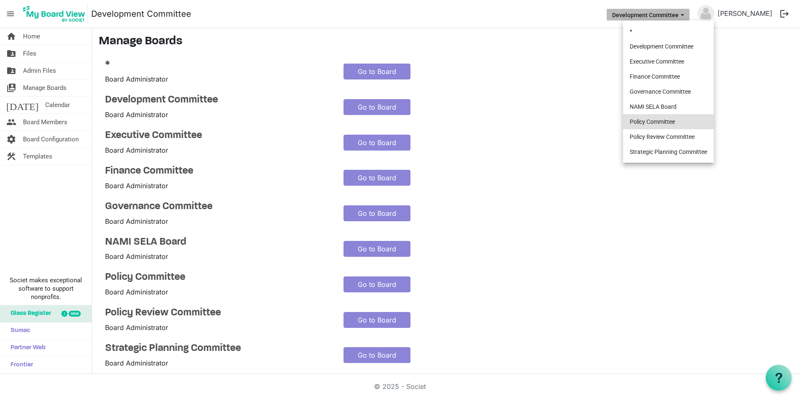
click at [673, 128] on li "Policy Committee" at bounding box center [668, 121] width 91 height 15
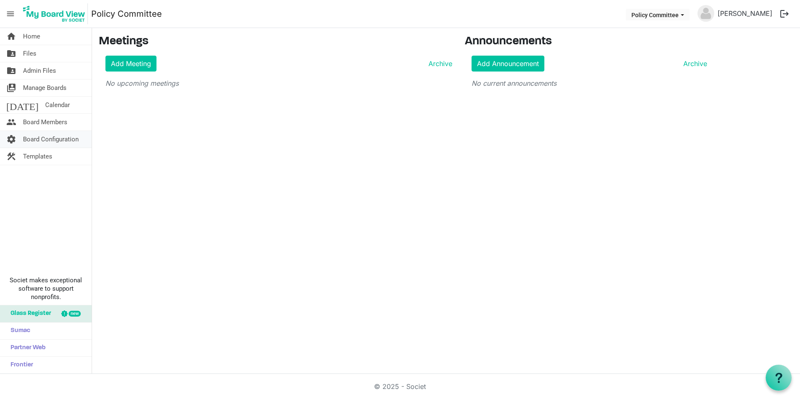
click at [60, 139] on span "Board Configuration" at bounding box center [51, 139] width 56 height 17
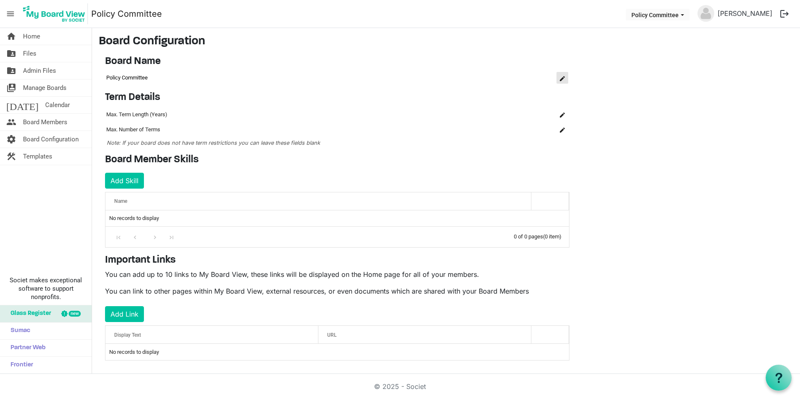
click at [562, 81] on button "is Command column column header" at bounding box center [562, 78] width 12 height 12
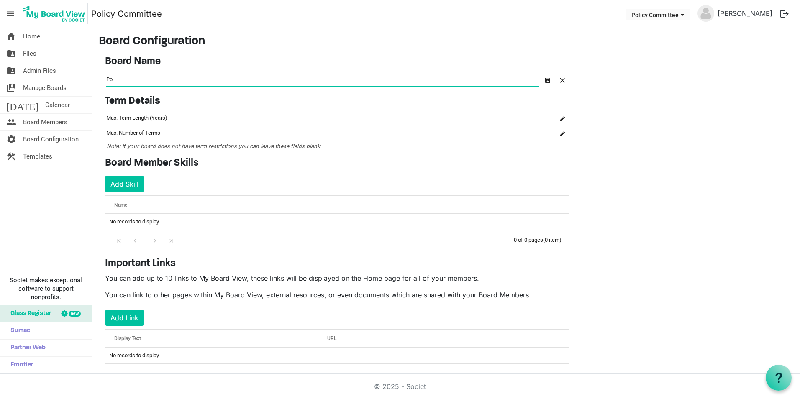
type input "P"
type input "."
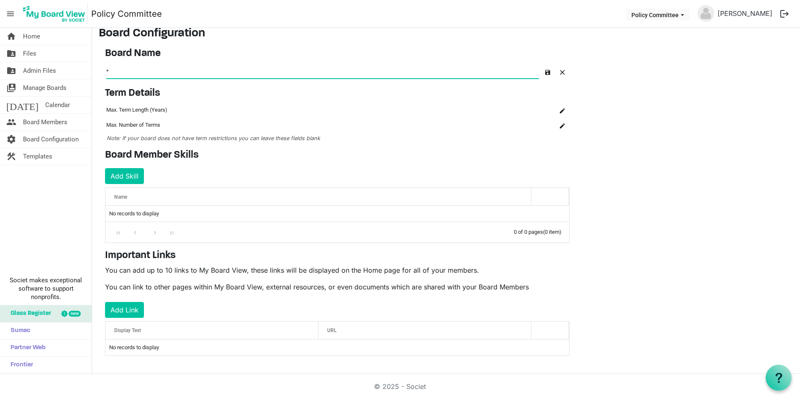
scroll to position [10, 0]
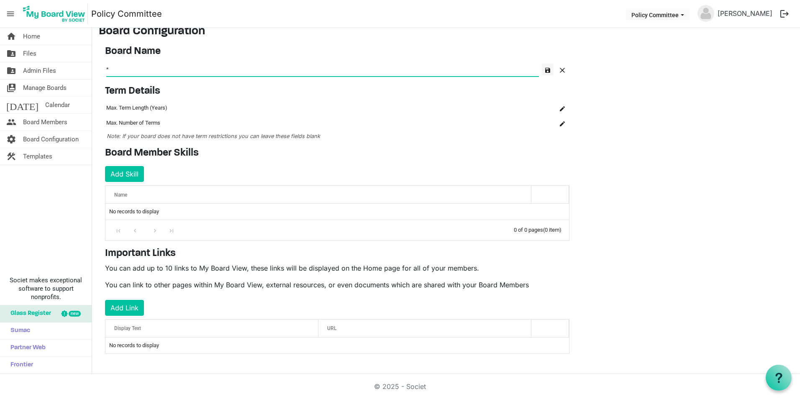
type input "*"
click at [545, 70] on span "button" at bounding box center [547, 70] width 5 height 5
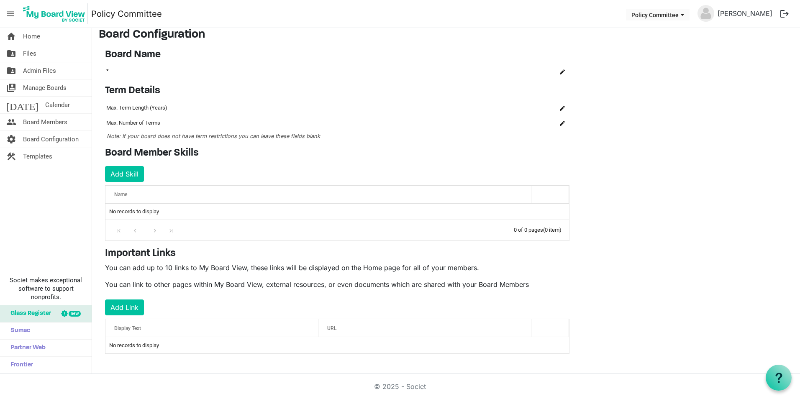
scroll to position [7, 0]
click at [54, 91] on span "Manage Boards" at bounding box center [44, 87] width 43 height 17
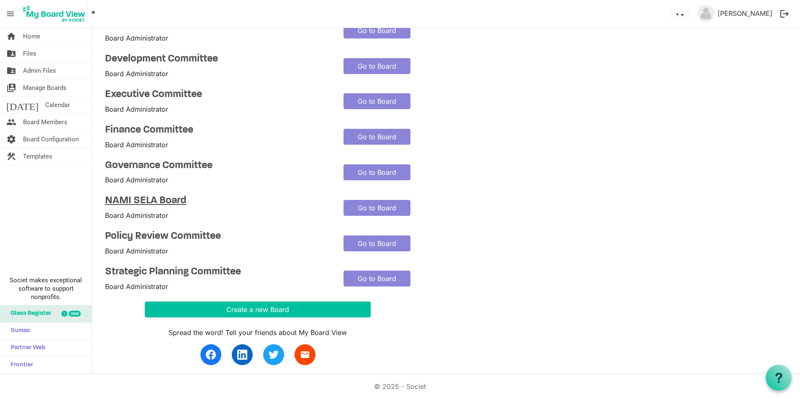
scroll to position [84, 0]
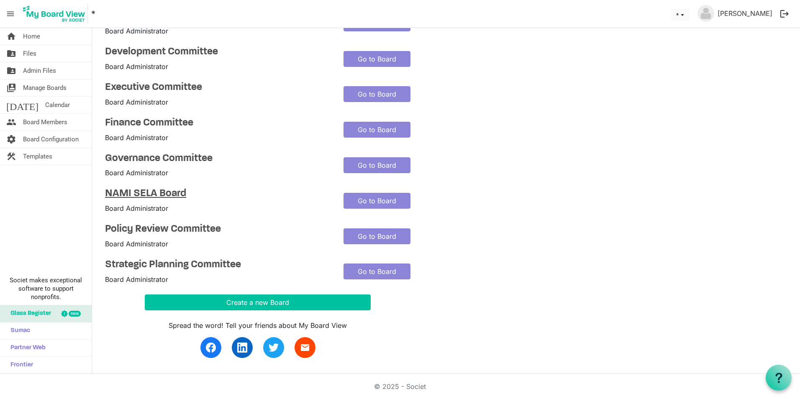
click at [177, 194] on h4 "NAMI SELA Board" at bounding box center [218, 194] width 226 height 12
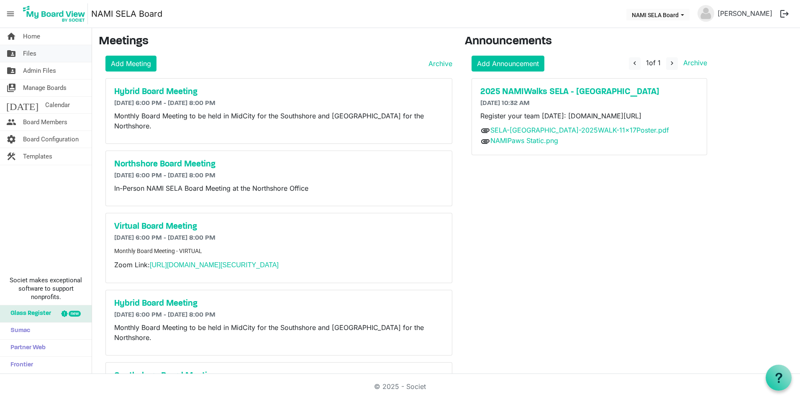
click at [41, 53] on link "folder_shared Files" at bounding box center [46, 53] width 92 height 17
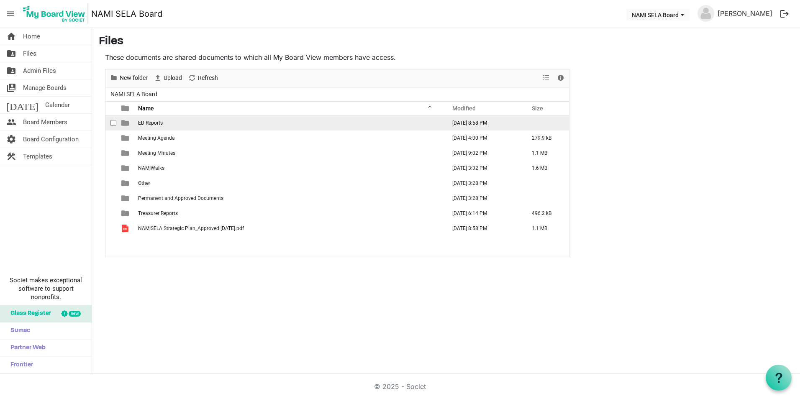
click at [158, 120] on span "ED Reports" at bounding box center [150, 123] width 25 height 6
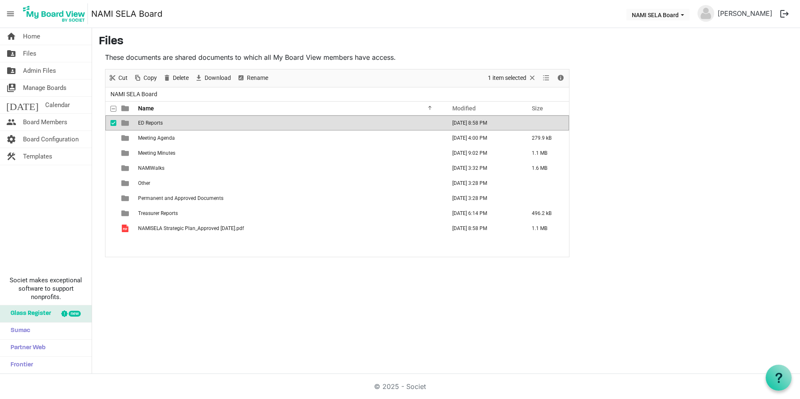
click at [188, 318] on div "home Home folder_shared Files folder_shared Admin Files switch_account Manage B…" at bounding box center [400, 201] width 800 height 346
click at [212, 286] on div "home Home folder_shared Files folder_shared Admin Files switch_account Manage B…" at bounding box center [400, 201] width 800 height 346
click at [144, 94] on span "NAMI SELA Board" at bounding box center [134, 94] width 50 height 10
click at [39, 54] on link "folder_shared Files" at bounding box center [46, 53] width 92 height 17
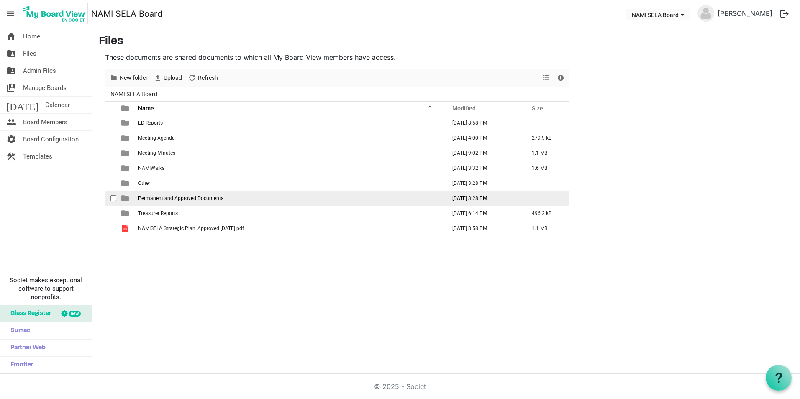
click at [203, 196] on span "Permanent and Approved Documents" at bounding box center [180, 198] width 85 height 6
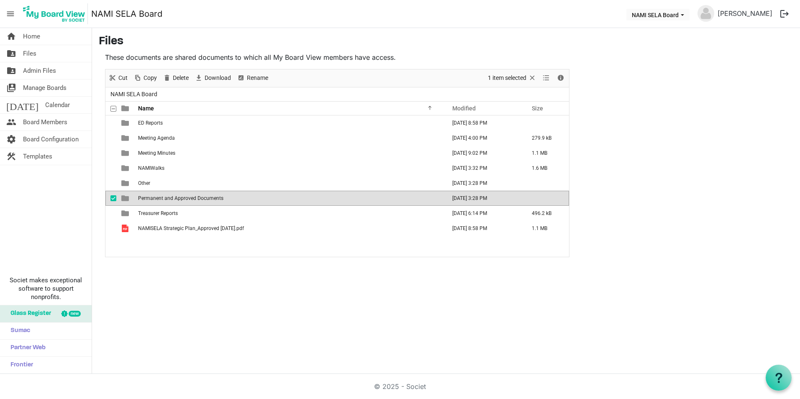
click at [203, 196] on span "Permanent and Approved Documents" at bounding box center [180, 198] width 85 height 6
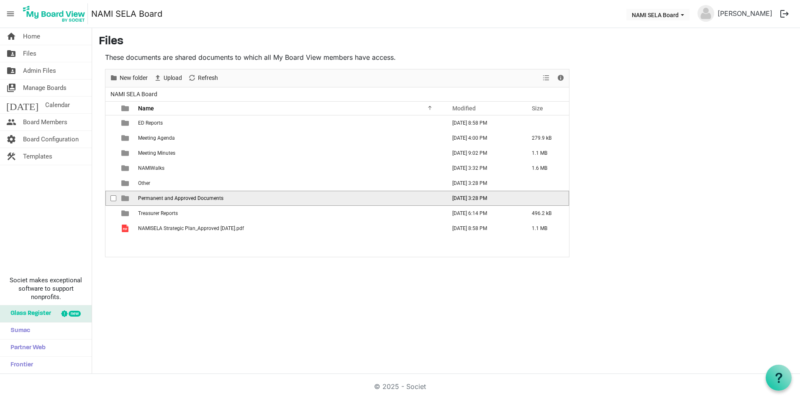
click at [203, 196] on span "Permanent and Approved Documents" at bounding box center [180, 198] width 85 height 6
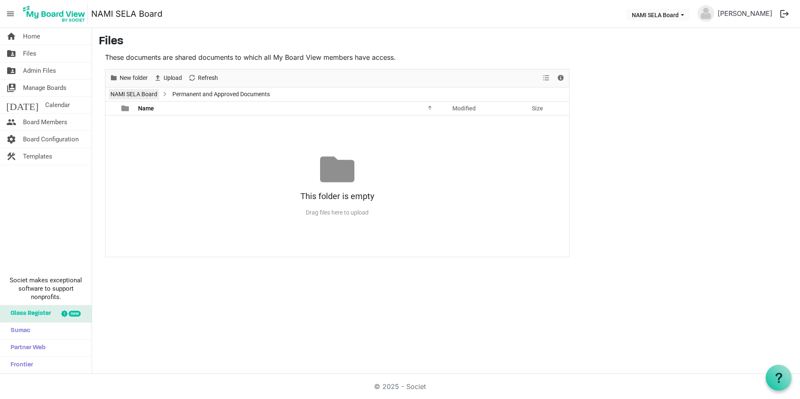
click at [148, 98] on link "NAMI SELA Board" at bounding box center [134, 94] width 50 height 10
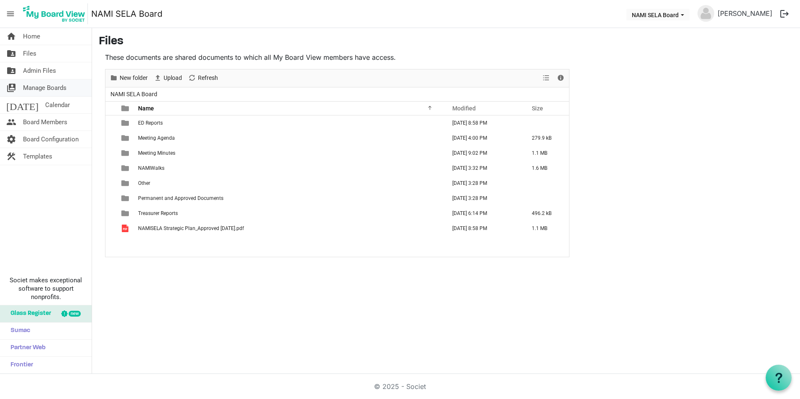
click at [53, 85] on span "Manage Boards" at bounding box center [44, 87] width 43 height 17
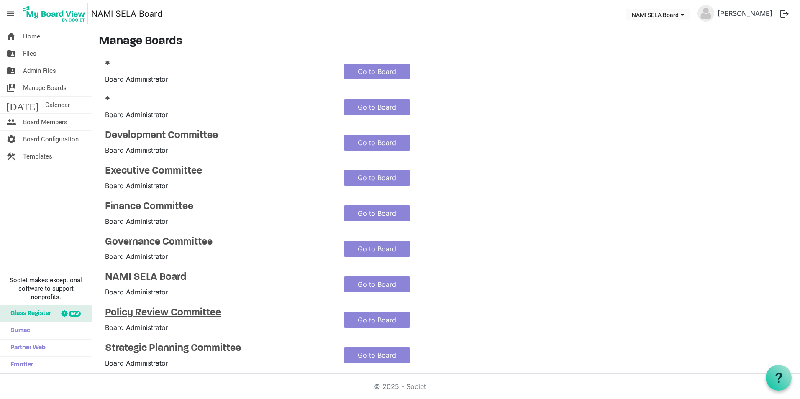
click at [204, 312] on h4 "Policy Review Committee" at bounding box center [218, 313] width 226 height 12
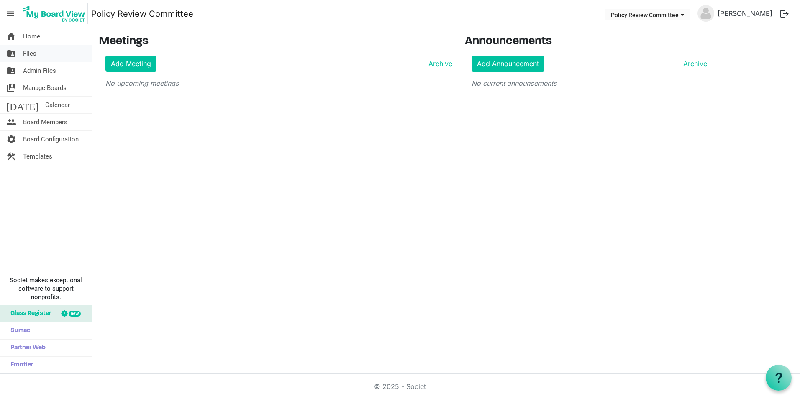
click at [35, 52] on span "Files" at bounding box center [29, 53] width 13 height 17
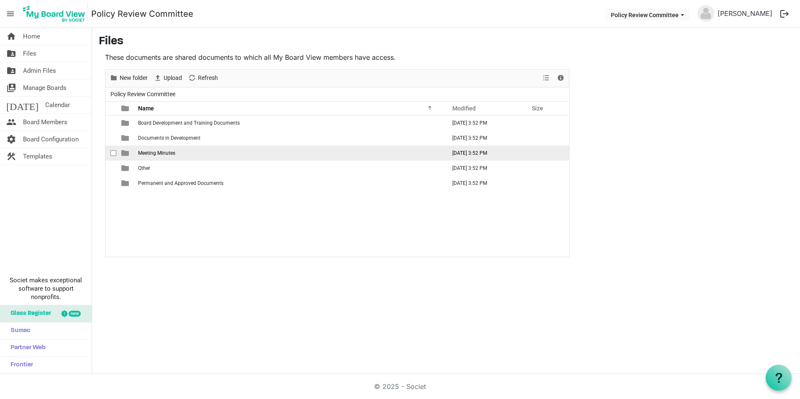
click at [164, 155] on span "Meeting Minutes" at bounding box center [156, 153] width 37 height 6
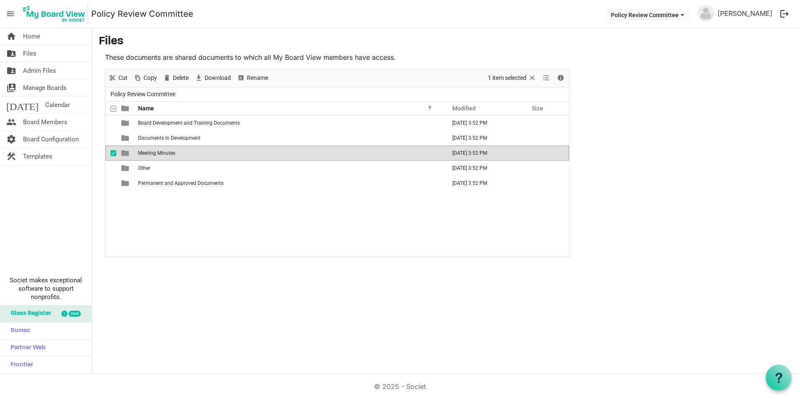
click at [164, 155] on span "Meeting Minutes" at bounding box center [156, 153] width 37 height 6
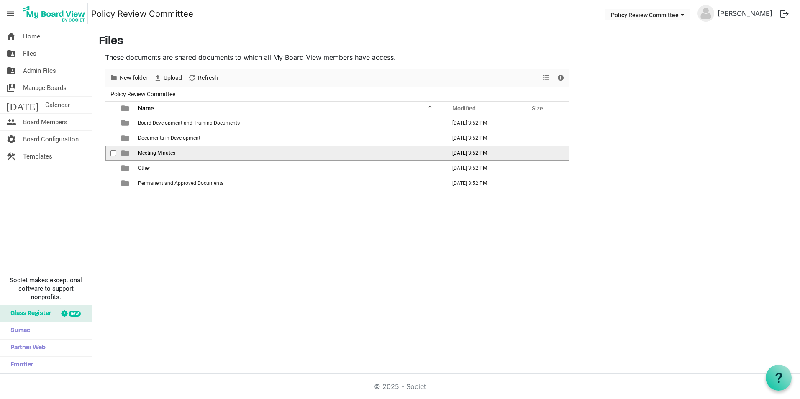
click at [164, 155] on span "Meeting Minutes" at bounding box center [156, 153] width 37 height 6
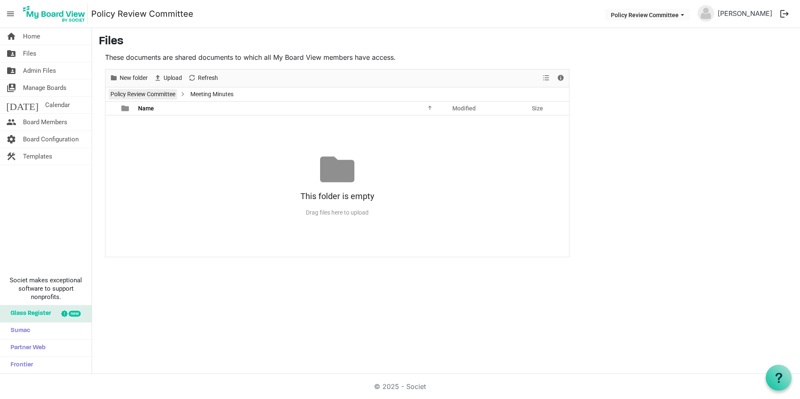
click at [138, 93] on link "Policy Review Committee" at bounding box center [143, 94] width 68 height 10
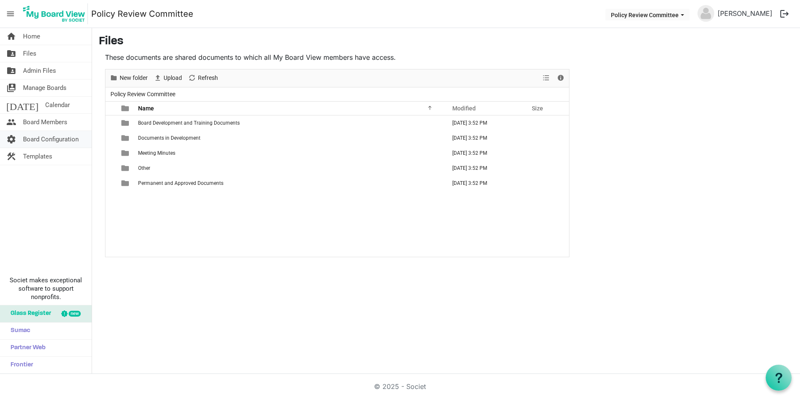
click at [51, 137] on span "Board Configuration" at bounding box center [51, 139] width 56 height 17
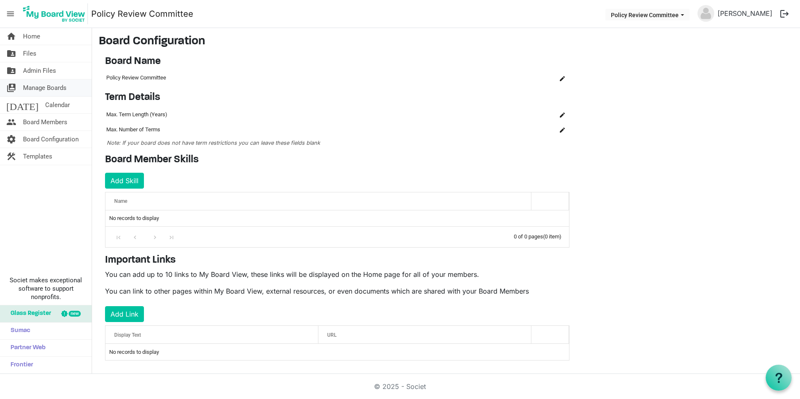
click at [48, 89] on span "Manage Boards" at bounding box center [44, 87] width 43 height 17
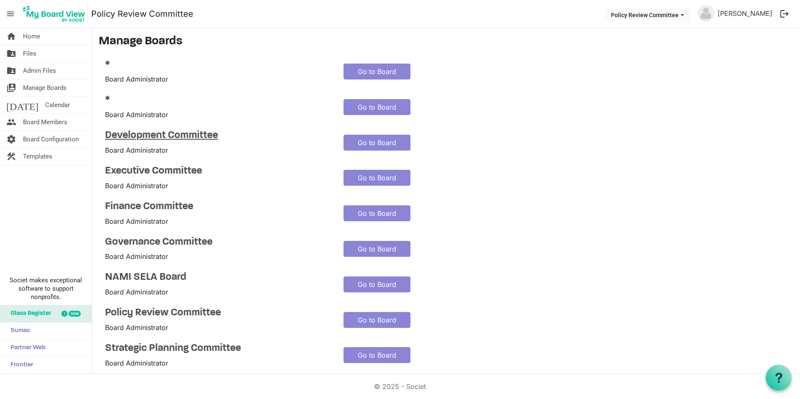
click at [204, 136] on h4 "Development Committee" at bounding box center [218, 136] width 226 height 12
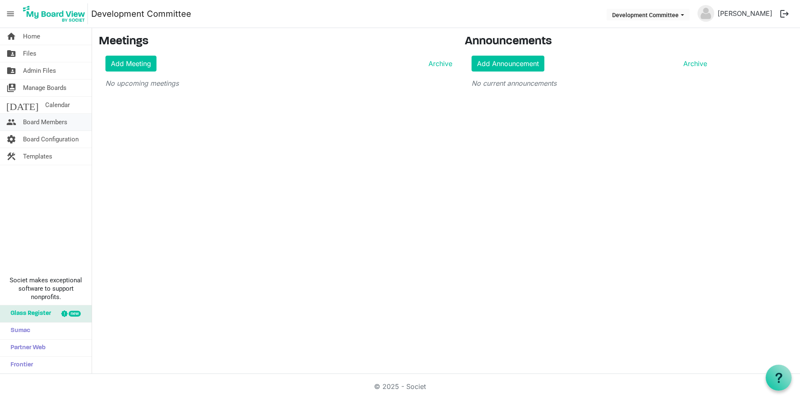
click at [47, 121] on span "Board Members" at bounding box center [45, 122] width 44 height 17
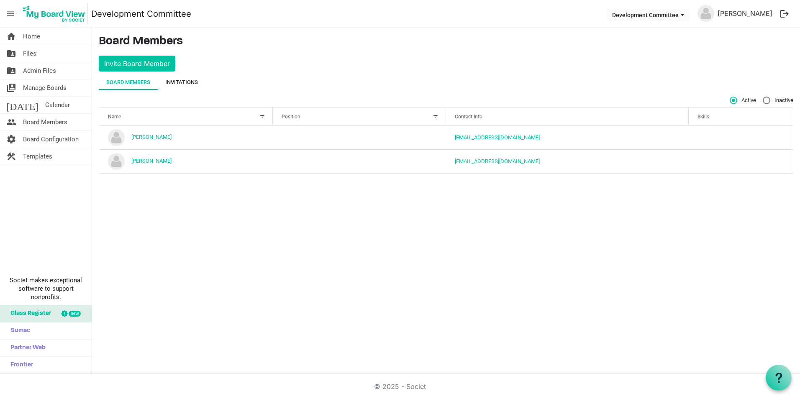
click at [191, 86] on div "Invitations" at bounding box center [181, 82] width 33 height 8
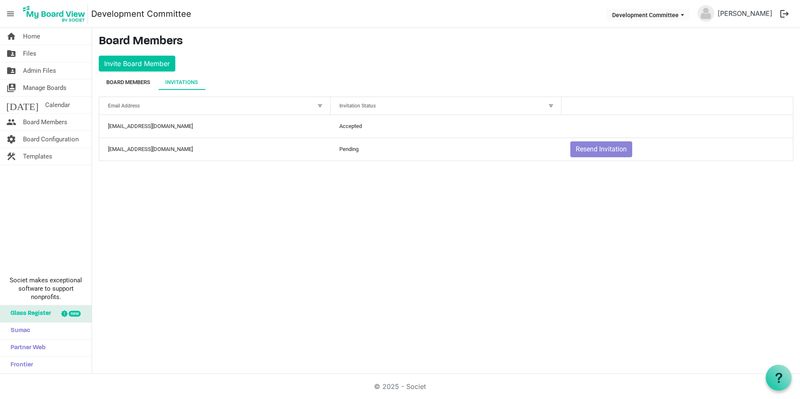
click at [119, 84] on div "Board Members" at bounding box center [128, 82] width 44 height 8
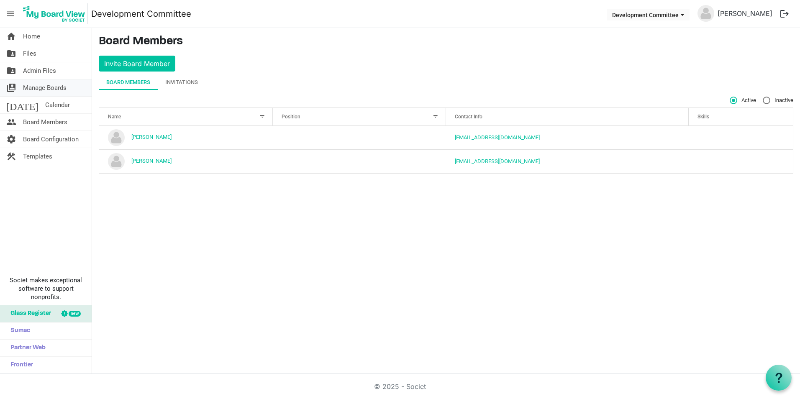
click at [32, 83] on span "Manage Boards" at bounding box center [44, 87] width 43 height 17
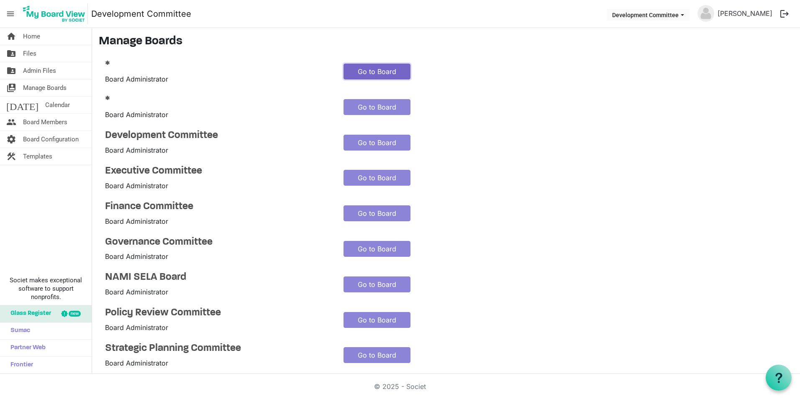
click at [381, 69] on link "Go to Board" at bounding box center [376, 72] width 67 height 16
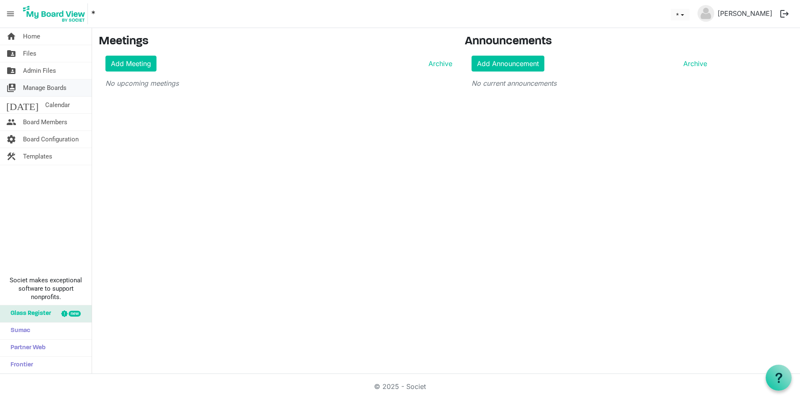
click at [64, 87] on span "Manage Boards" at bounding box center [44, 87] width 43 height 17
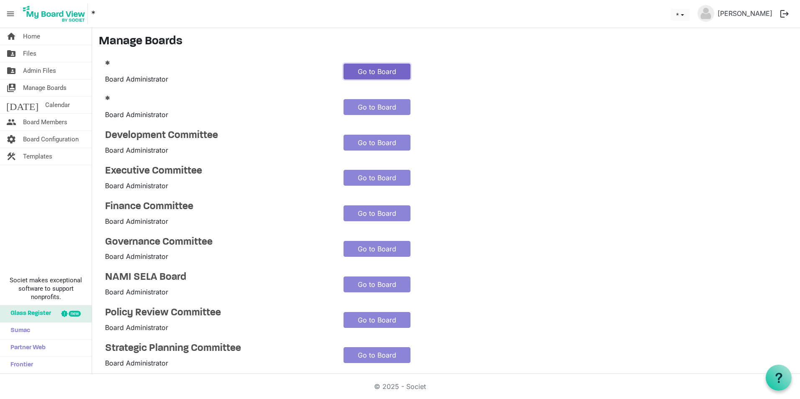
click at [380, 72] on link "Go to Board" at bounding box center [376, 72] width 67 height 16
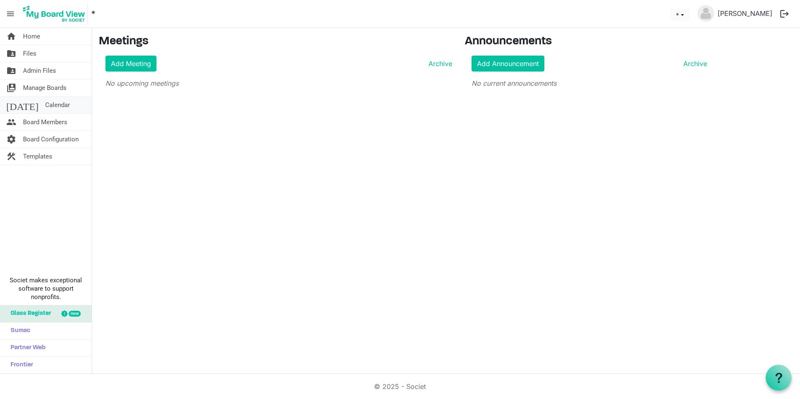
click at [60, 113] on link "[DATE] Calendar" at bounding box center [46, 105] width 92 height 17
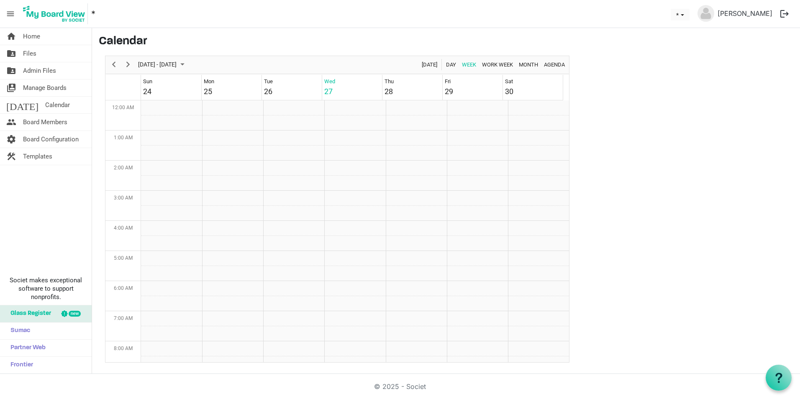
scroll to position [271, 0]
click at [53, 123] on span "Board Members" at bounding box center [45, 122] width 44 height 17
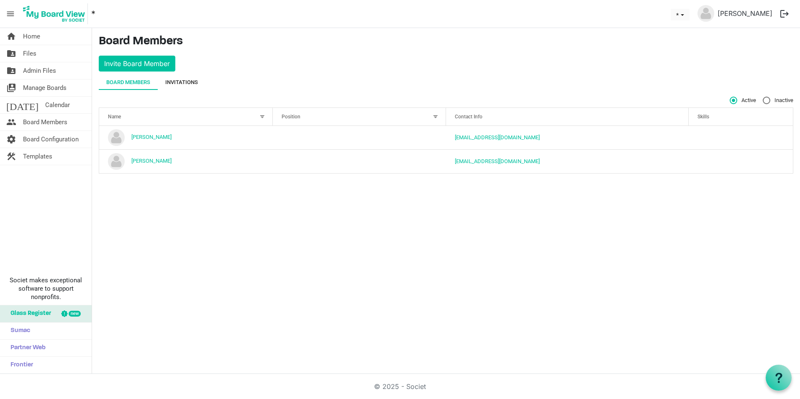
click at [176, 83] on div "Invitations" at bounding box center [181, 82] width 33 height 8
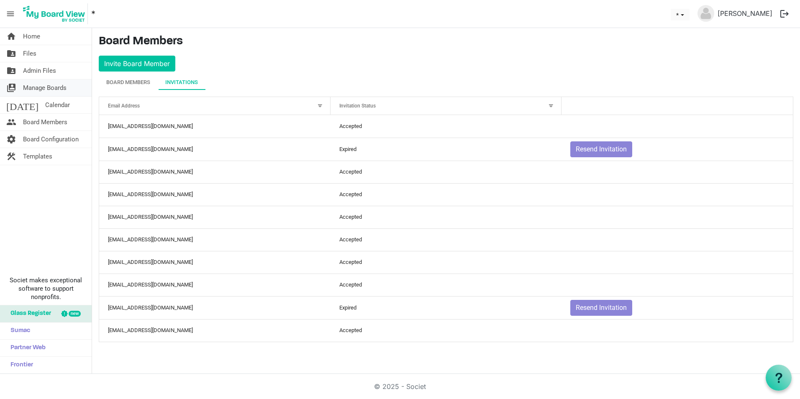
click at [72, 91] on link "switch_account Manage Boards" at bounding box center [46, 87] width 92 height 17
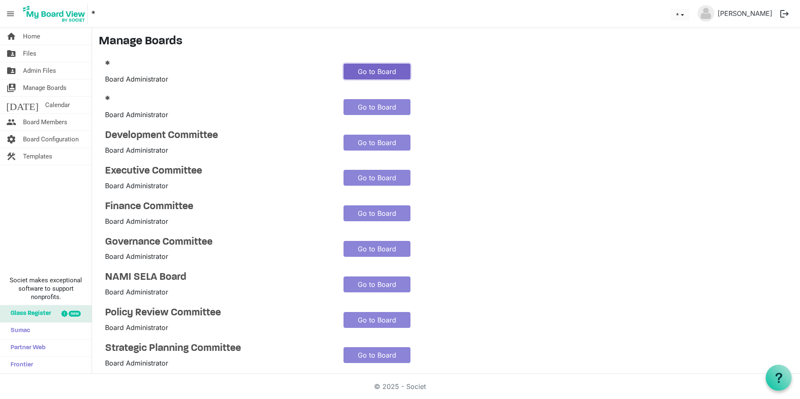
click at [371, 70] on link "Go to Board" at bounding box center [376, 72] width 67 height 16
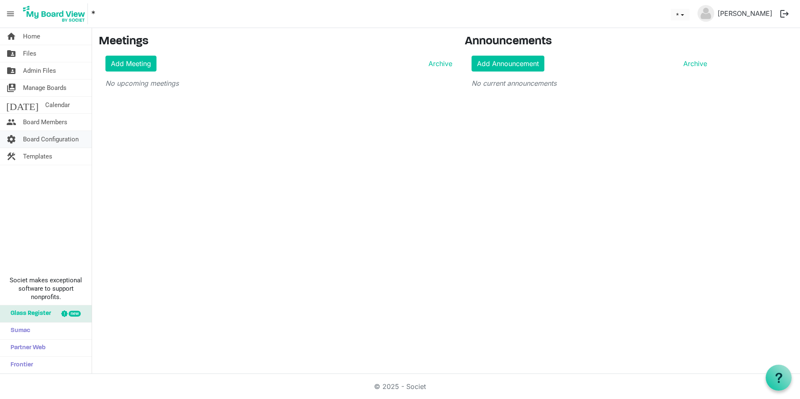
click at [58, 143] on span "Board Configuration" at bounding box center [51, 139] width 56 height 17
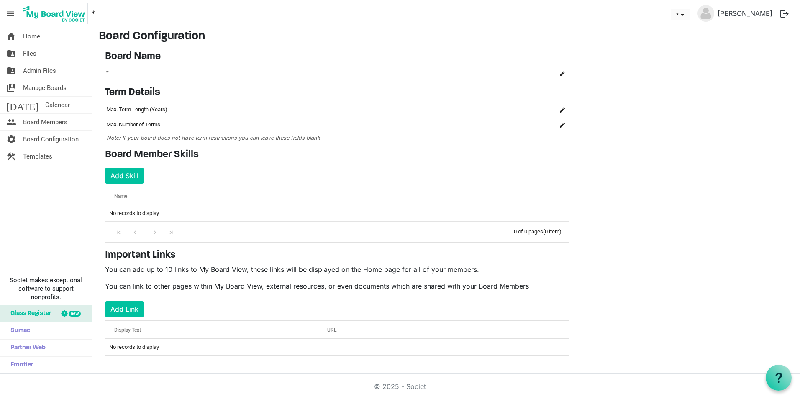
scroll to position [7, 0]
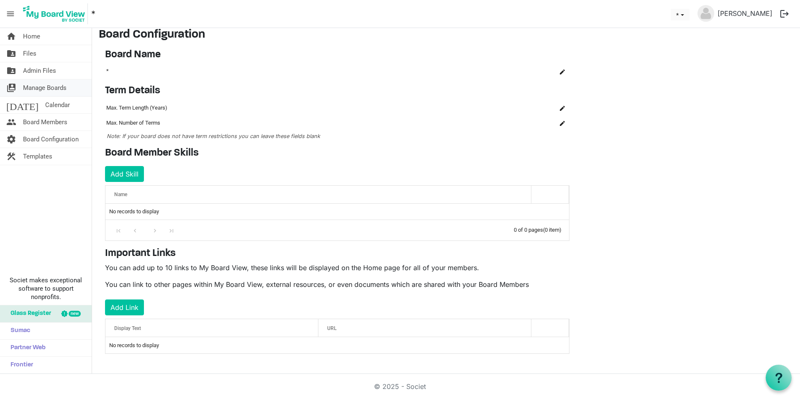
click at [44, 83] on span "Manage Boards" at bounding box center [44, 87] width 43 height 17
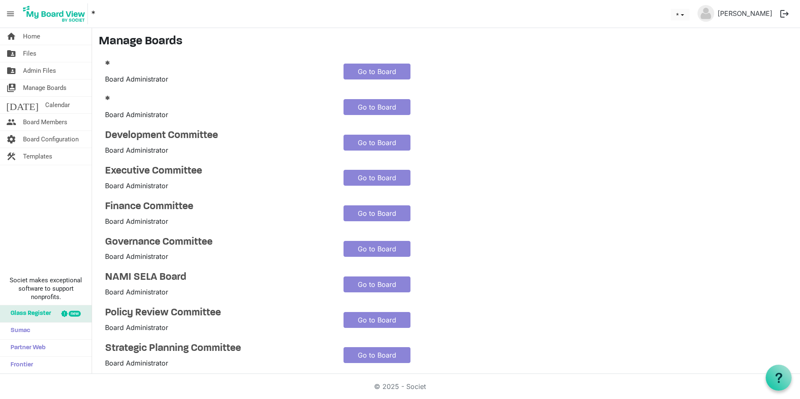
scroll to position [42, 0]
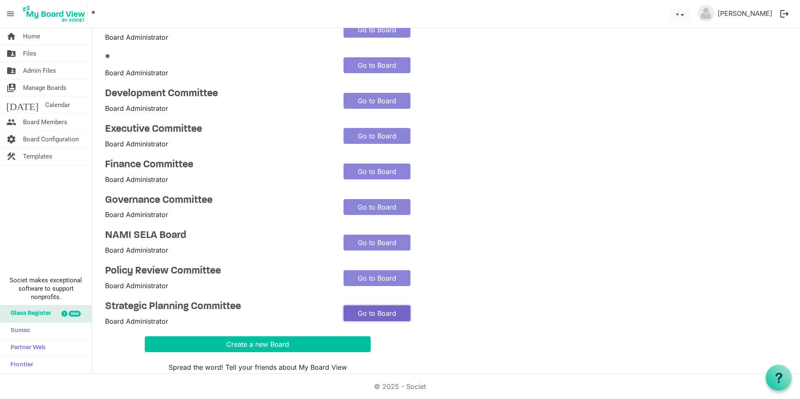
click at [371, 313] on link "Go to Board" at bounding box center [376, 313] width 67 height 16
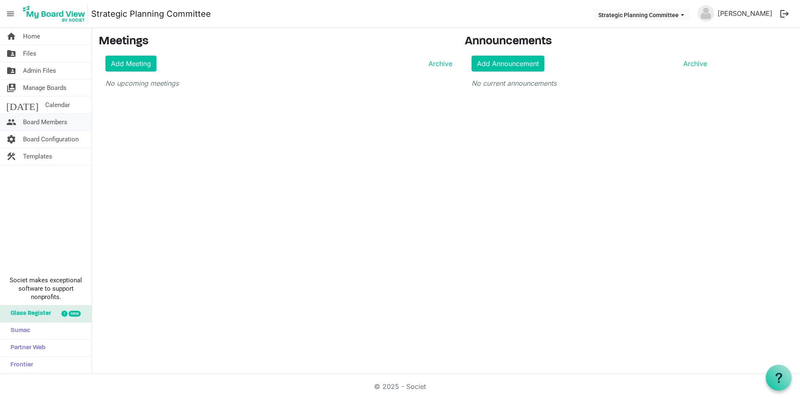
click at [69, 119] on link "people Board Members" at bounding box center [46, 122] width 92 height 17
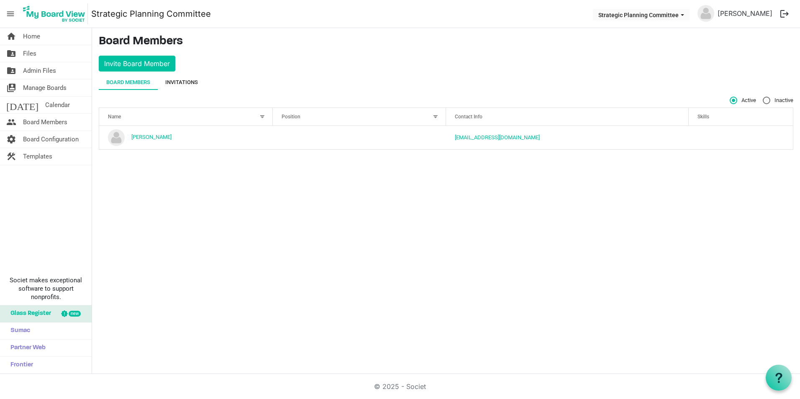
click at [179, 76] on div "Invitations" at bounding box center [181, 82] width 33 height 15
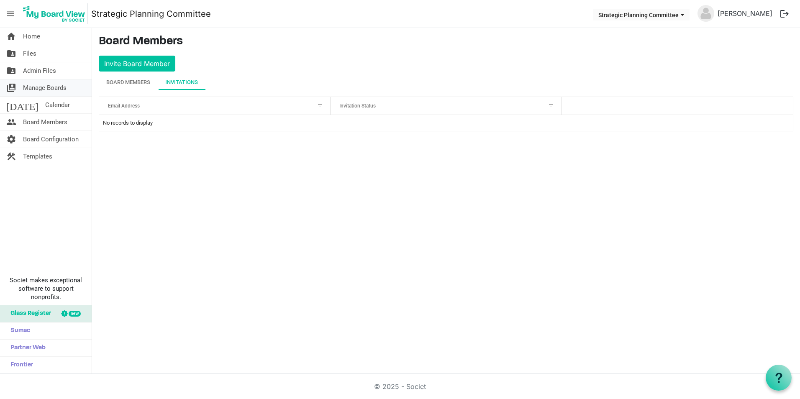
click at [58, 84] on span "Manage Boards" at bounding box center [44, 87] width 43 height 17
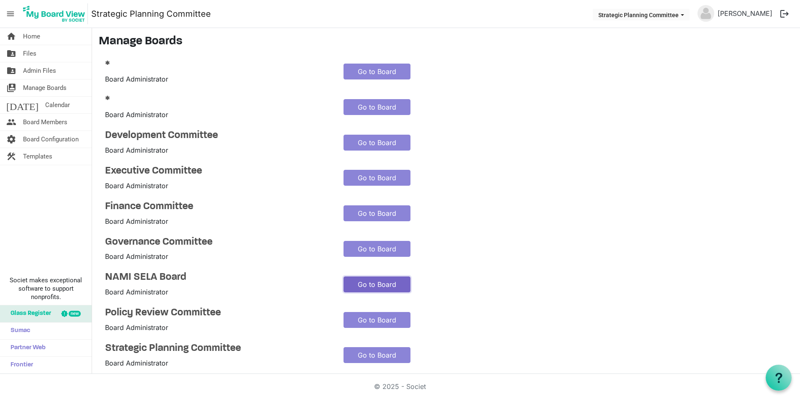
click at [376, 286] on link "Go to Board" at bounding box center [376, 284] width 67 height 16
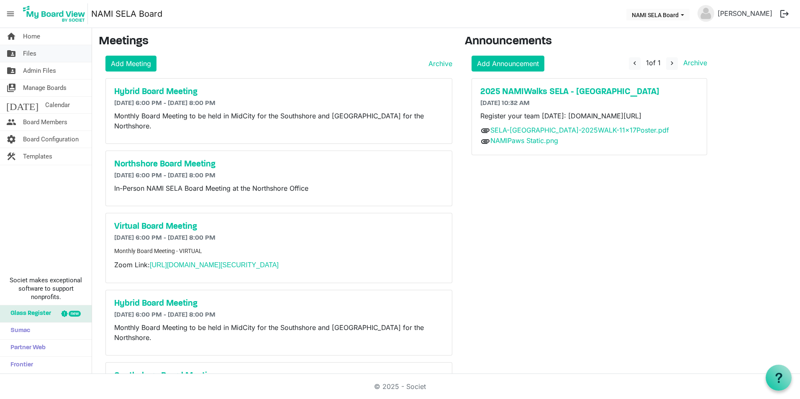
click at [39, 54] on link "folder_shared Files" at bounding box center [46, 53] width 92 height 17
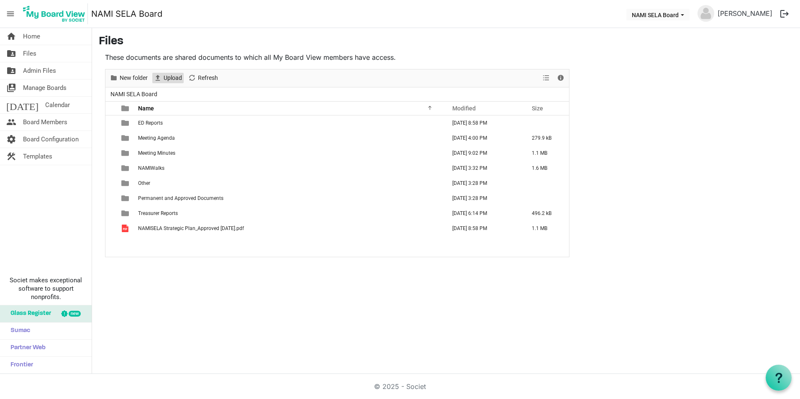
click at [166, 77] on span "Upload" at bounding box center [173, 78] width 20 height 10
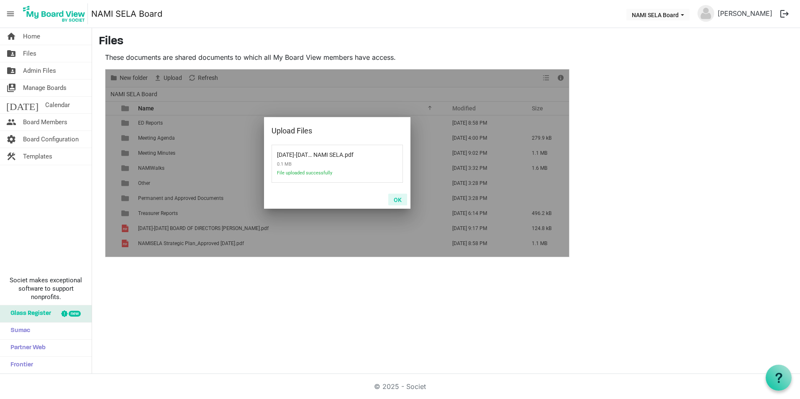
click at [395, 199] on button "OK" at bounding box center [397, 200] width 19 height 12
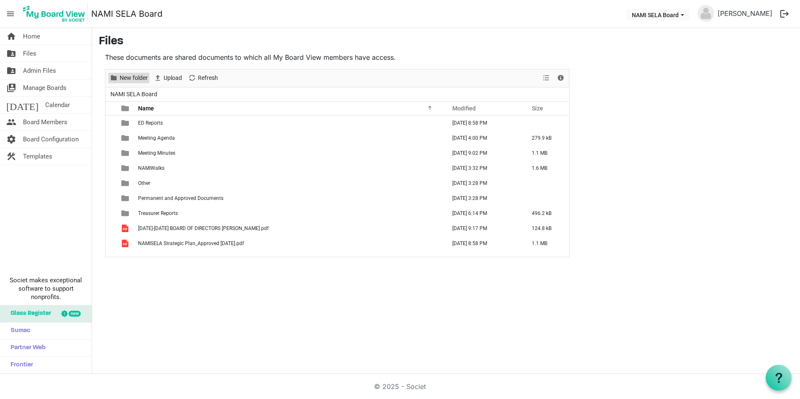
click at [138, 81] on span "New folder" at bounding box center [134, 78] width 30 height 10
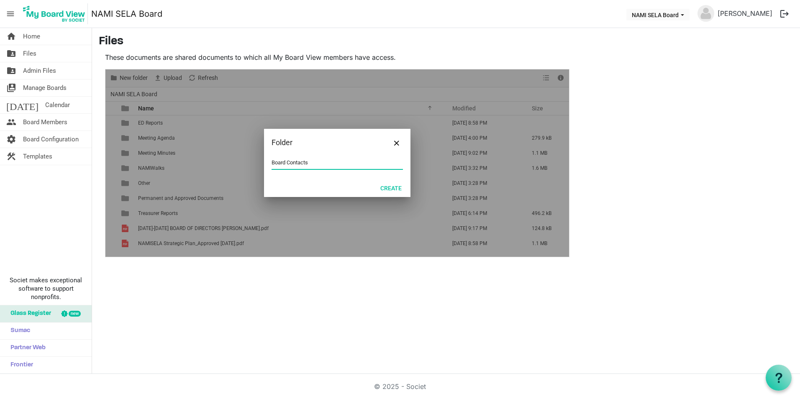
type input "Board Contacts"
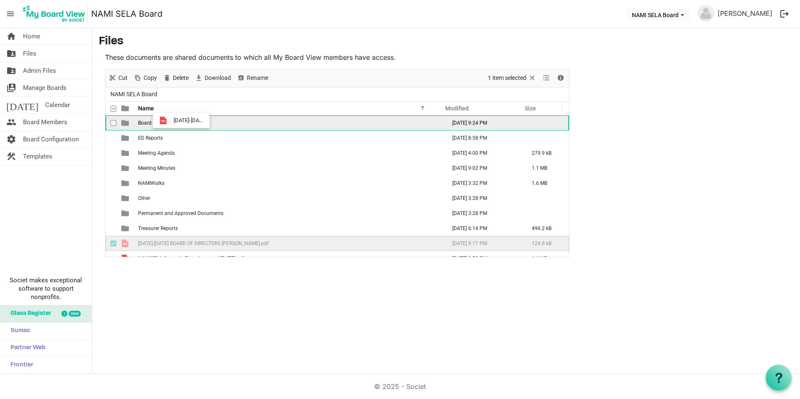
drag, startPoint x: 196, startPoint y: 238, endPoint x: 171, endPoint y: 120, distance: 120.5
click at [171, 120] on tbody "Board Contacts [DATE] 9:24 PM ED Reports [DATE] 8:58 PM Meeting Agenda [DATE] 4…" at bounding box center [336, 190] width 463 height 151
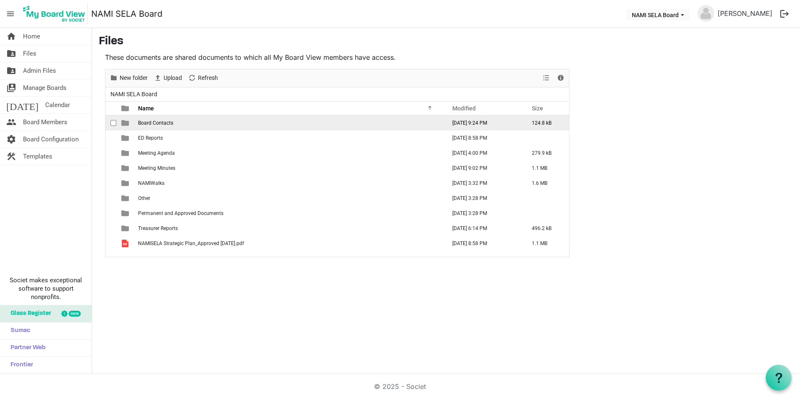
click at [163, 123] on span "Board Contacts" at bounding box center [155, 123] width 35 height 6
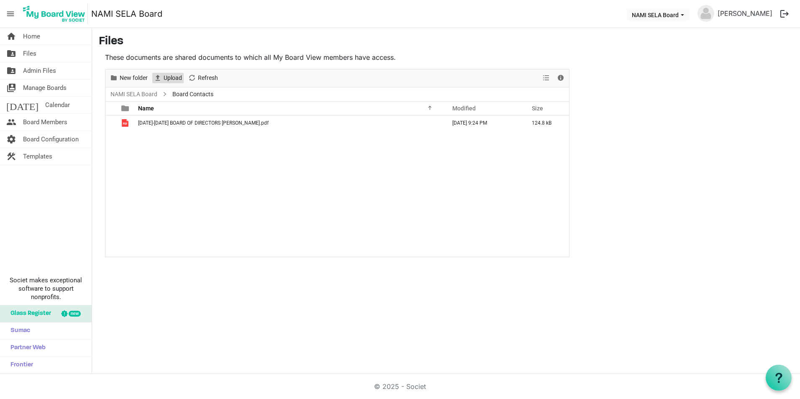
click at [174, 77] on span "Upload" at bounding box center [173, 78] width 20 height 10
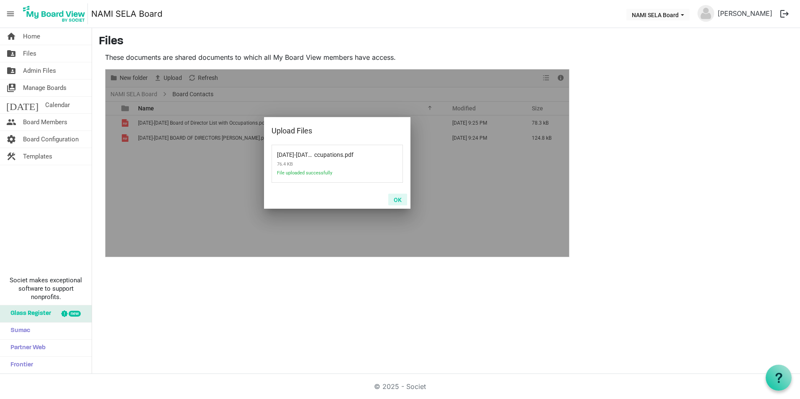
click at [401, 199] on button "OK" at bounding box center [397, 200] width 19 height 12
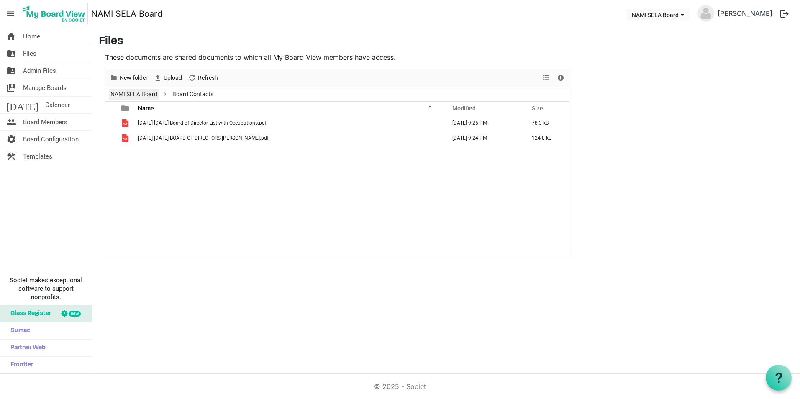
click at [138, 95] on link "NAMI SELA Board" at bounding box center [134, 94] width 50 height 10
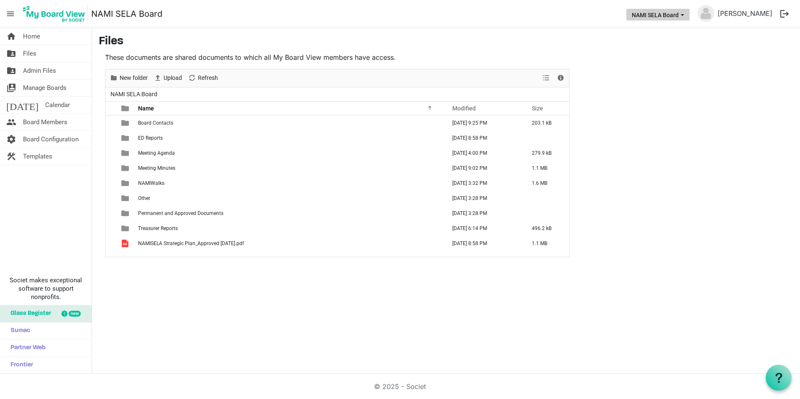
click at [686, 16] on span "NAMI SELA Board dropdownbutton" at bounding box center [682, 14] width 8 height 3
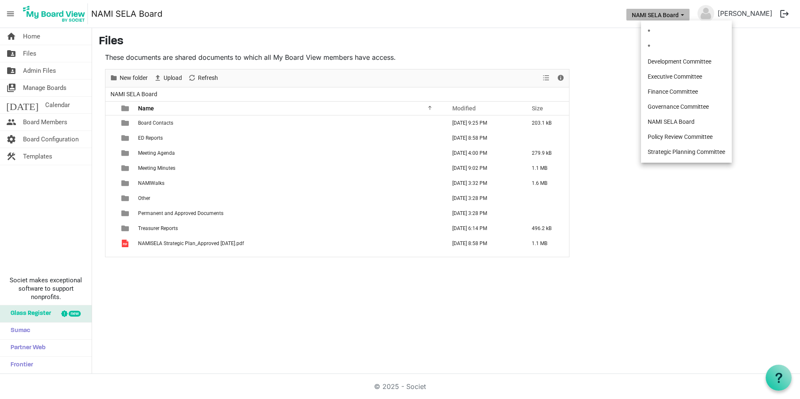
click at [689, 215] on main "Files These documents are shared documents to which all My Board View members h…" at bounding box center [446, 146] width 708 height 236
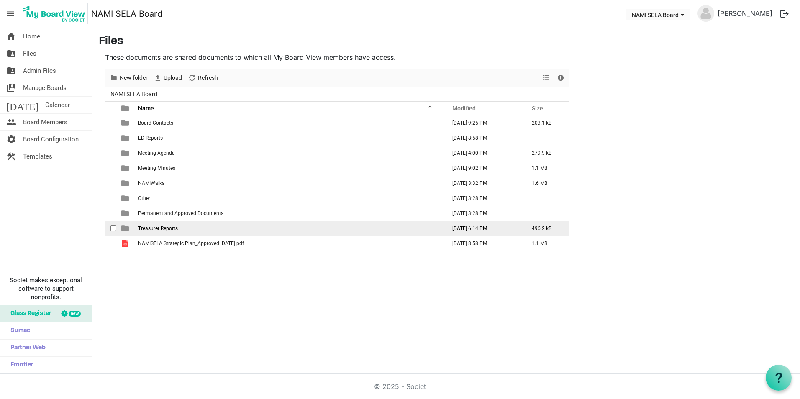
click at [169, 228] on span "Treasurer Reports" at bounding box center [158, 228] width 40 height 6
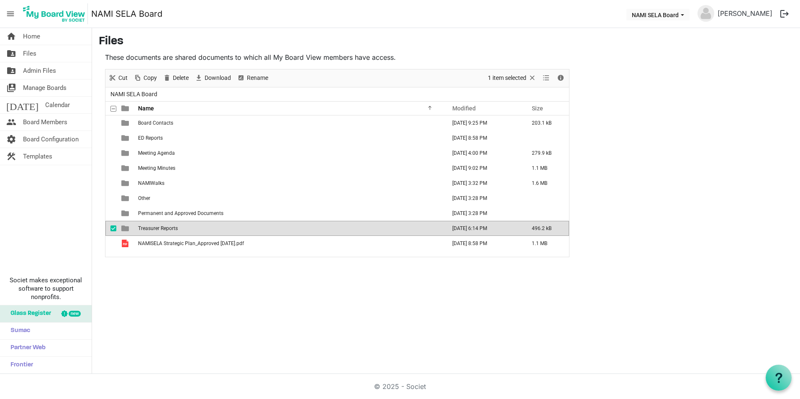
click at [169, 228] on span "Treasurer Reports" at bounding box center [158, 228] width 40 height 6
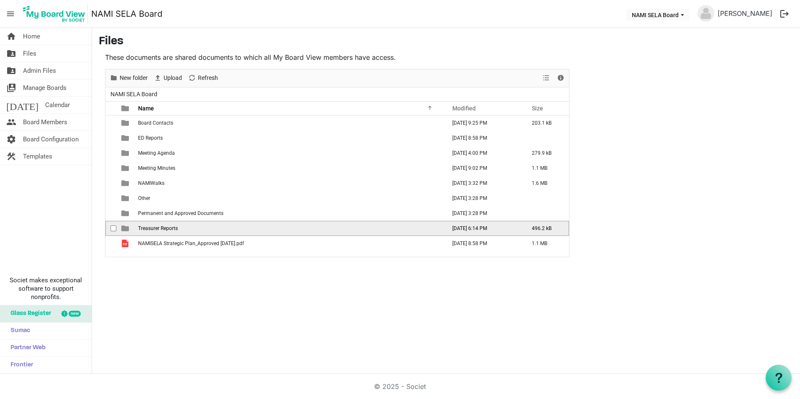
click at [169, 228] on span "Treasurer Reports" at bounding box center [158, 228] width 40 height 6
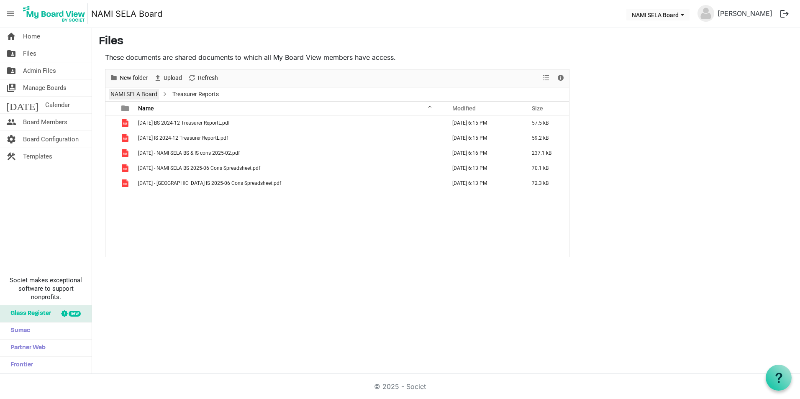
click at [145, 96] on link "NAMI SELA Board" at bounding box center [134, 94] width 50 height 10
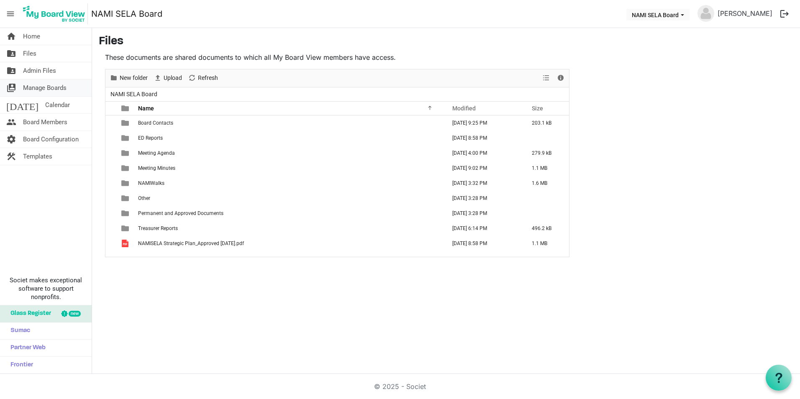
click at [38, 86] on span "Manage Boards" at bounding box center [44, 87] width 43 height 17
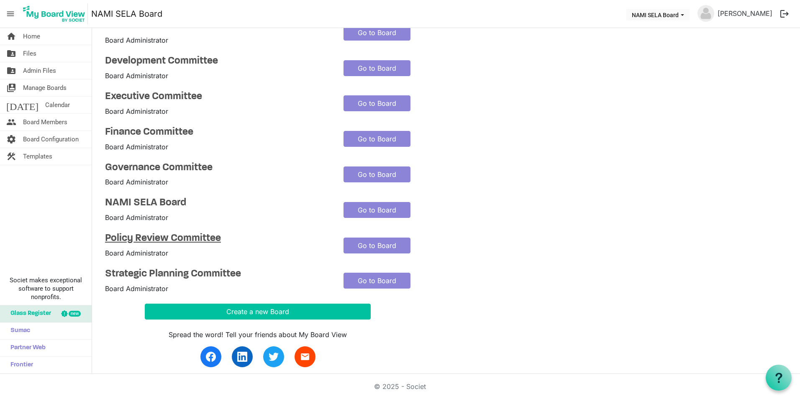
scroll to position [84, 0]
